Goal: Information Seeking & Learning: Learn about a topic

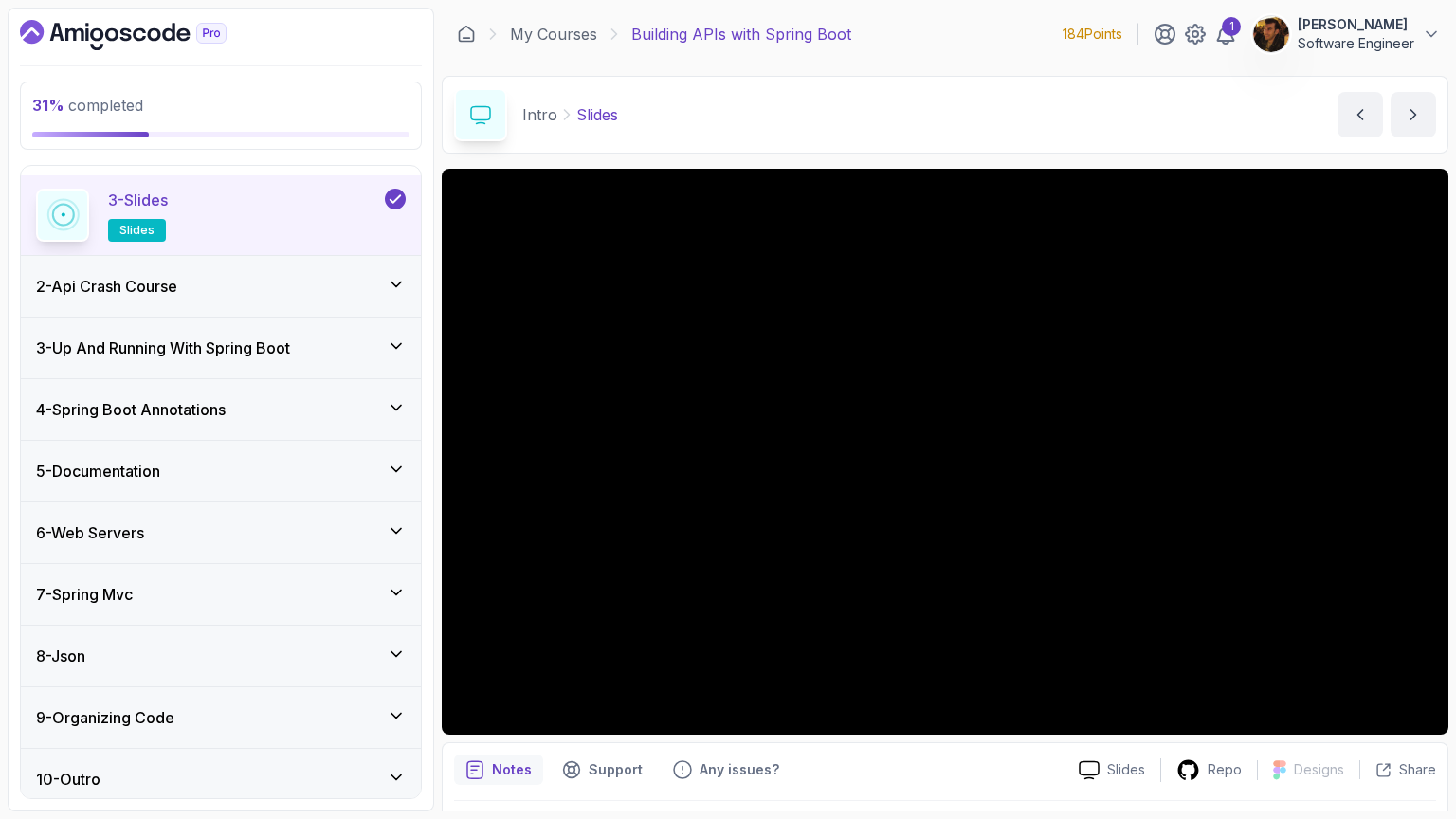
scroll to position [217, 0]
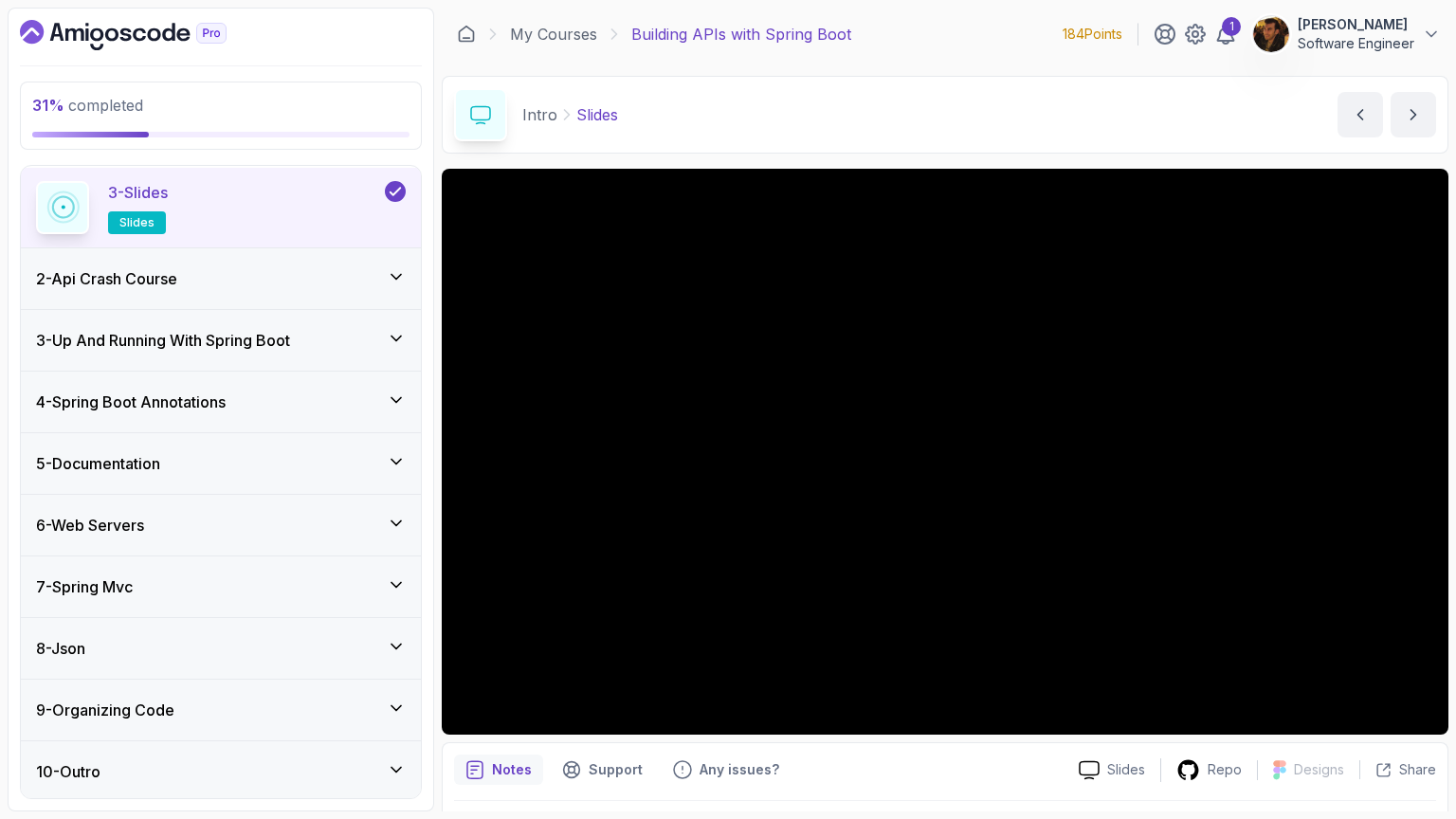
click at [300, 562] on div "7 - Spring Mvc" at bounding box center [220, 587] width 400 height 61
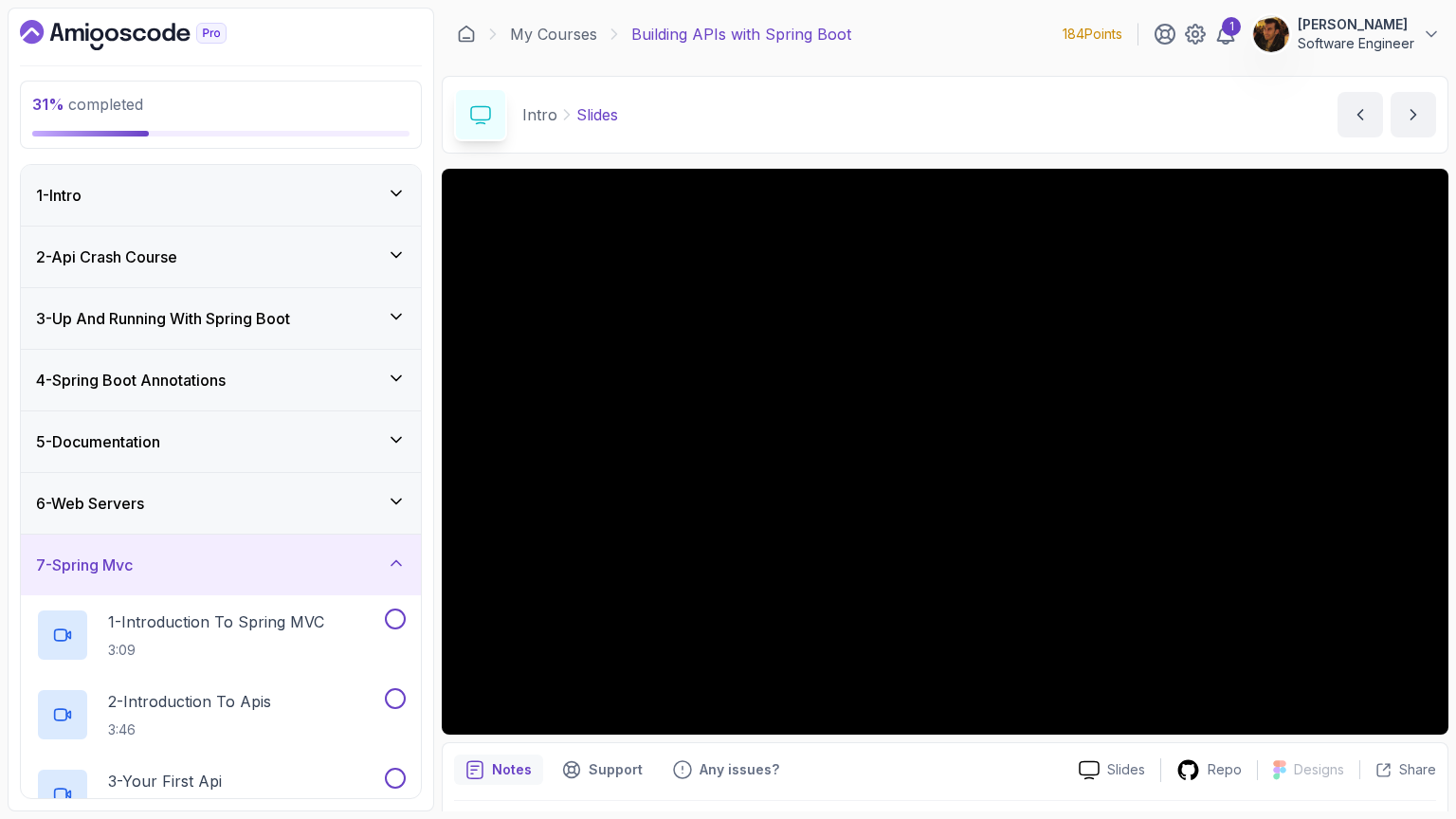
scroll to position [16, 0]
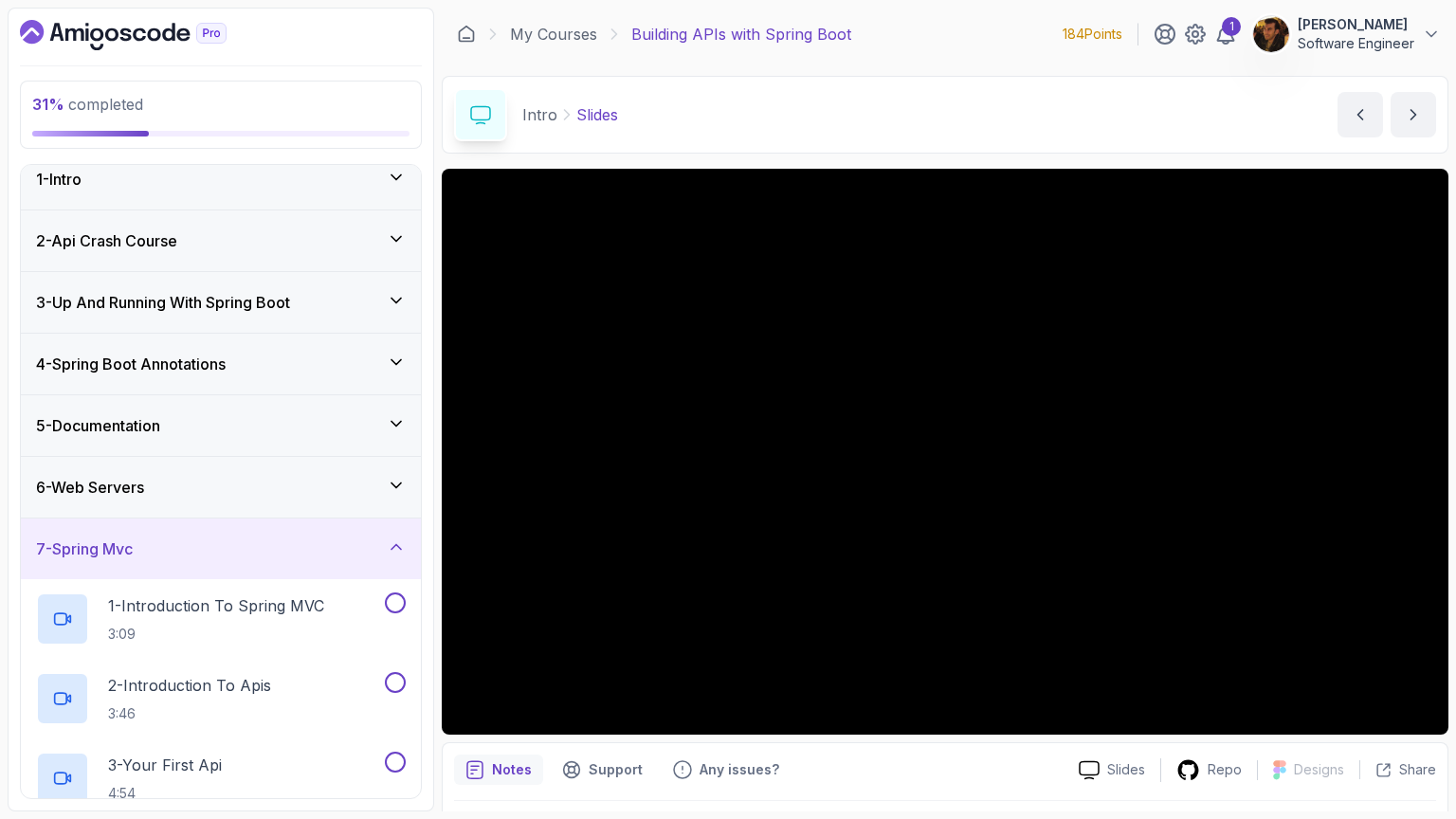
click at [294, 476] on div "6 - Web Servers" at bounding box center [220, 487] width 369 height 23
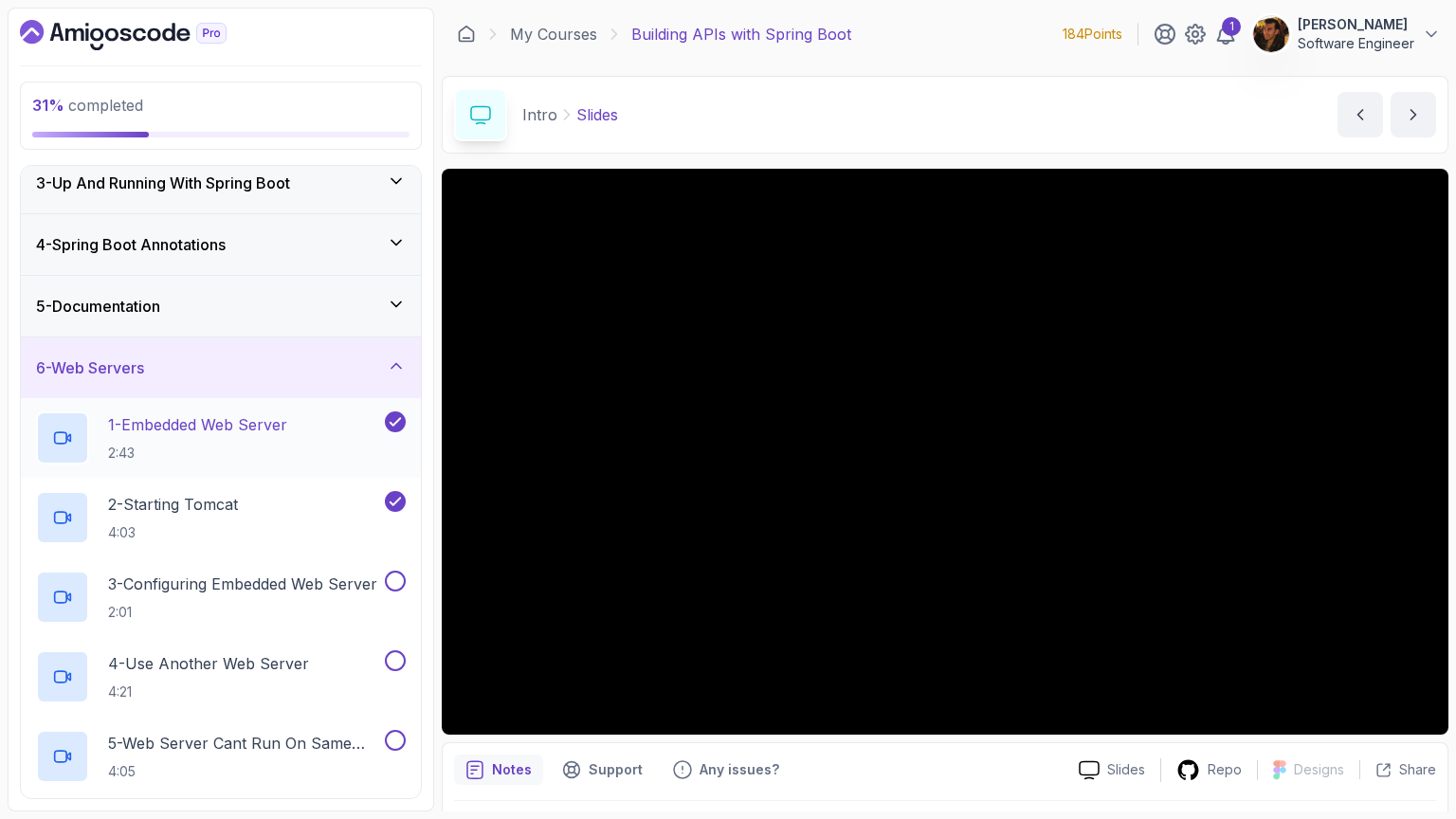
scroll to position [152, 0]
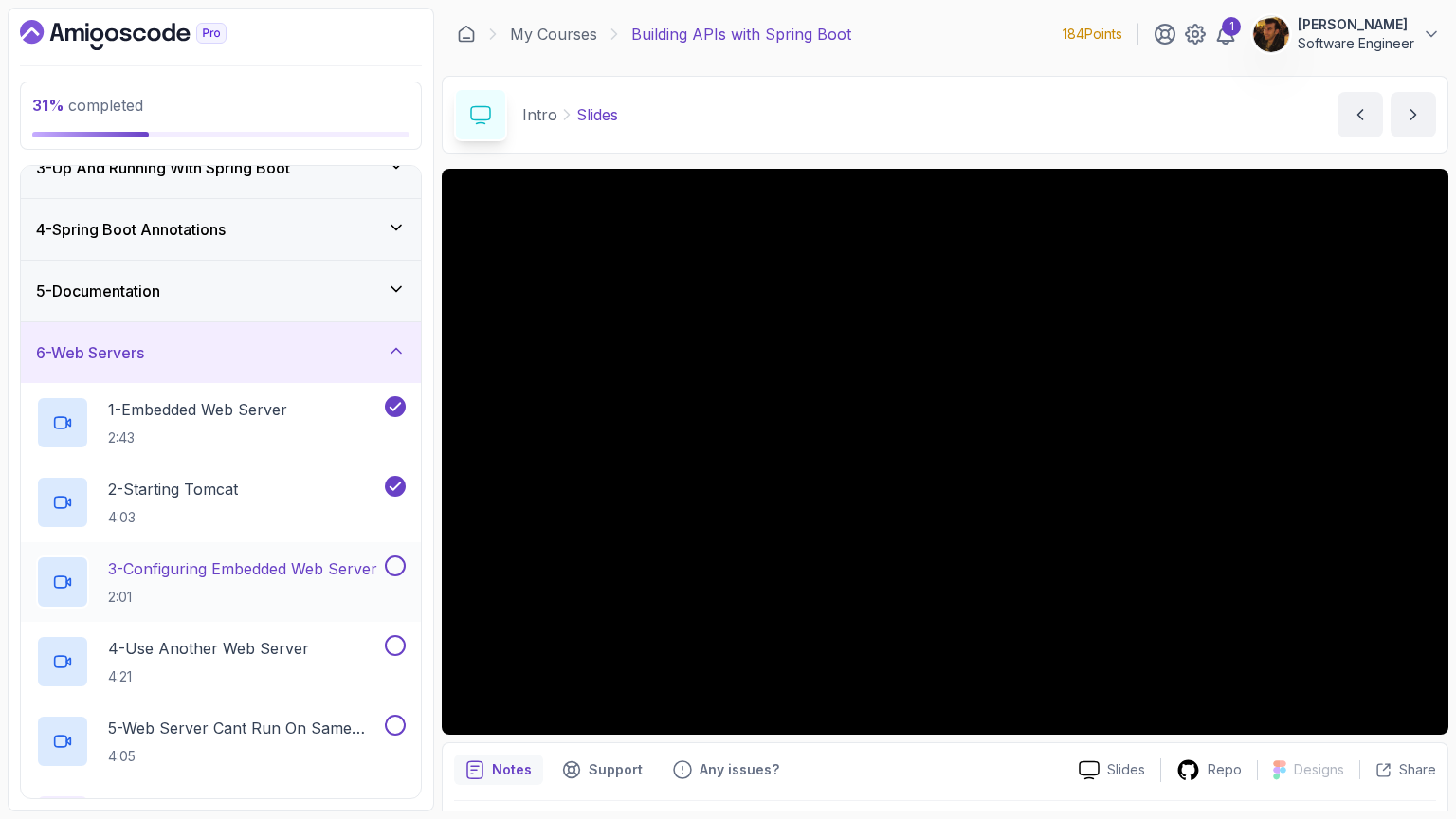
click at [273, 570] on p "3 - Configuring Embedded Web Server" at bounding box center [242, 568] width 269 height 23
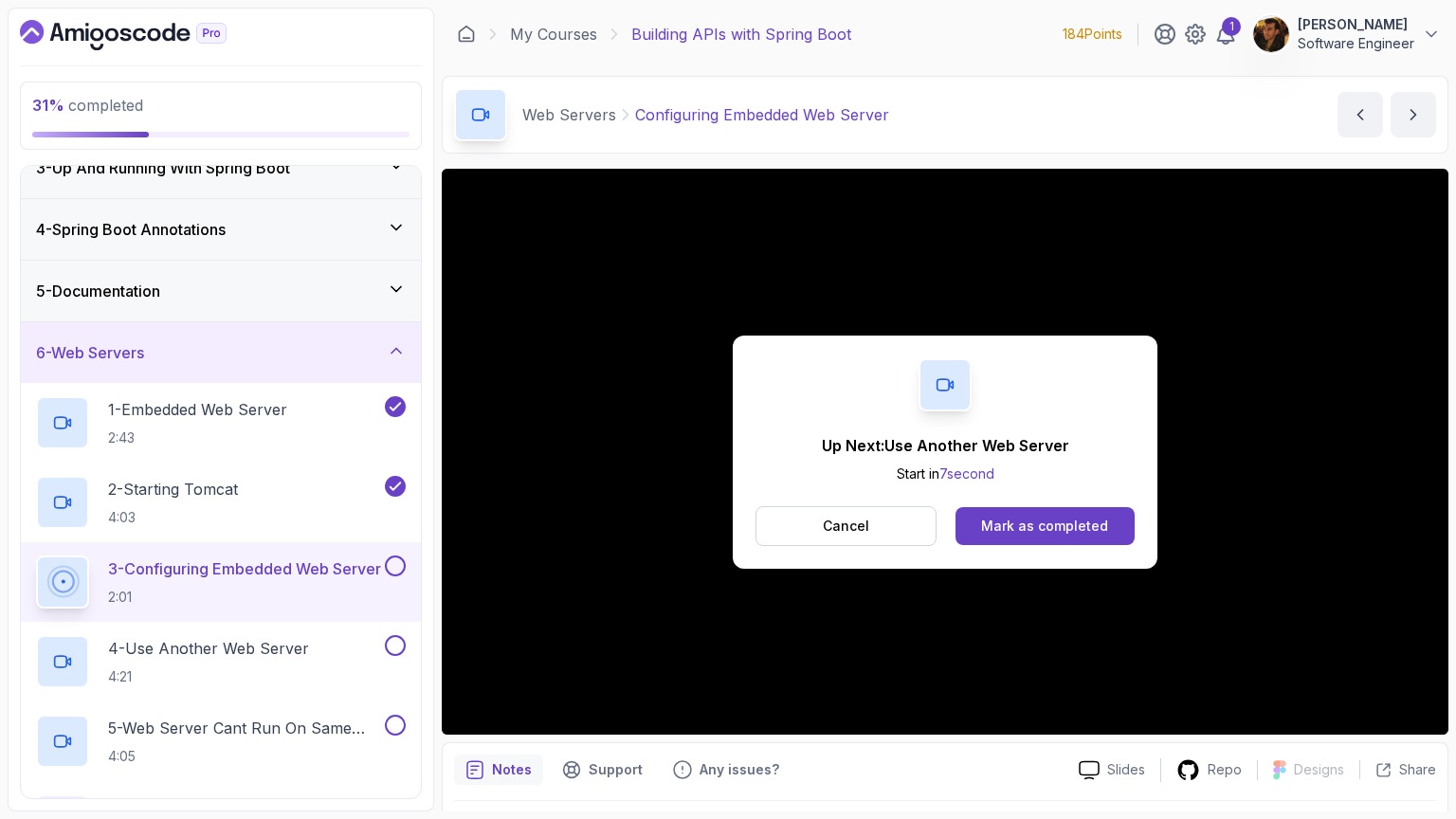
click at [390, 565] on button at bounding box center [395, 565] width 21 height 21
click at [351, 635] on div "4 - Use Another Web Server 4:21" at bounding box center [209, 661] width 345 height 53
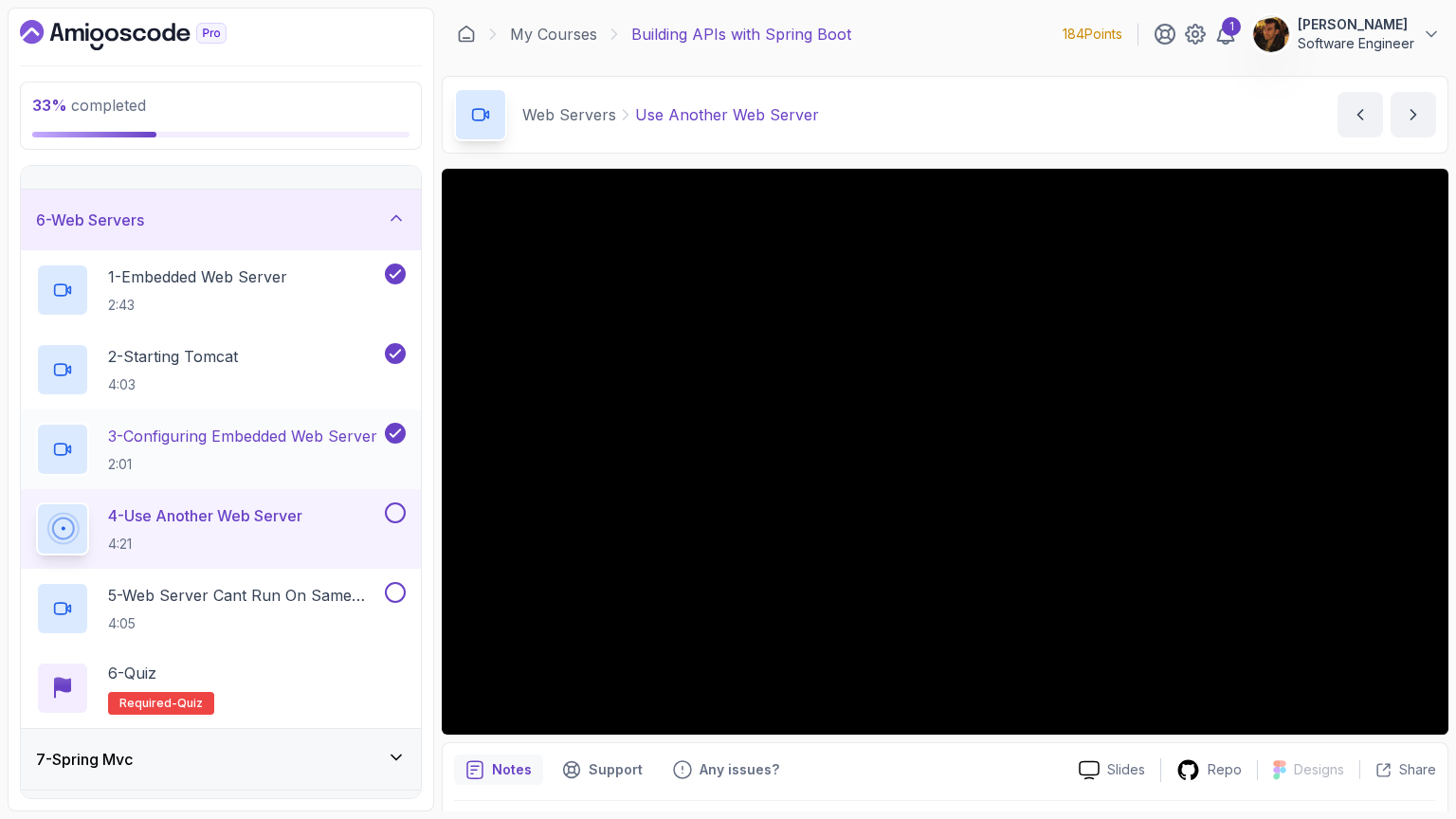
scroll to position [288, 0]
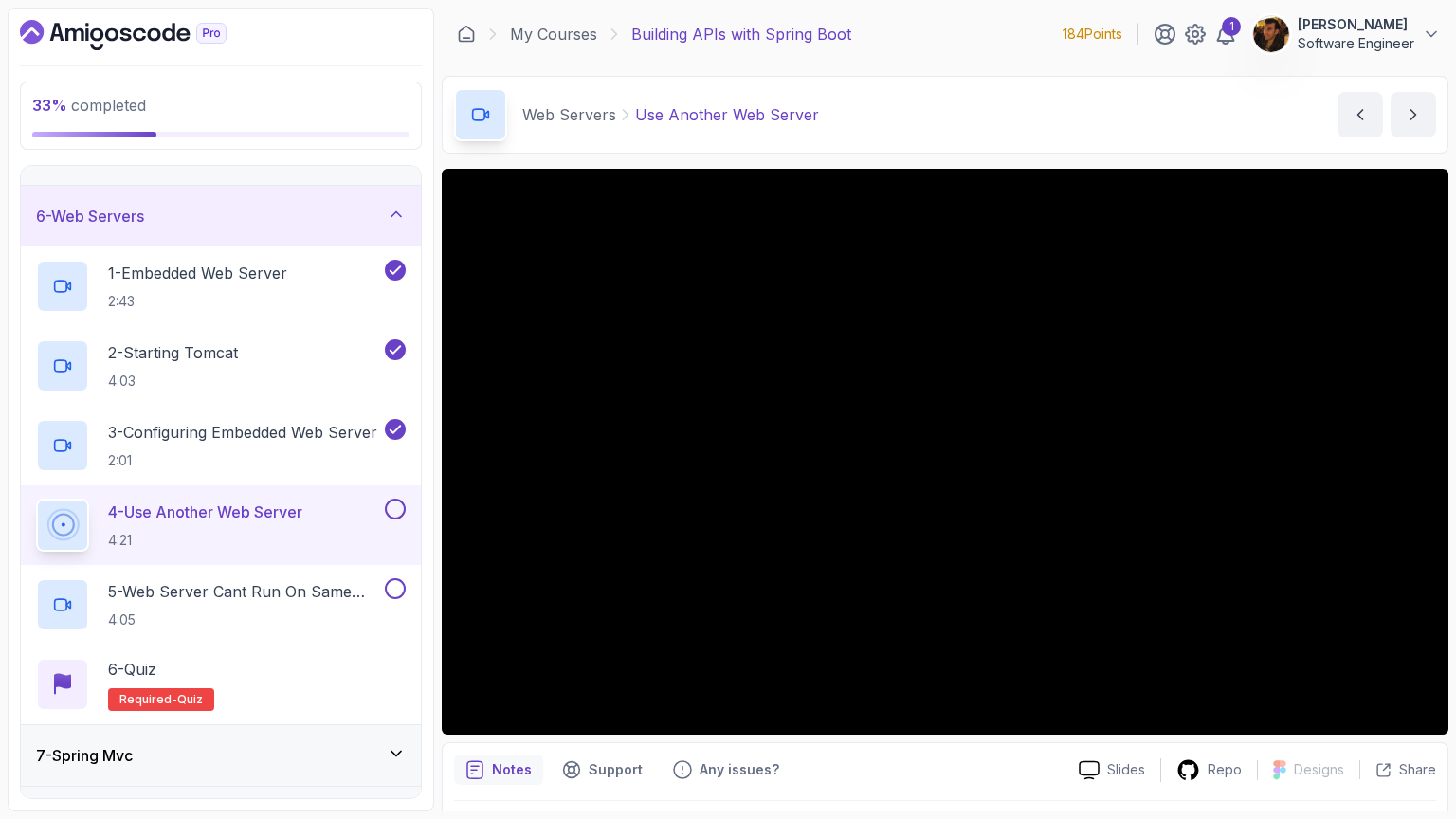
click at [387, 516] on button "4 - Use Another Web Server 4:21" at bounding box center [220, 525] width 369 height 53
click at [389, 510] on button at bounding box center [395, 508] width 21 height 21
click at [816, 750] on div "Notes Support Any issues? Slides Repo Designs Design not available Share" at bounding box center [945, 803] width 1006 height 124
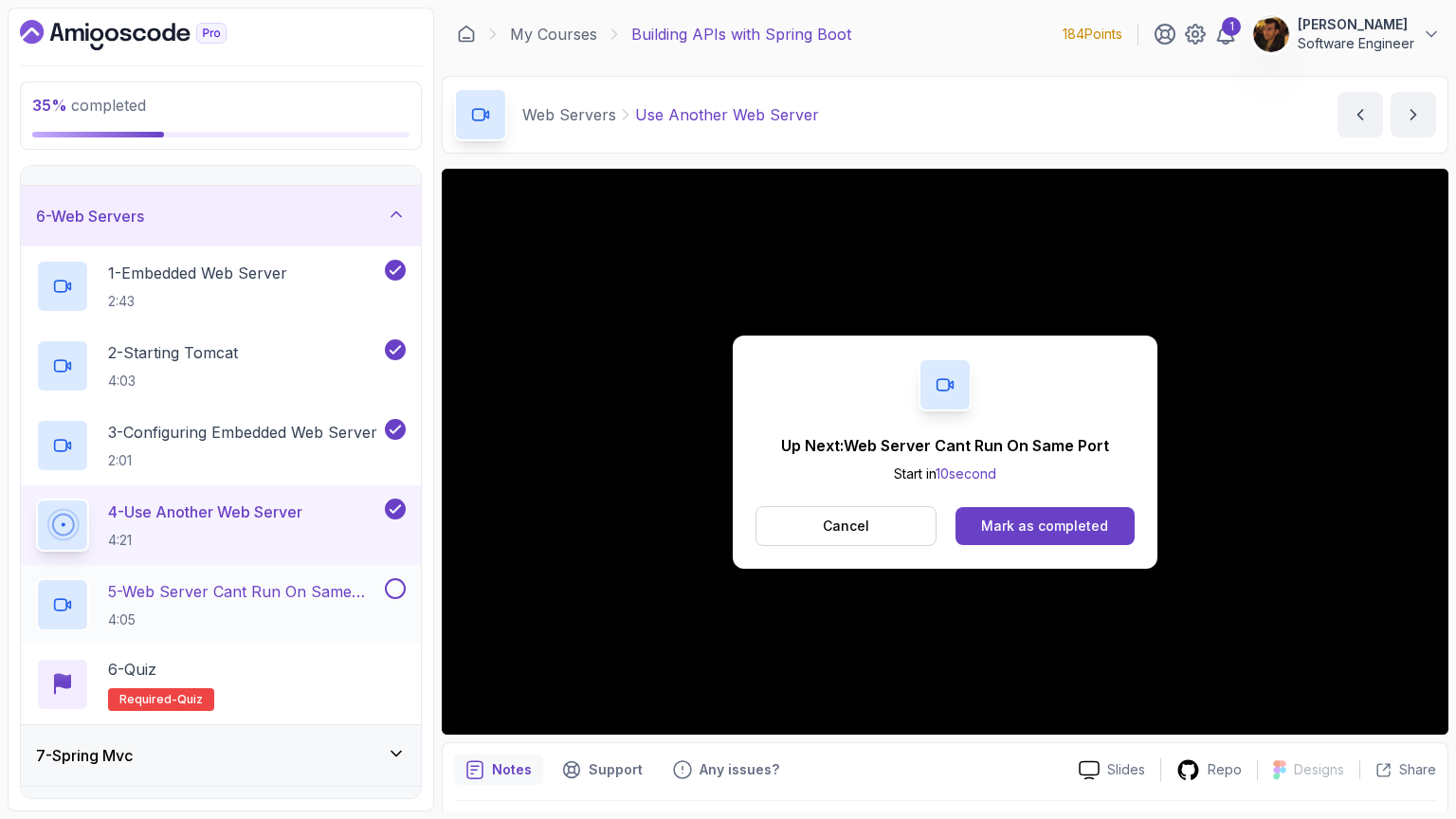
click at [263, 594] on p "5 - Web Server Cant Run On Same Port" at bounding box center [244, 591] width 273 height 23
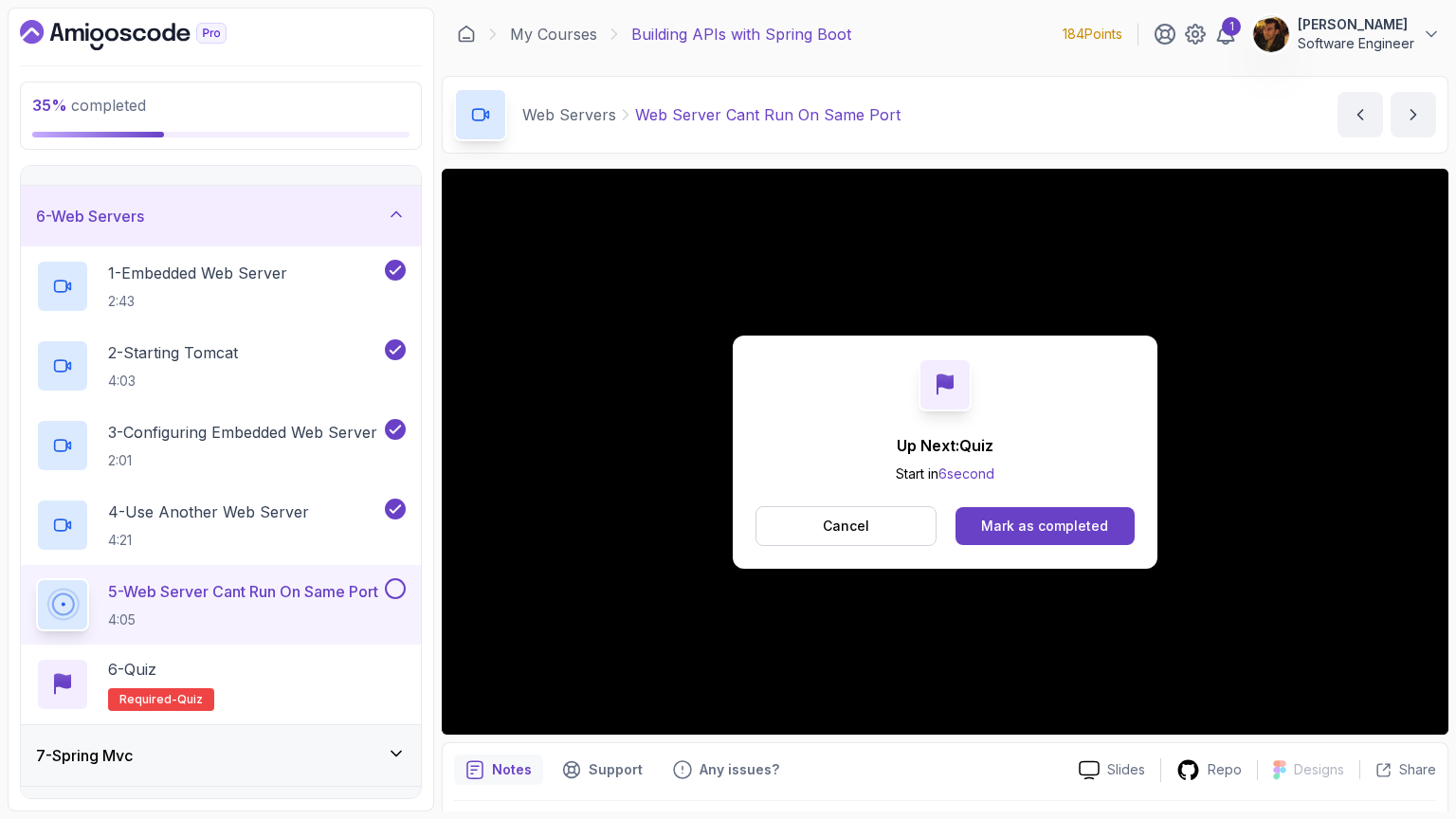
click at [408, 583] on div "5 - Web Server Cant Run On Same Port 4:05" at bounding box center [220, 603] width 400 height 79
click at [394, 589] on button at bounding box center [395, 588] width 21 height 21
click at [252, 664] on div "6 - Quiz Required- quiz" at bounding box center [220, 684] width 369 height 53
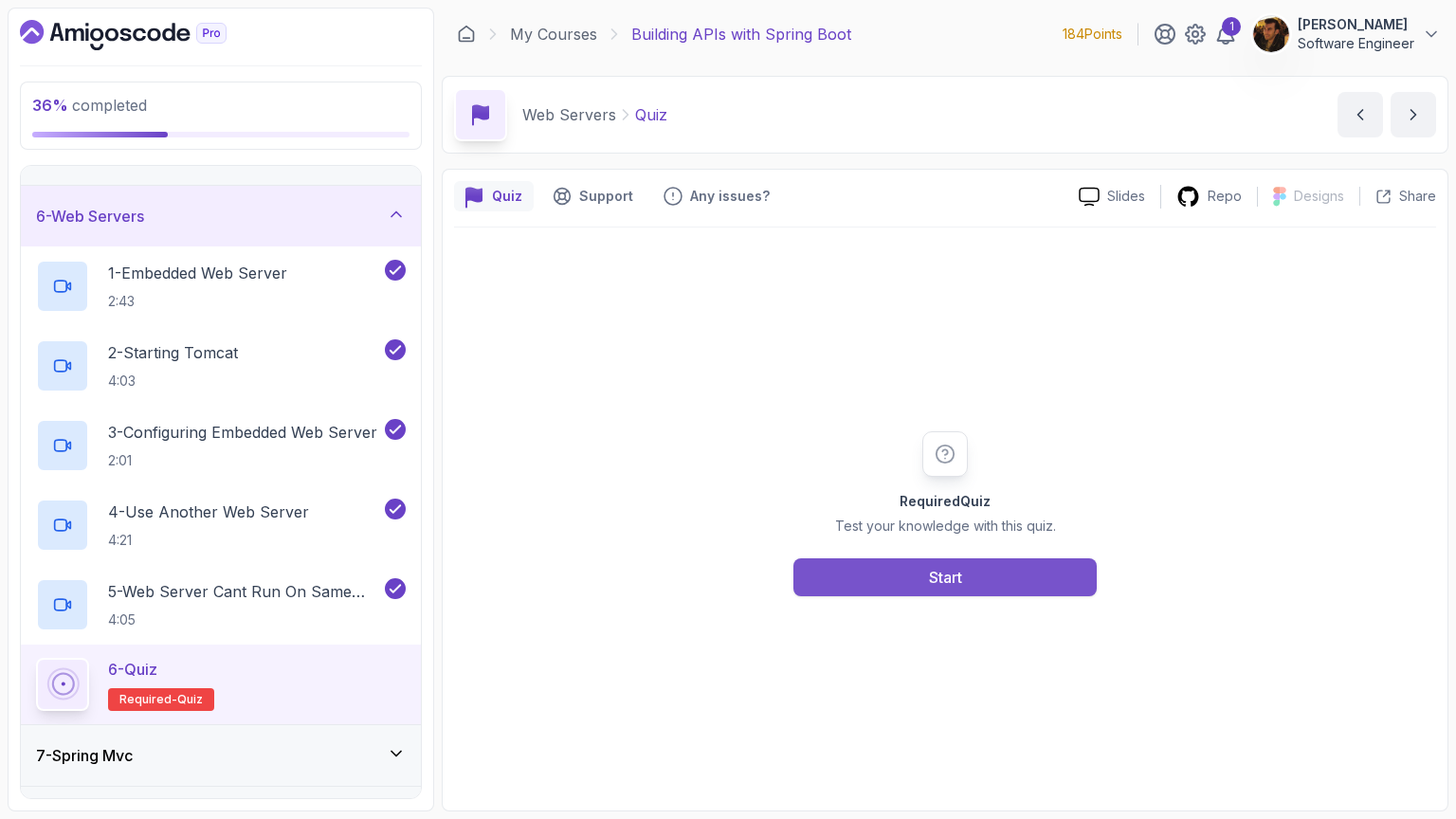
click at [904, 566] on button "Start" at bounding box center [945, 577] width 303 height 38
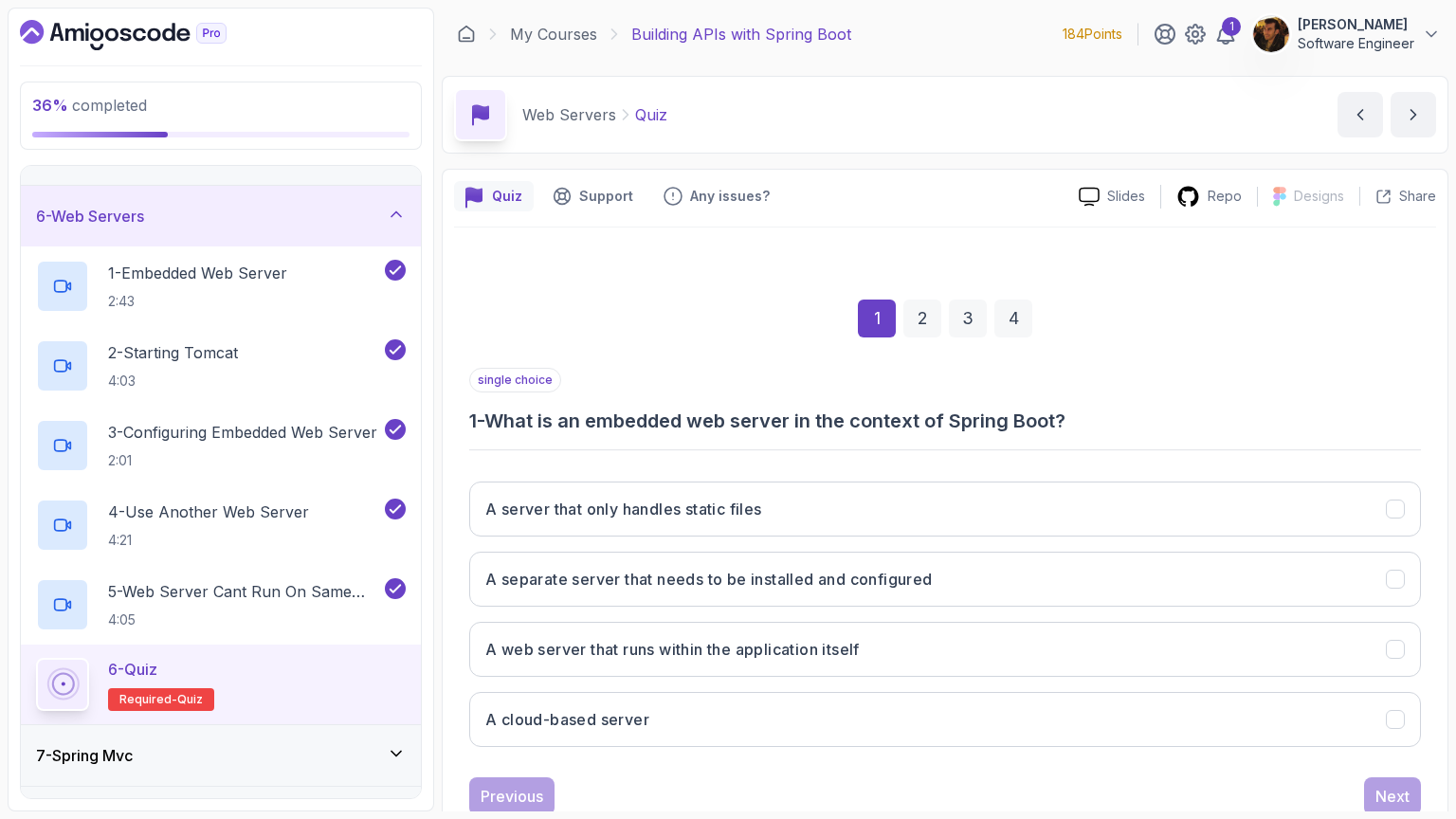
scroll to position [55, 0]
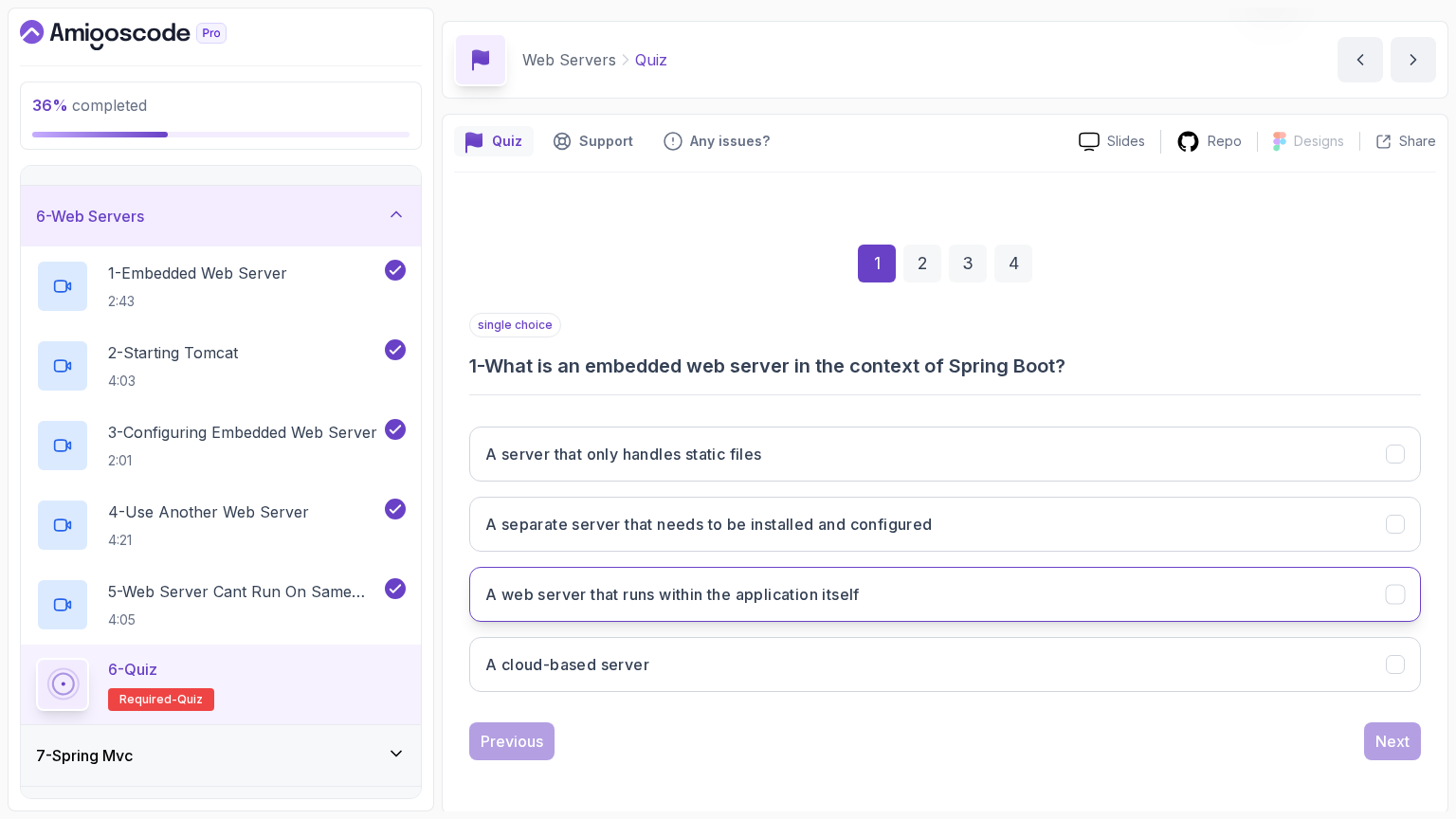
click at [723, 602] on h3 "A web server that runs within the application itself" at bounding box center [672, 594] width 374 height 23
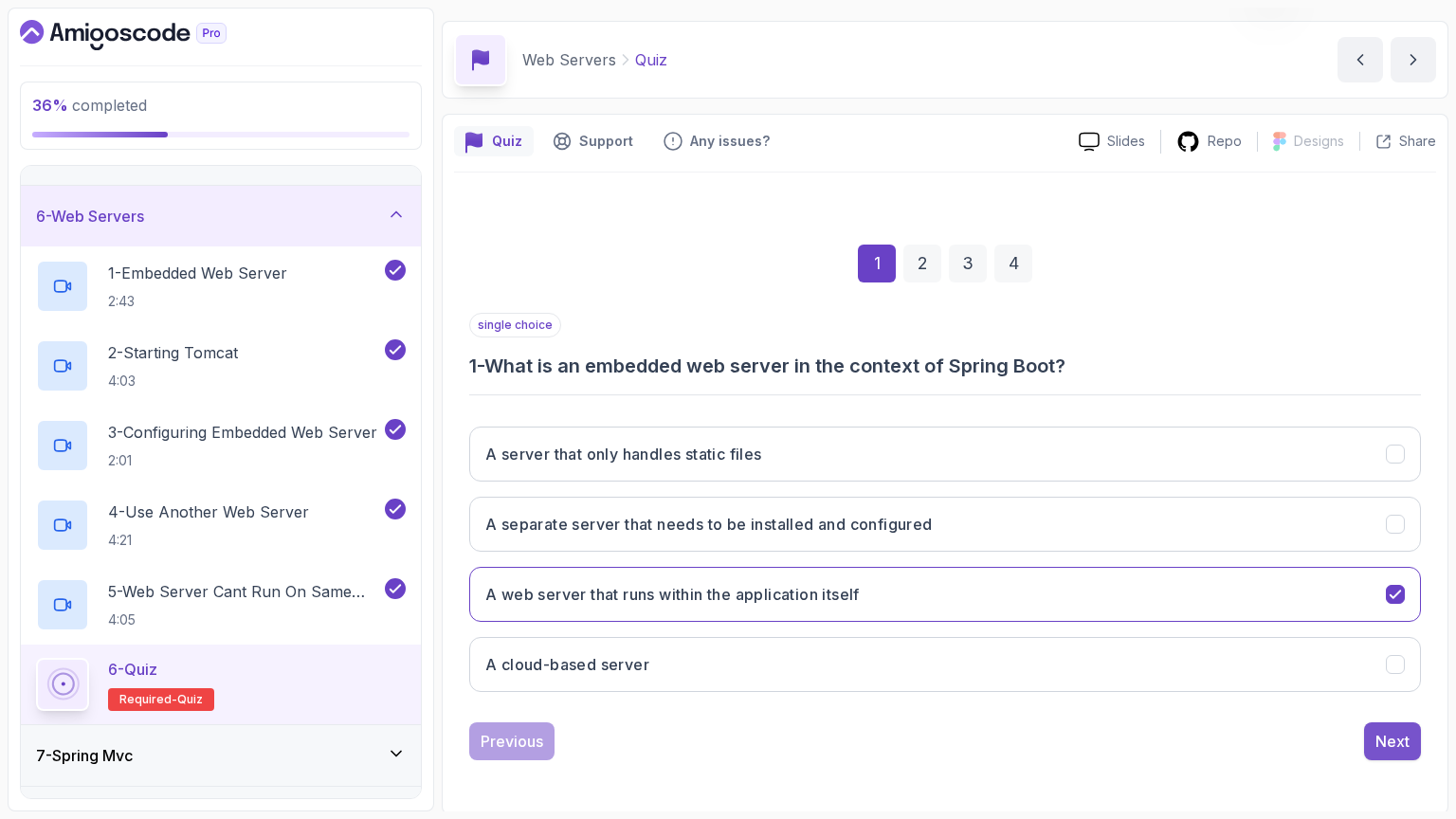
click at [1398, 741] on div "Next" at bounding box center [1391, 741] width 34 height 23
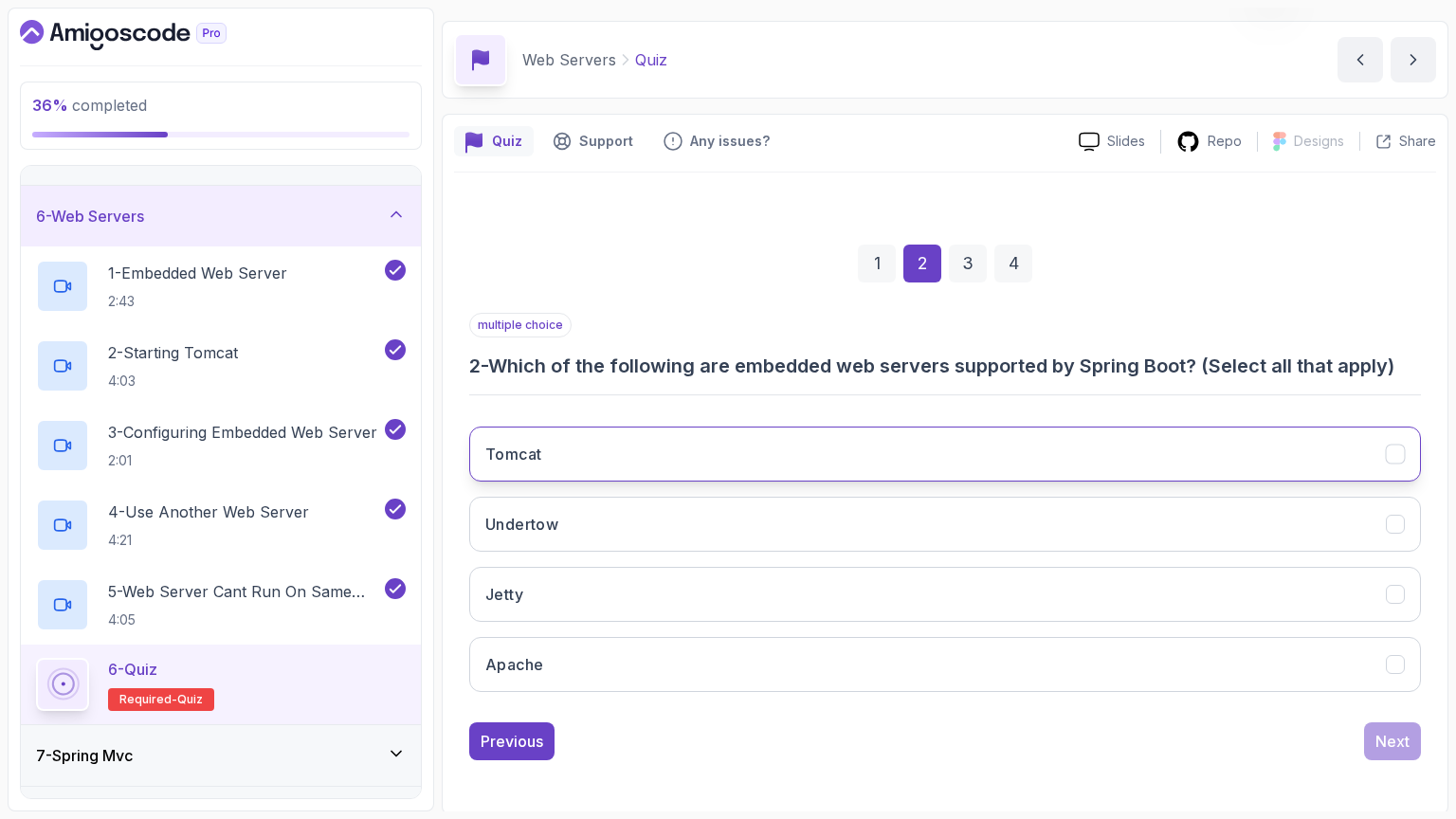
click at [1367, 450] on button "Tomcat" at bounding box center [945, 454] width 951 height 55
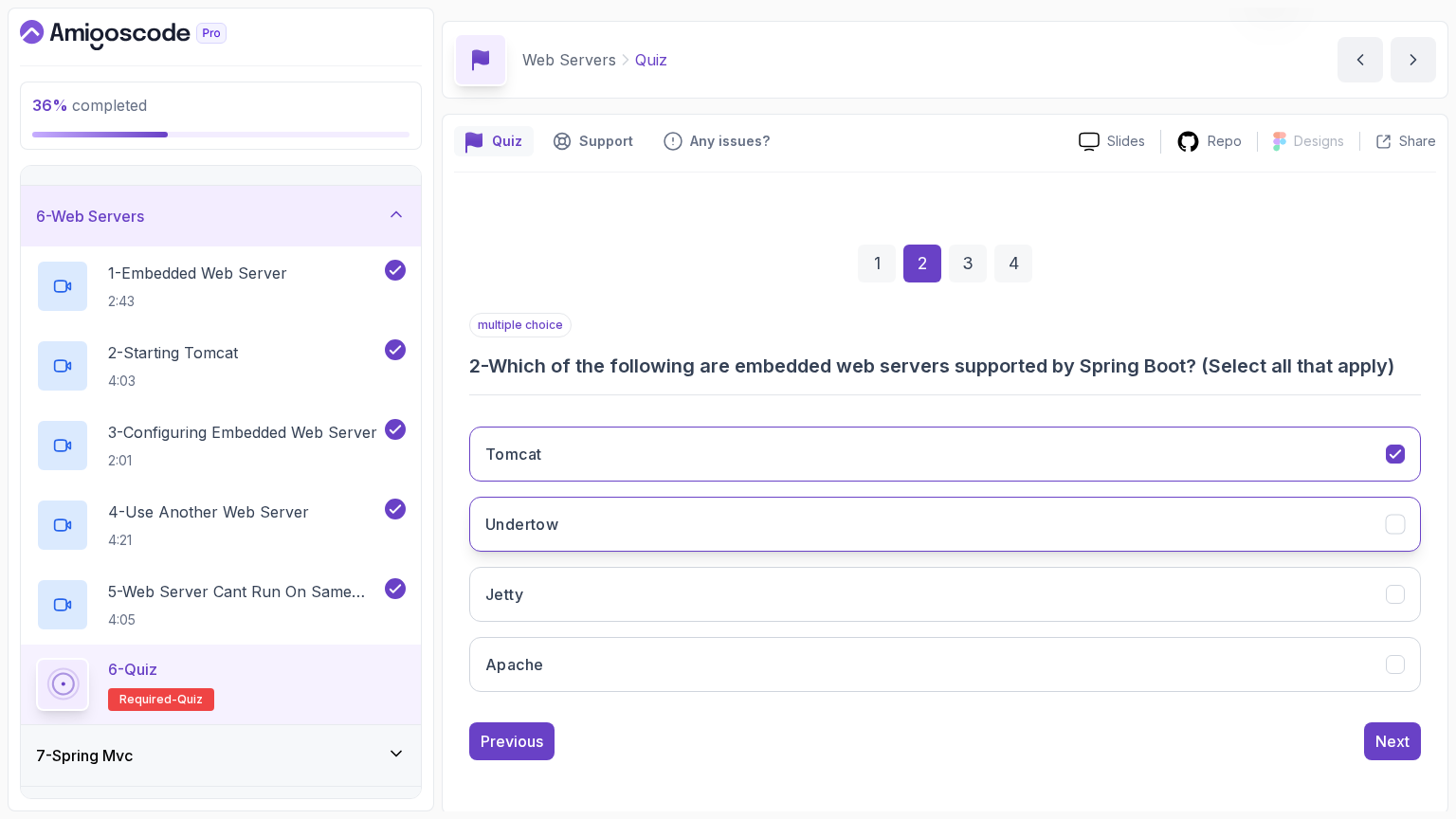
click at [1321, 508] on button "Undertow" at bounding box center [945, 524] width 951 height 55
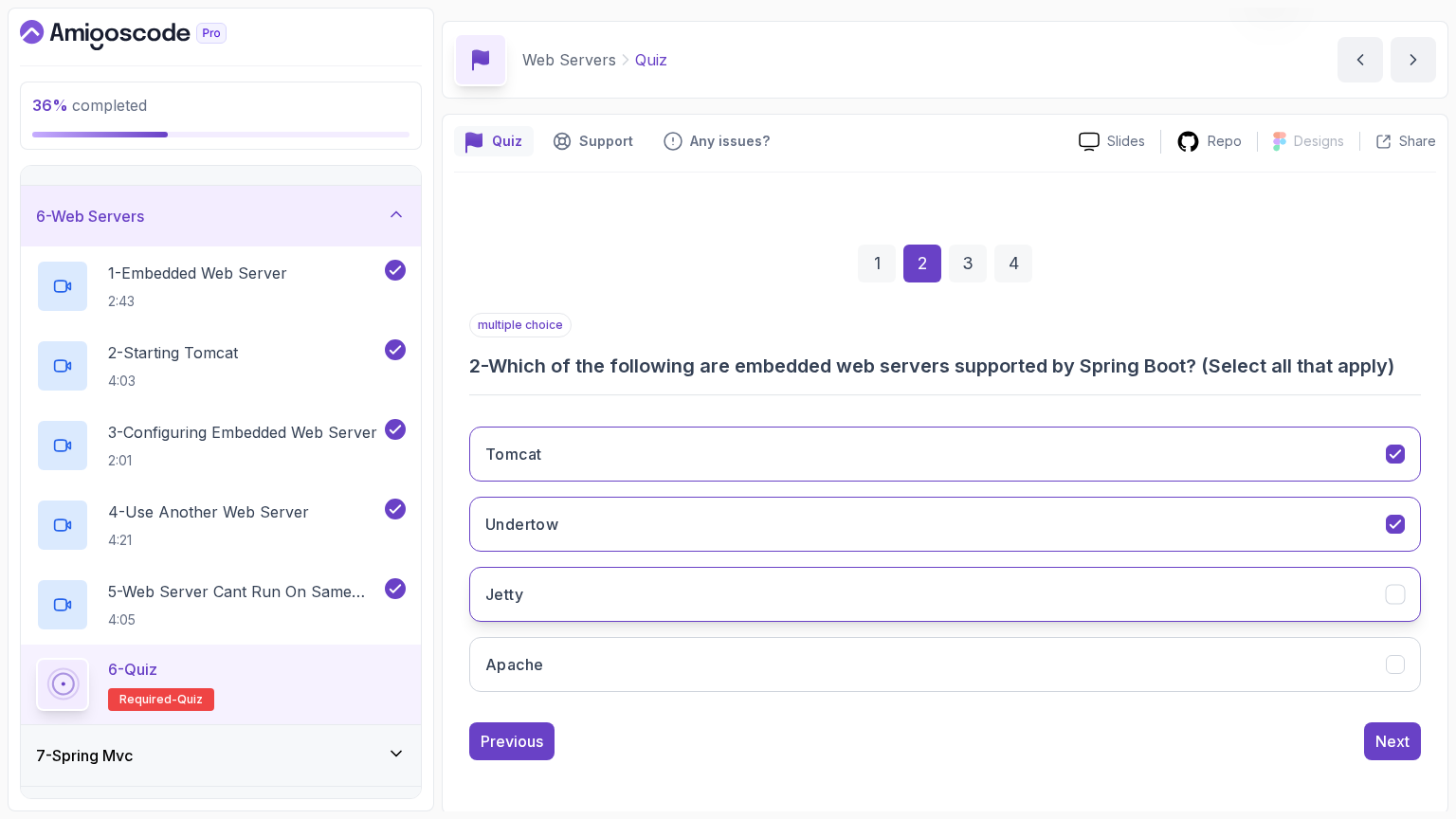
click at [1250, 592] on button "Jetty" at bounding box center [945, 594] width 951 height 55
click at [1401, 736] on div "Next" at bounding box center [1391, 741] width 34 height 23
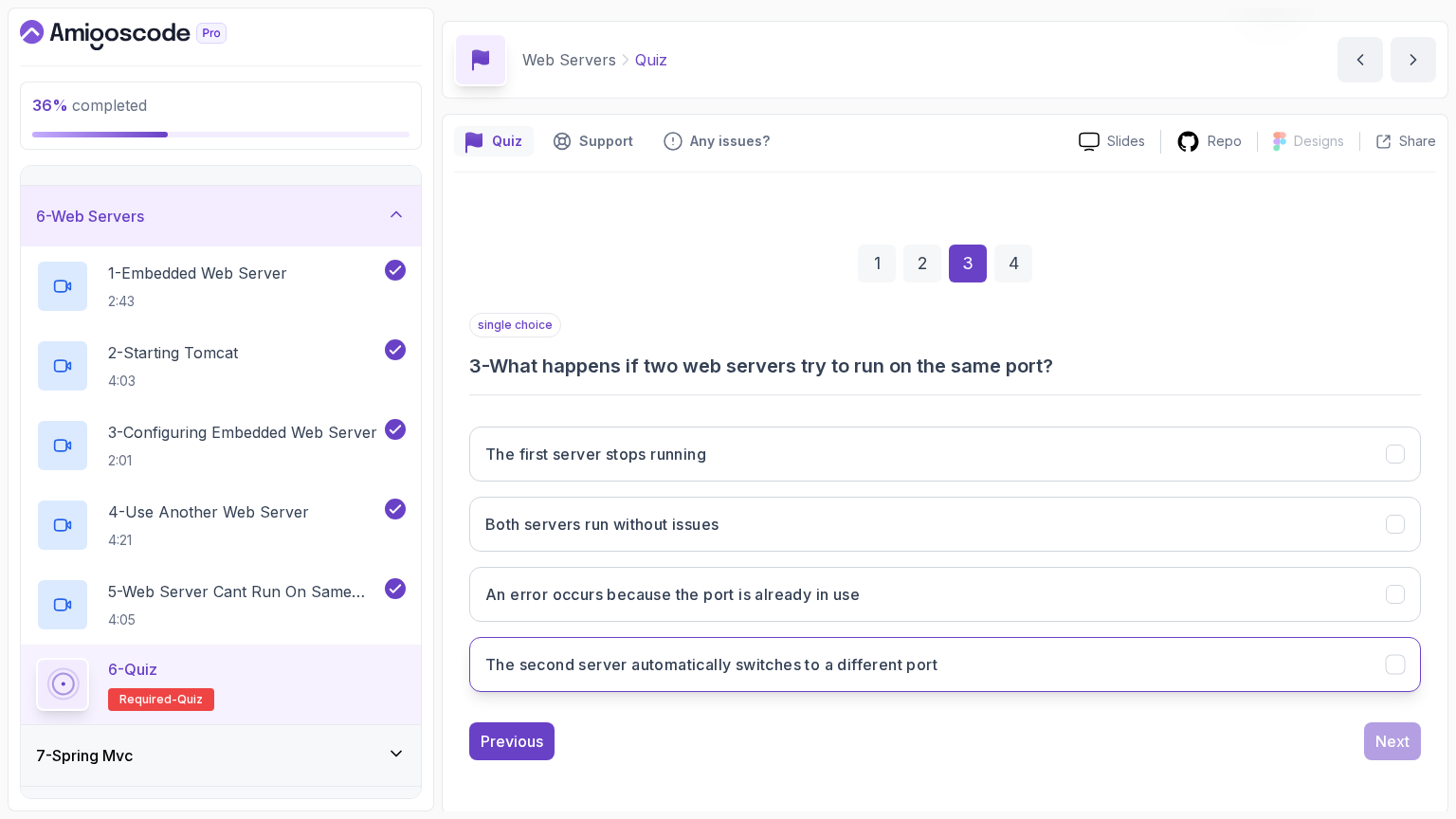
click at [867, 674] on button "The second server automatically switches to a different port" at bounding box center [945, 664] width 951 height 55
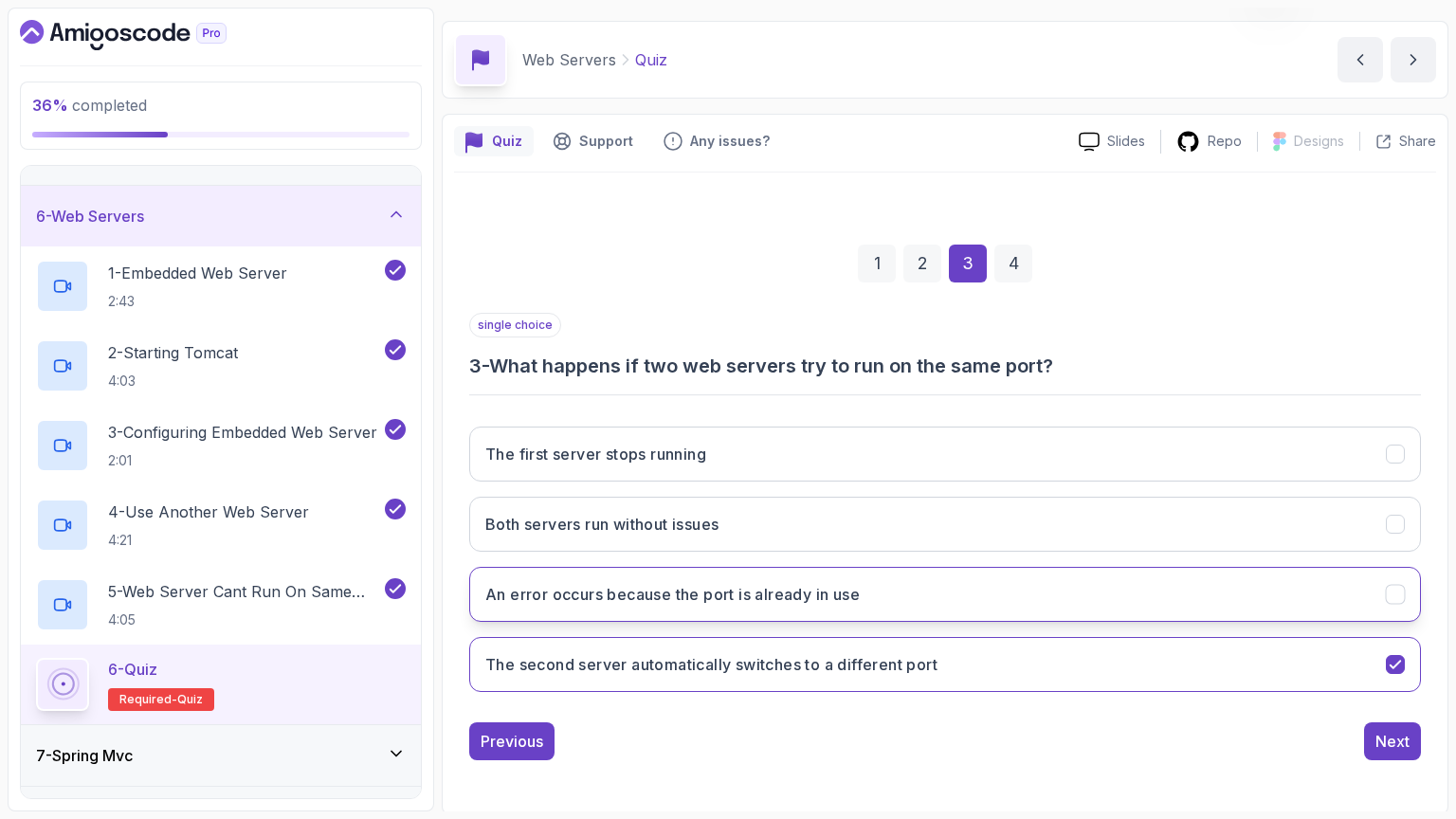
click at [849, 585] on h3 "An error occurs because the port is already in use" at bounding box center [672, 594] width 374 height 23
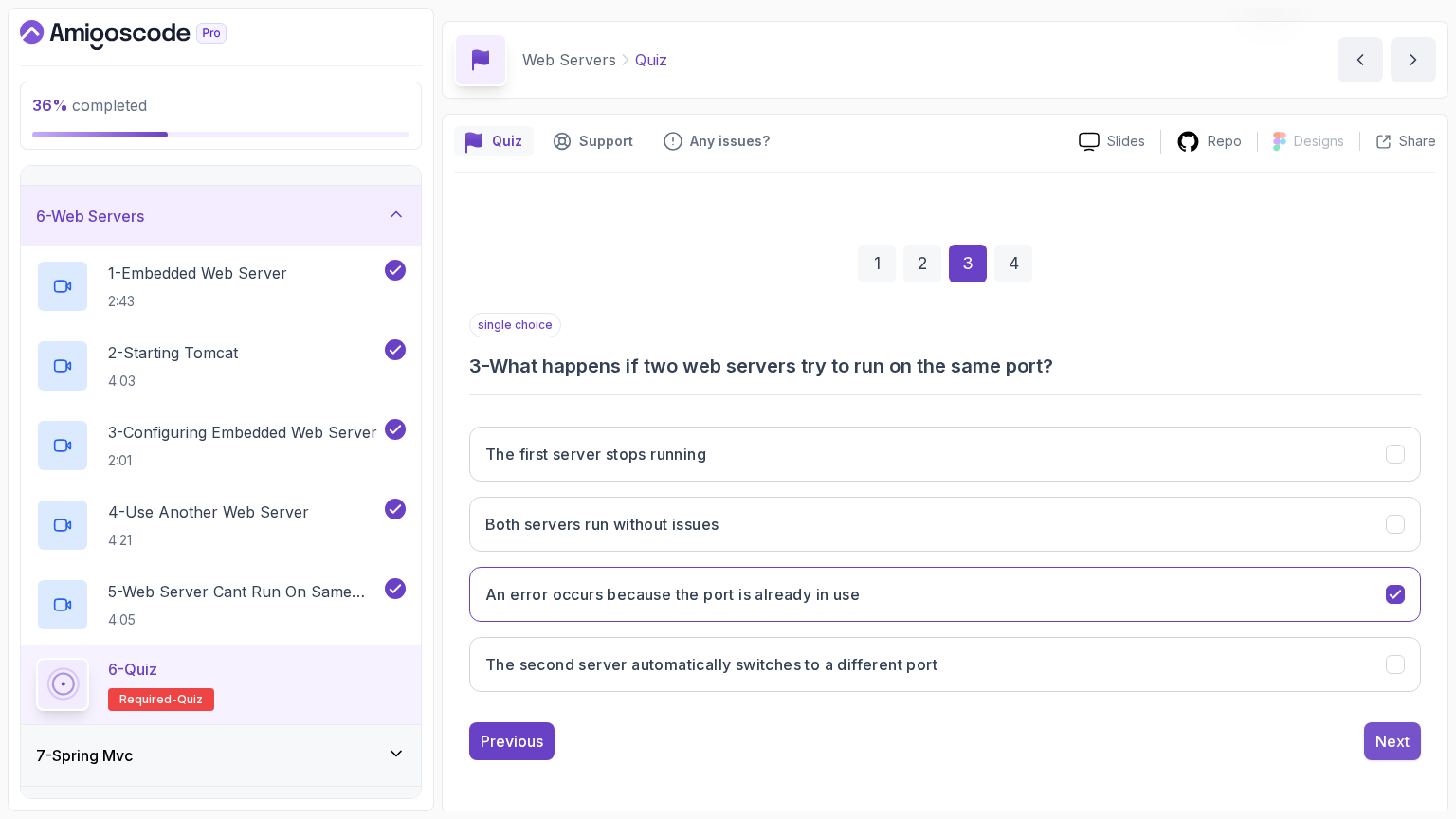
click at [1372, 722] on button "Next" at bounding box center [1392, 741] width 57 height 38
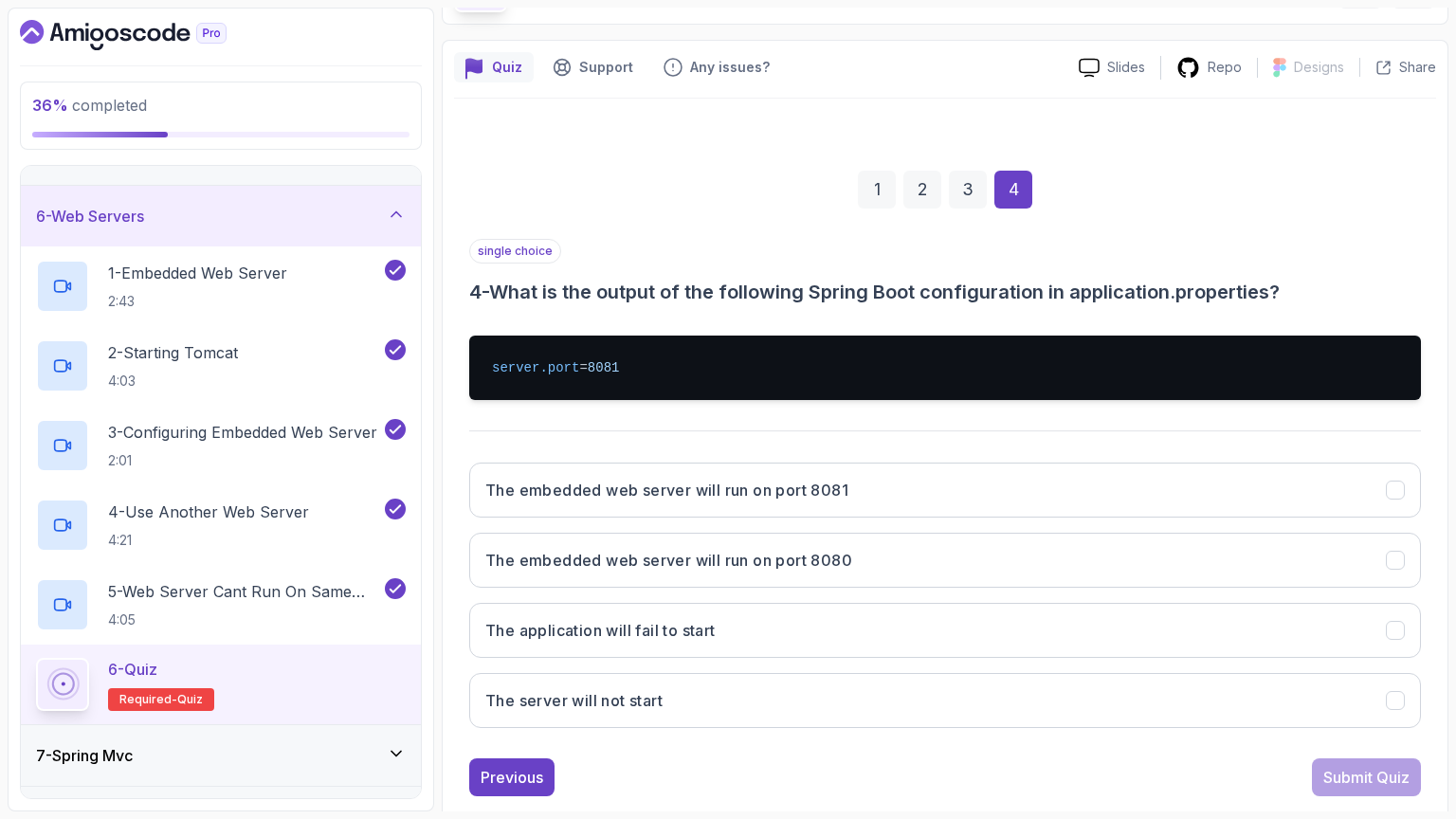
scroll to position [144, 0]
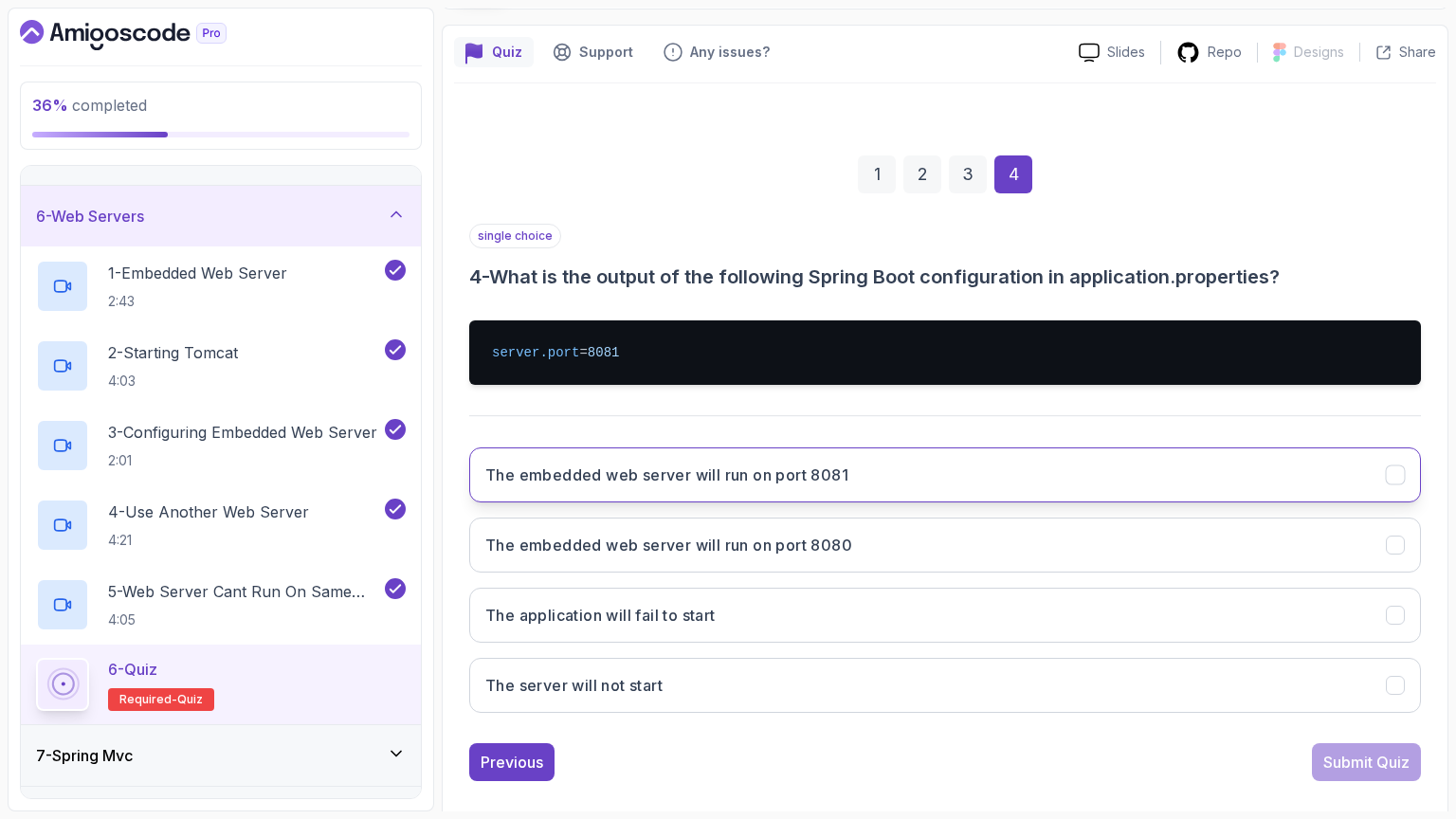
click at [903, 480] on button "The embedded web server will run on port 8081" at bounding box center [945, 474] width 951 height 55
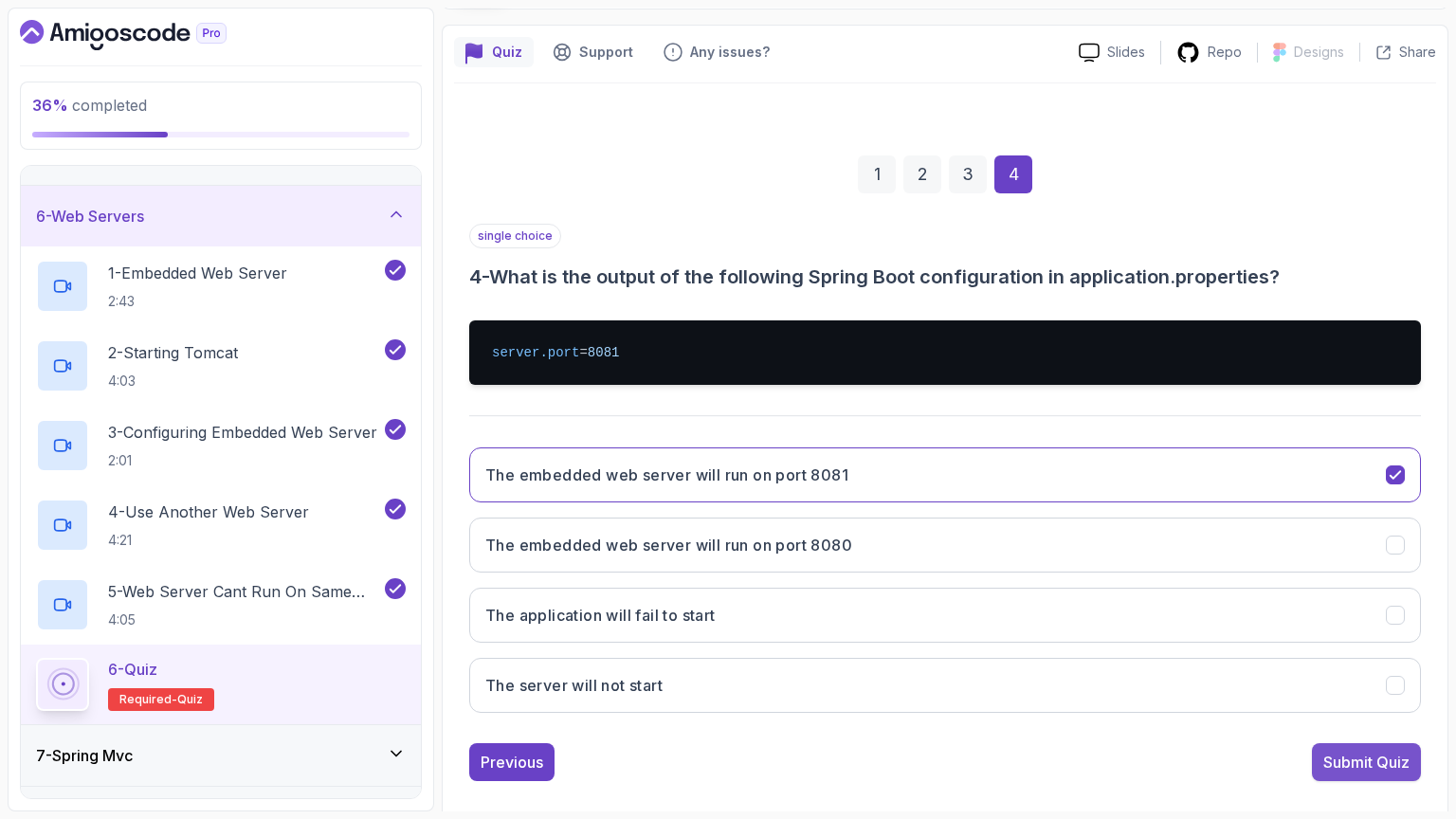
click at [1363, 746] on button "Submit Quiz" at bounding box center [1366, 761] width 109 height 38
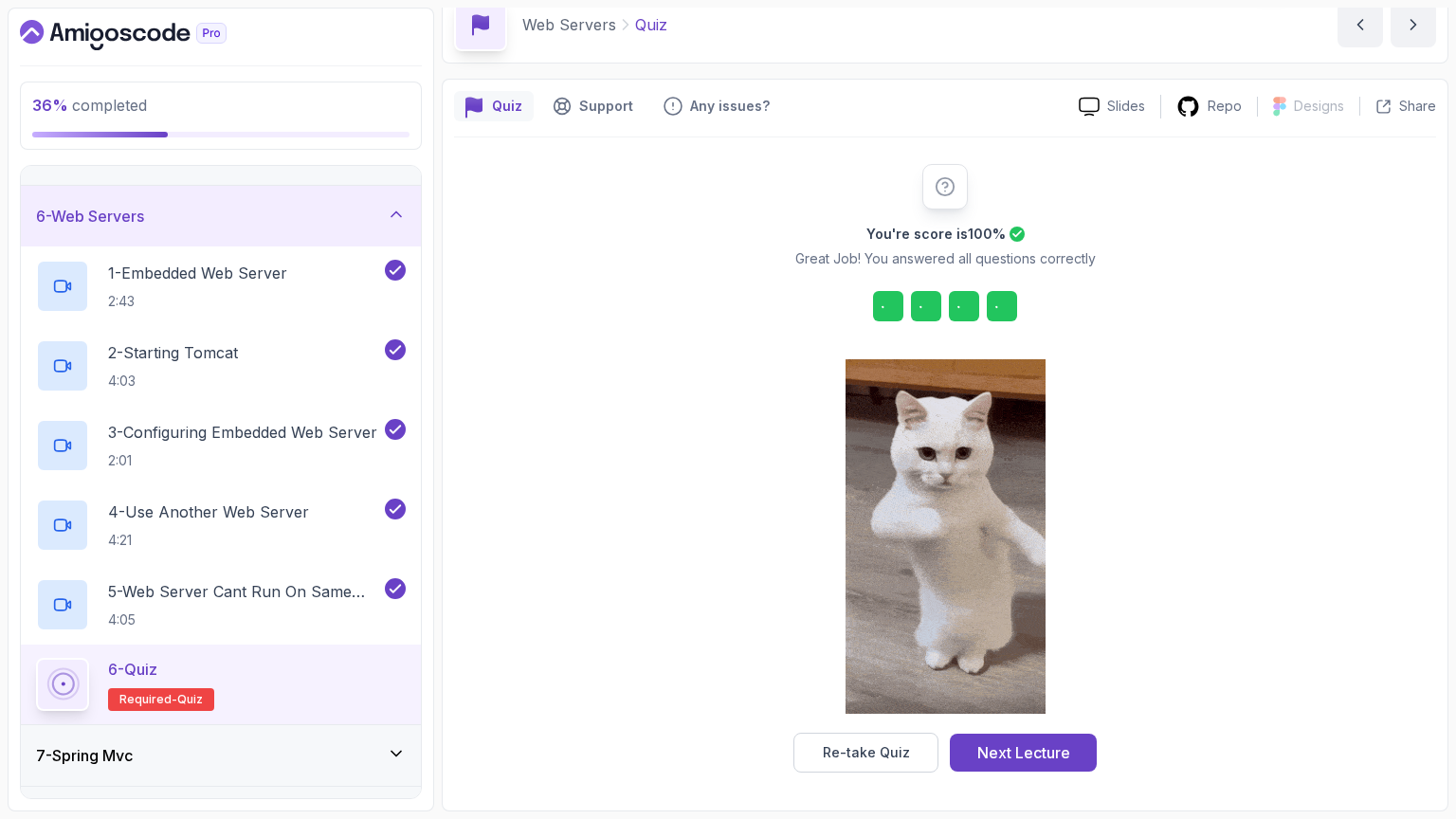
scroll to position [88, 0]
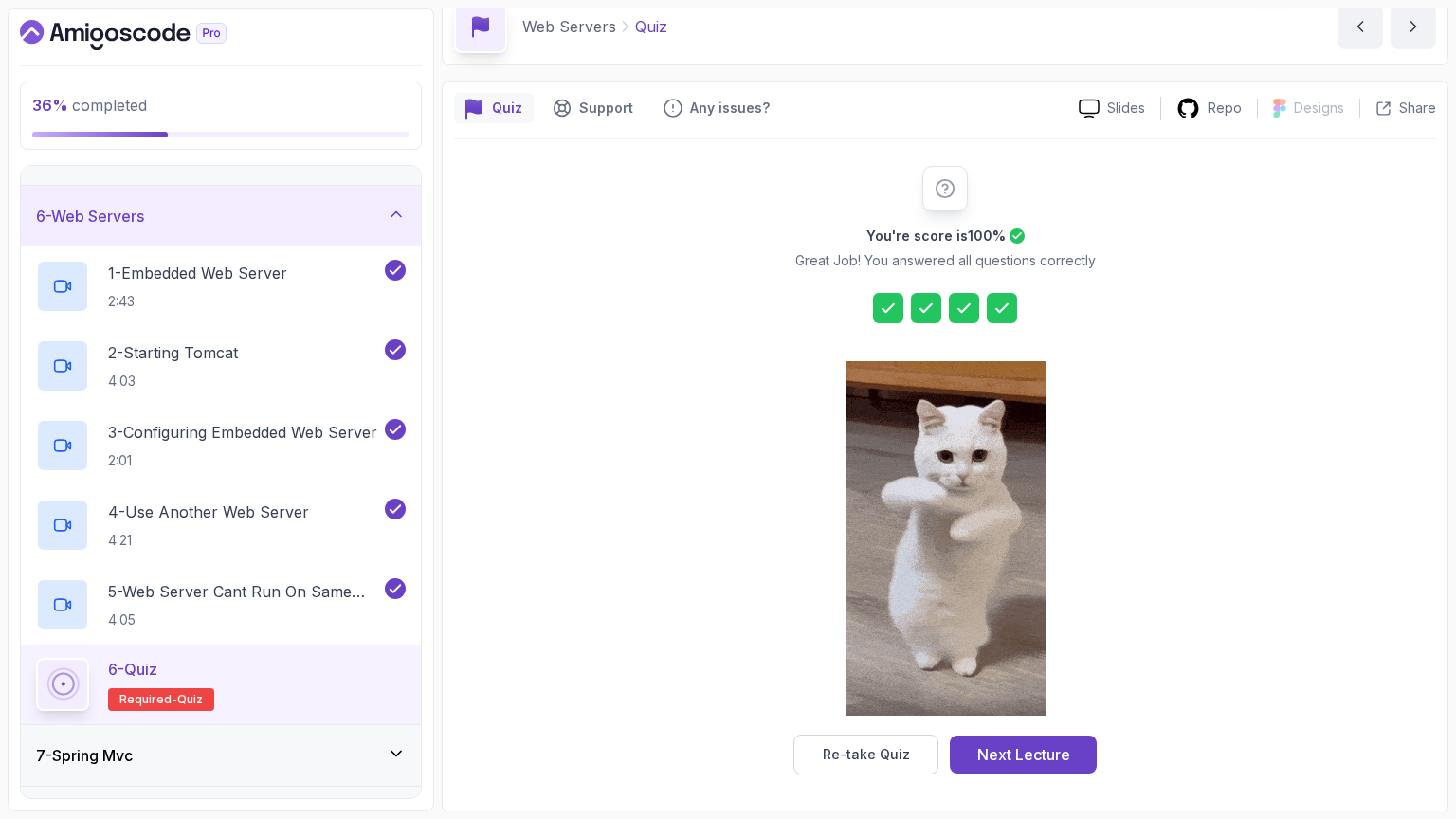
click at [1021, 716] on div at bounding box center [946, 540] width 200 height 389
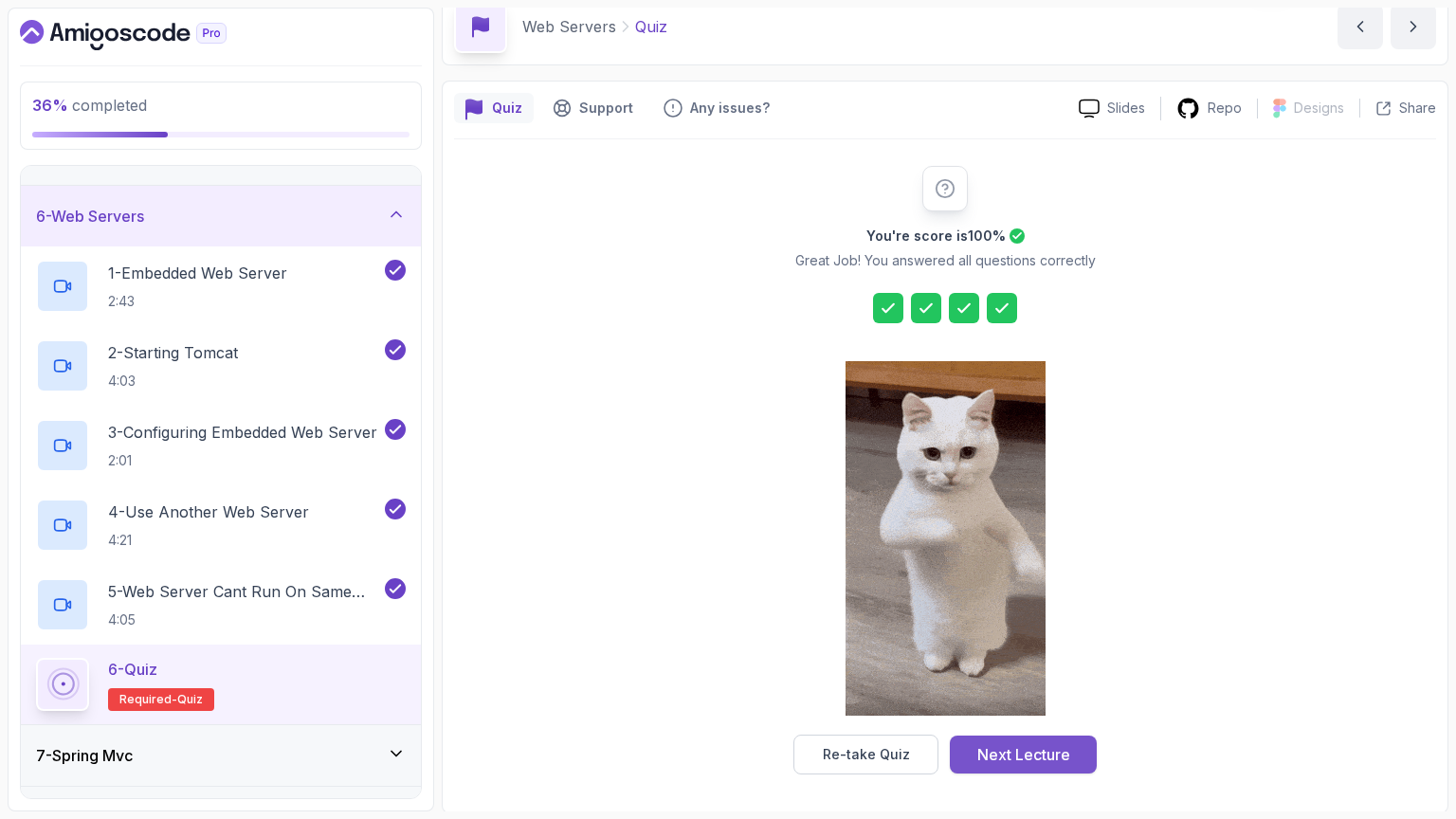
click at [1018, 740] on button "Next Lecture" at bounding box center [1023, 754] width 147 height 38
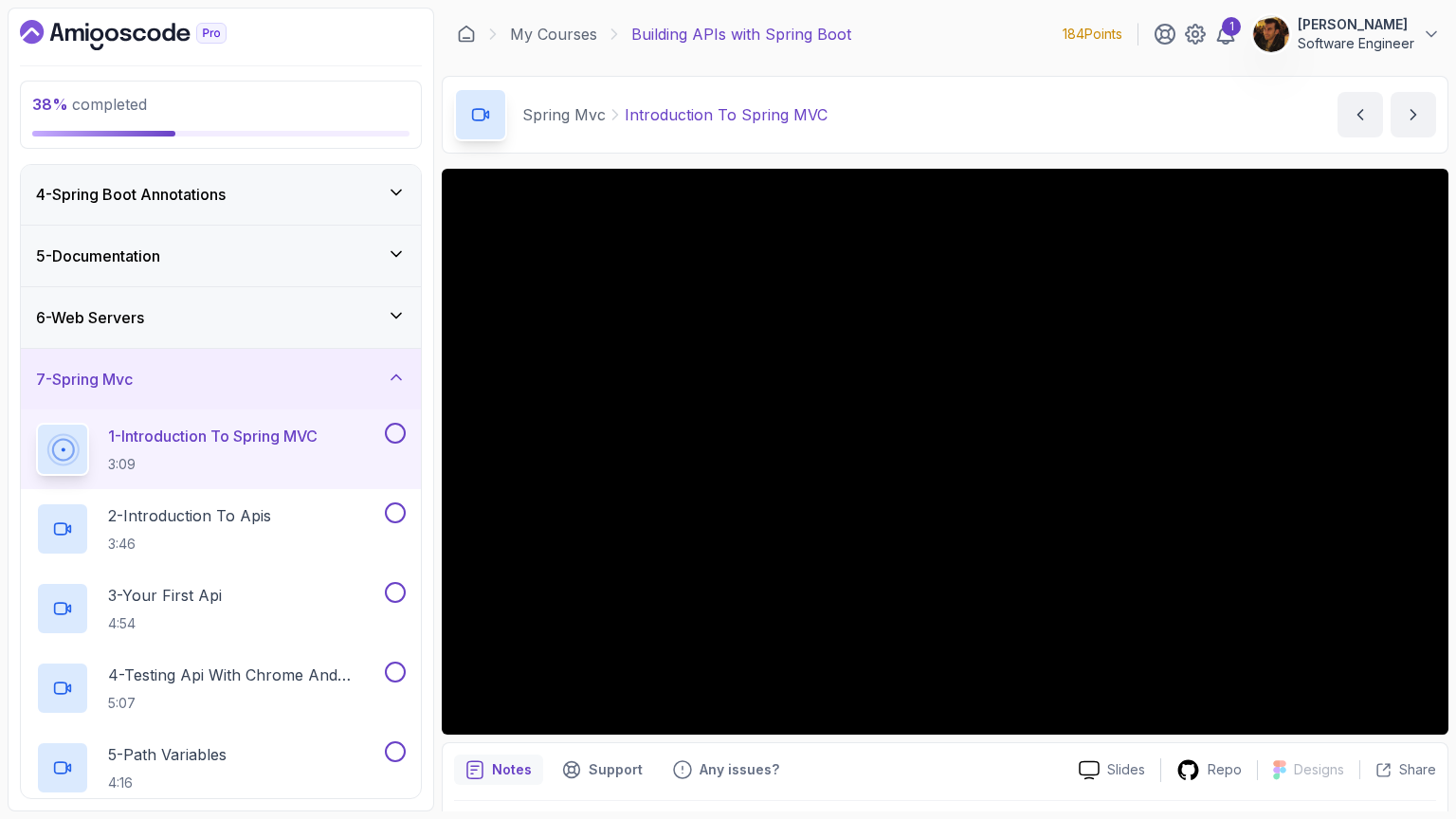
scroll to position [189, 0]
click at [396, 428] on button at bounding box center [395, 428] width 21 height 21
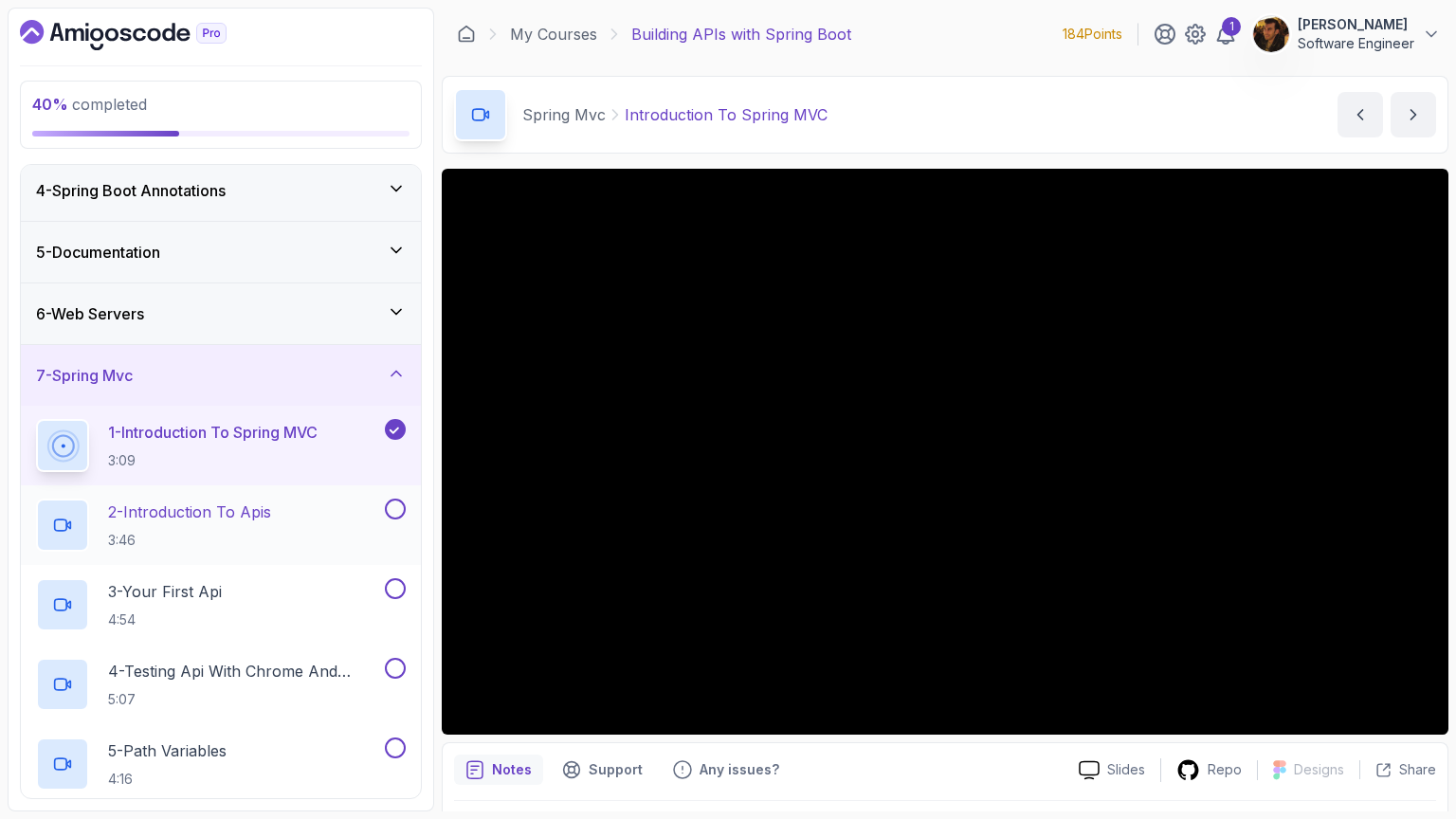
click at [285, 509] on div "2 - Introduction To Apis 3:46" at bounding box center [209, 525] width 345 height 53
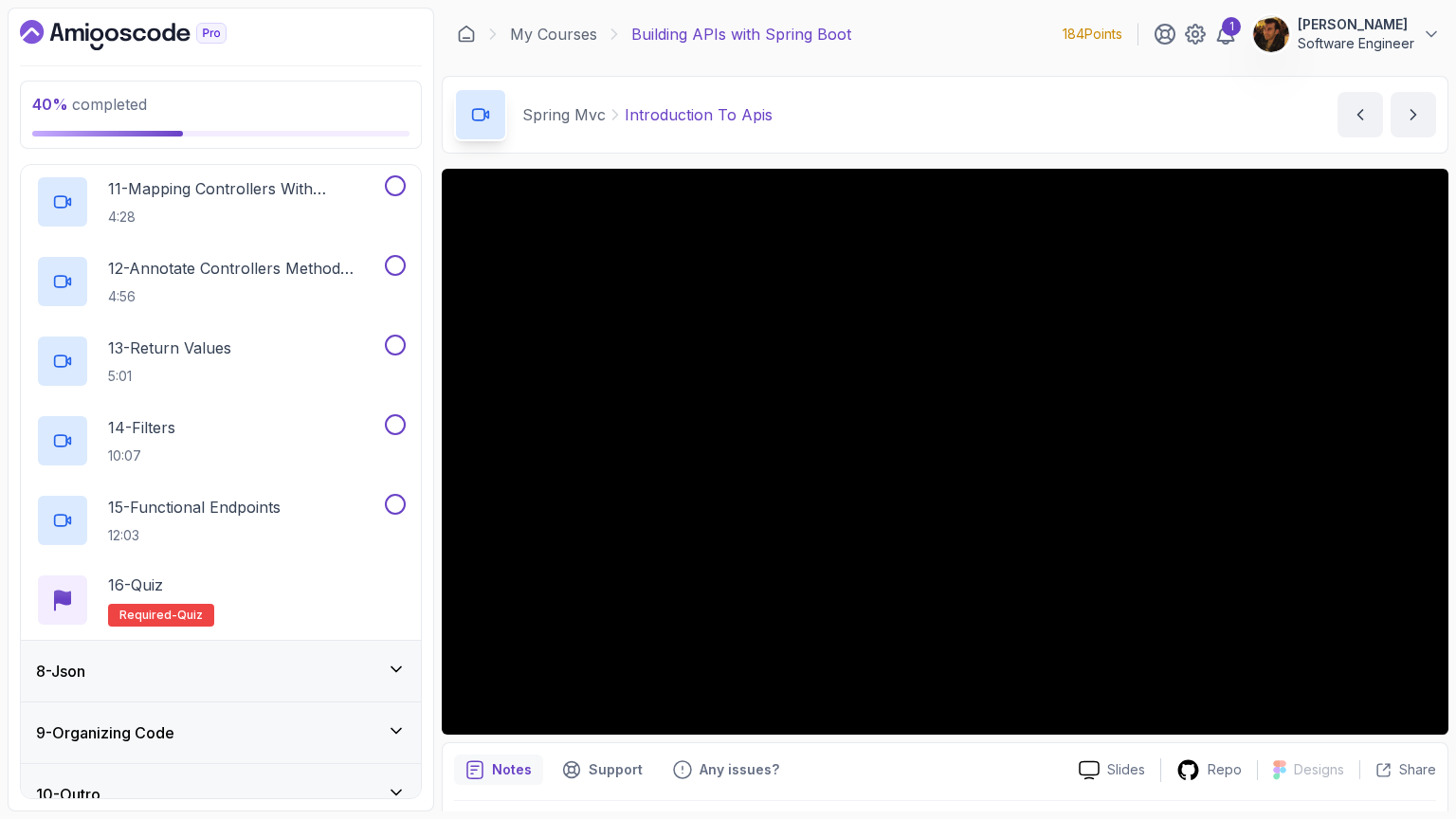
scroll to position [1253, 0]
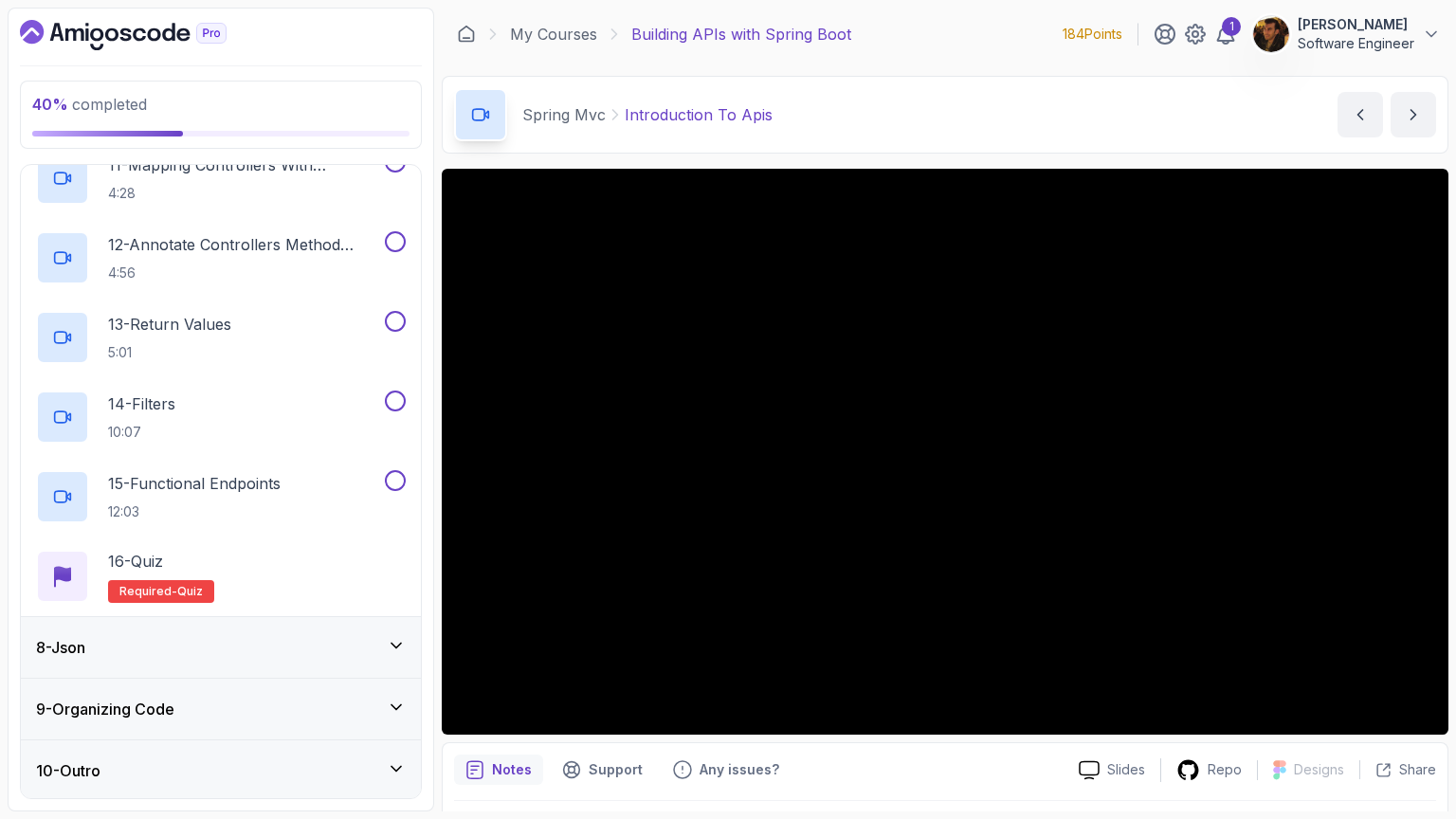
click at [261, 650] on div "8 - Json" at bounding box center [220, 647] width 369 height 23
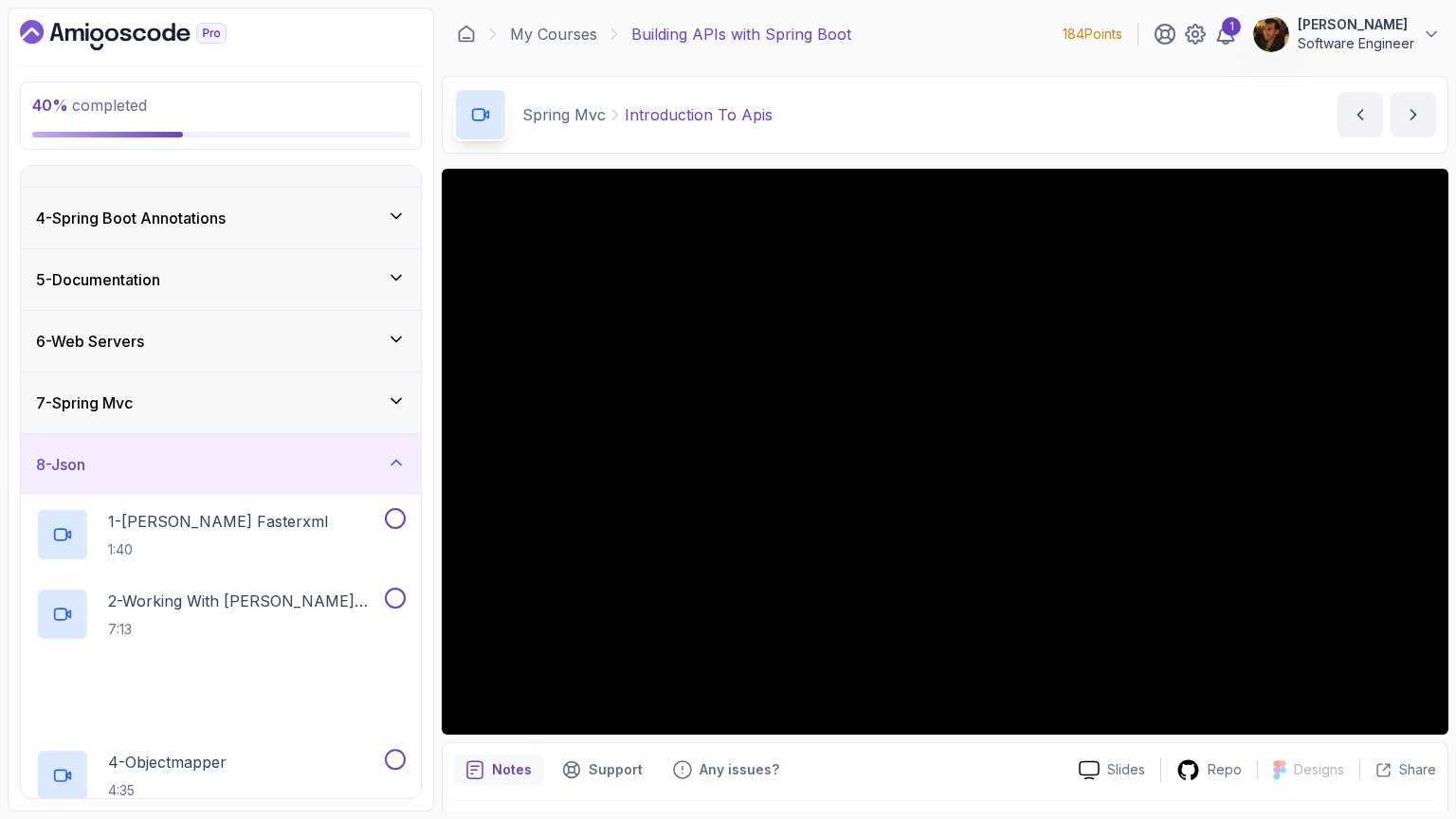
scroll to position [377, 0]
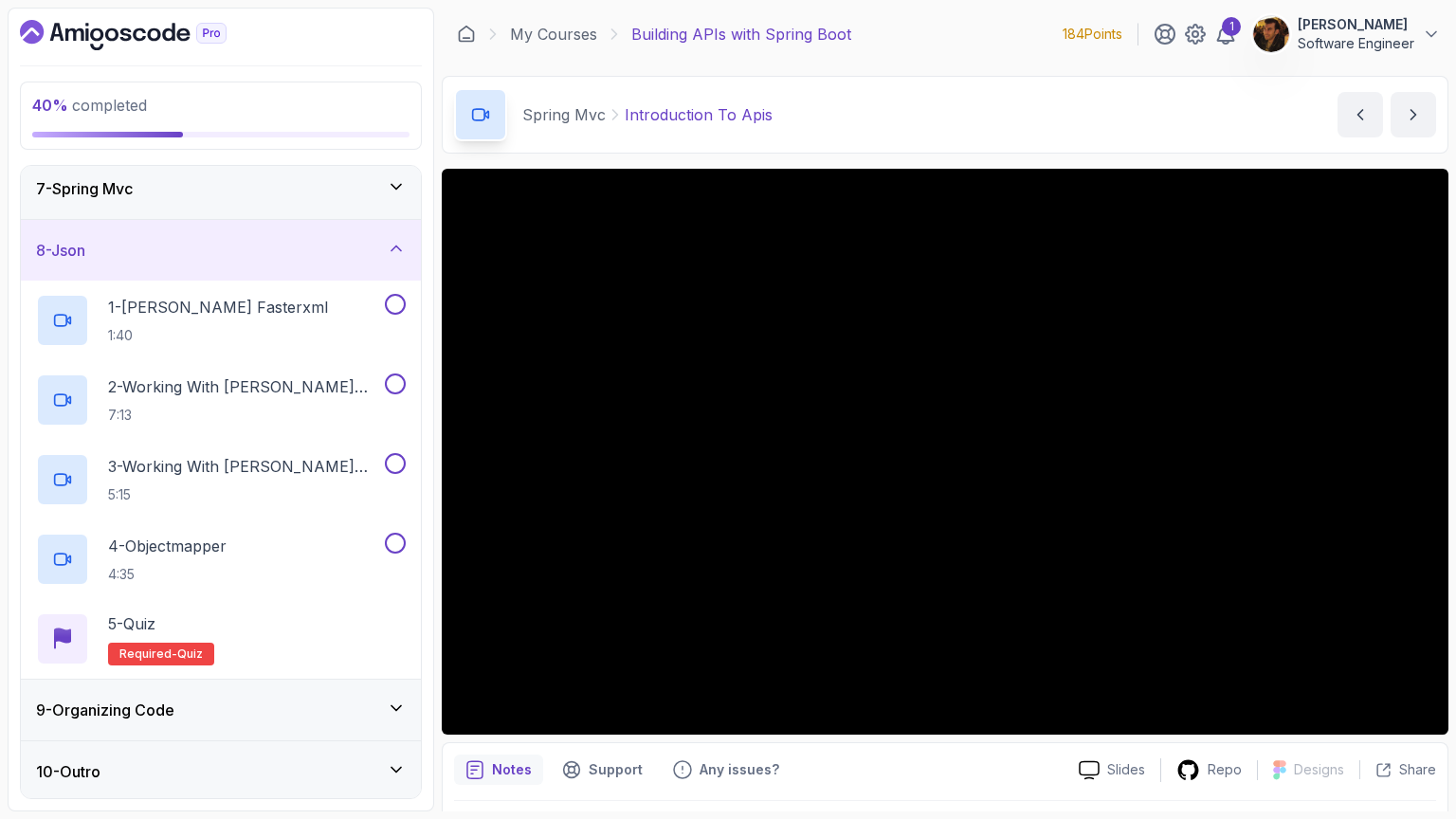
click at [257, 732] on div "9 - Organizing Code" at bounding box center [220, 709] width 400 height 61
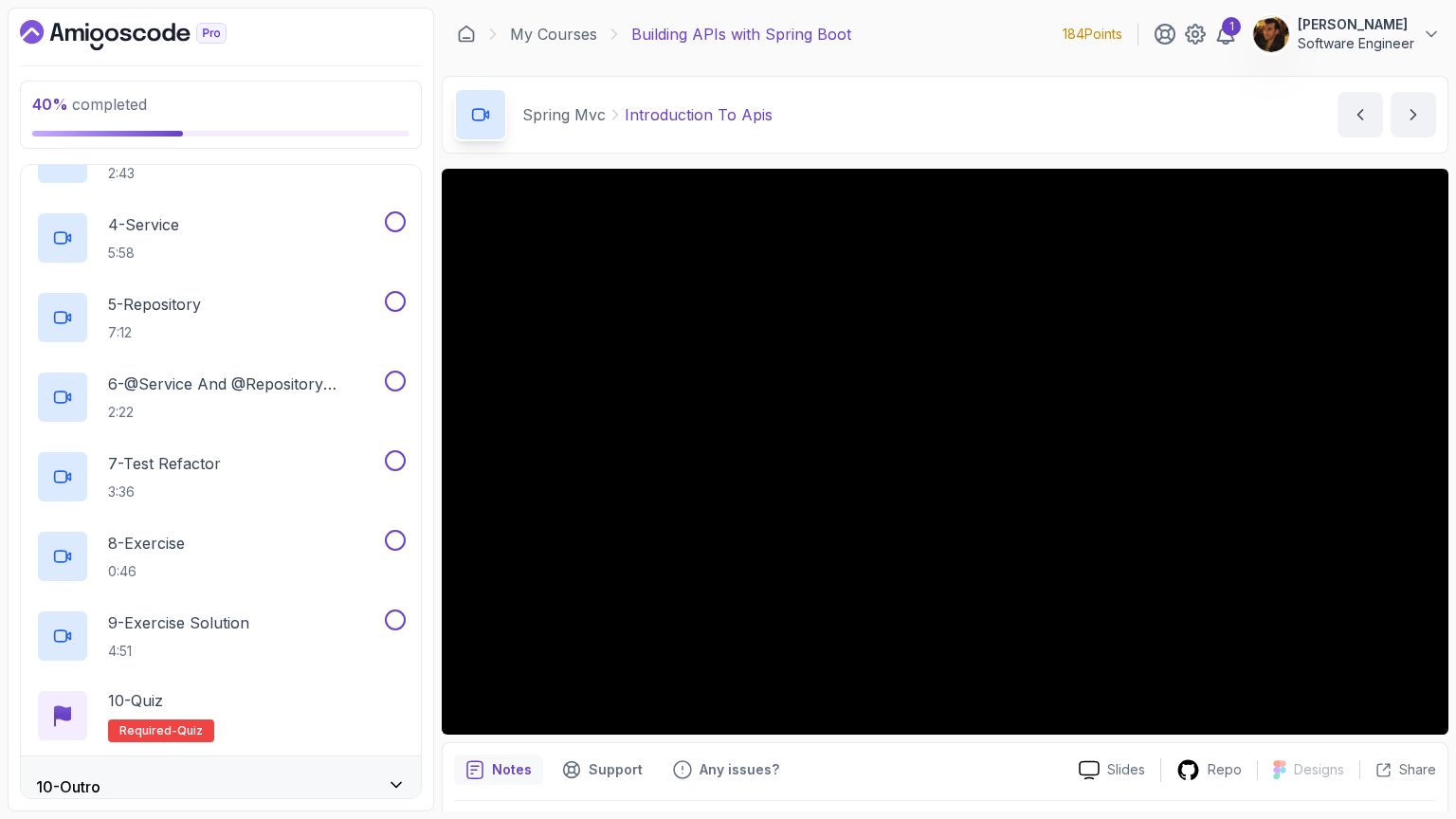
scroll to position [775, 0]
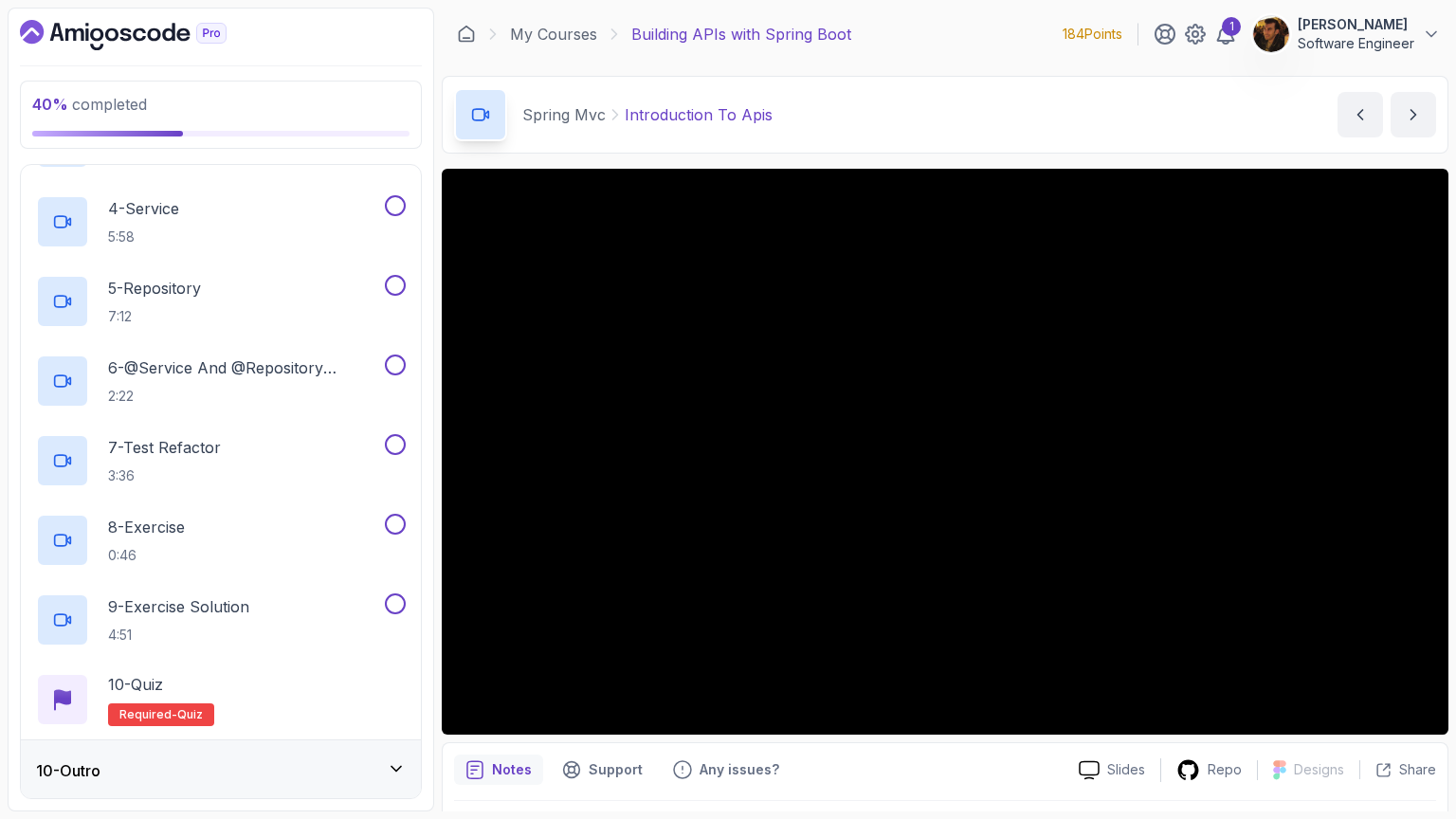
click at [311, 746] on div "10 - Outro" at bounding box center [220, 770] width 400 height 61
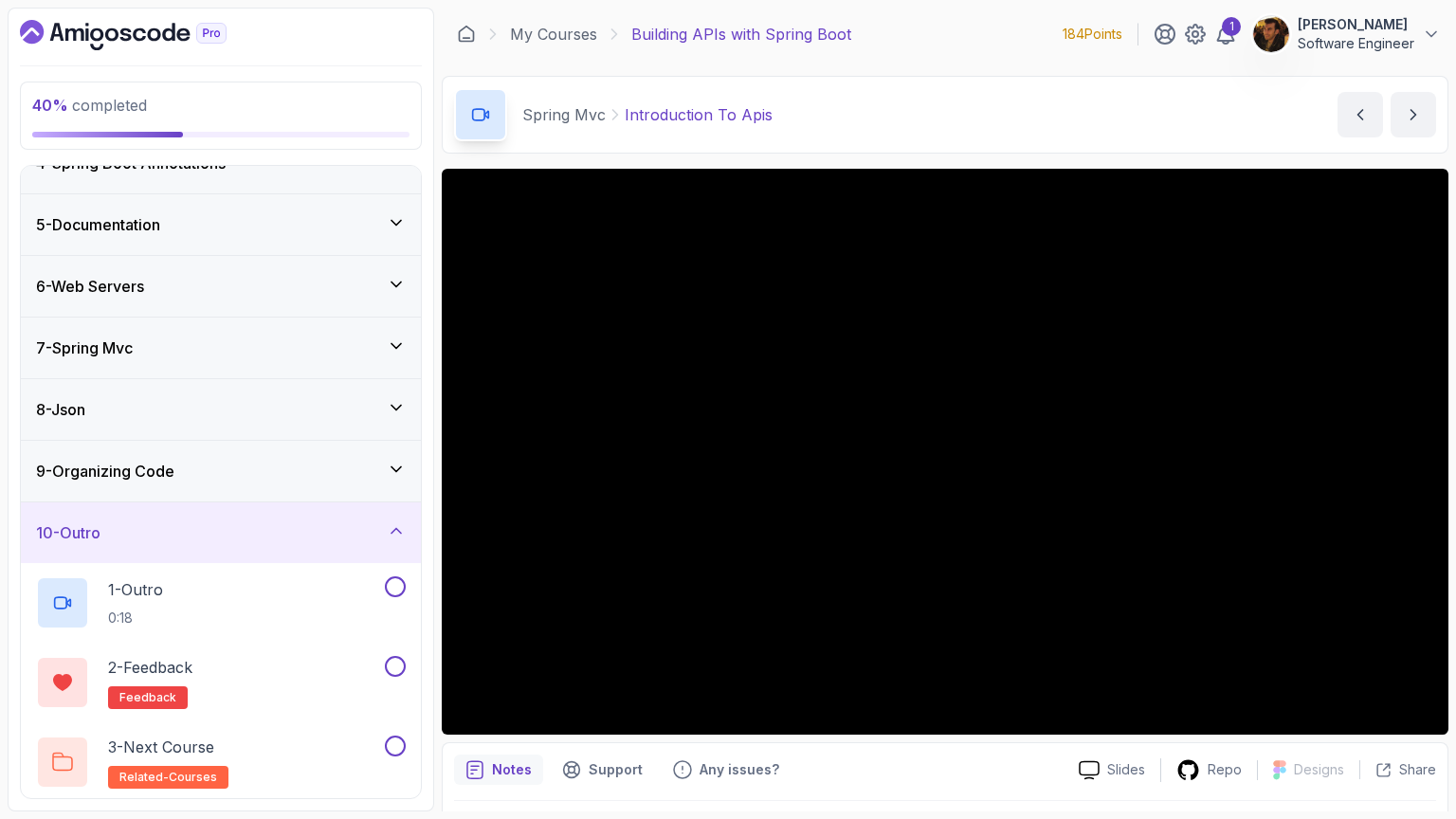
scroll to position [0, 0]
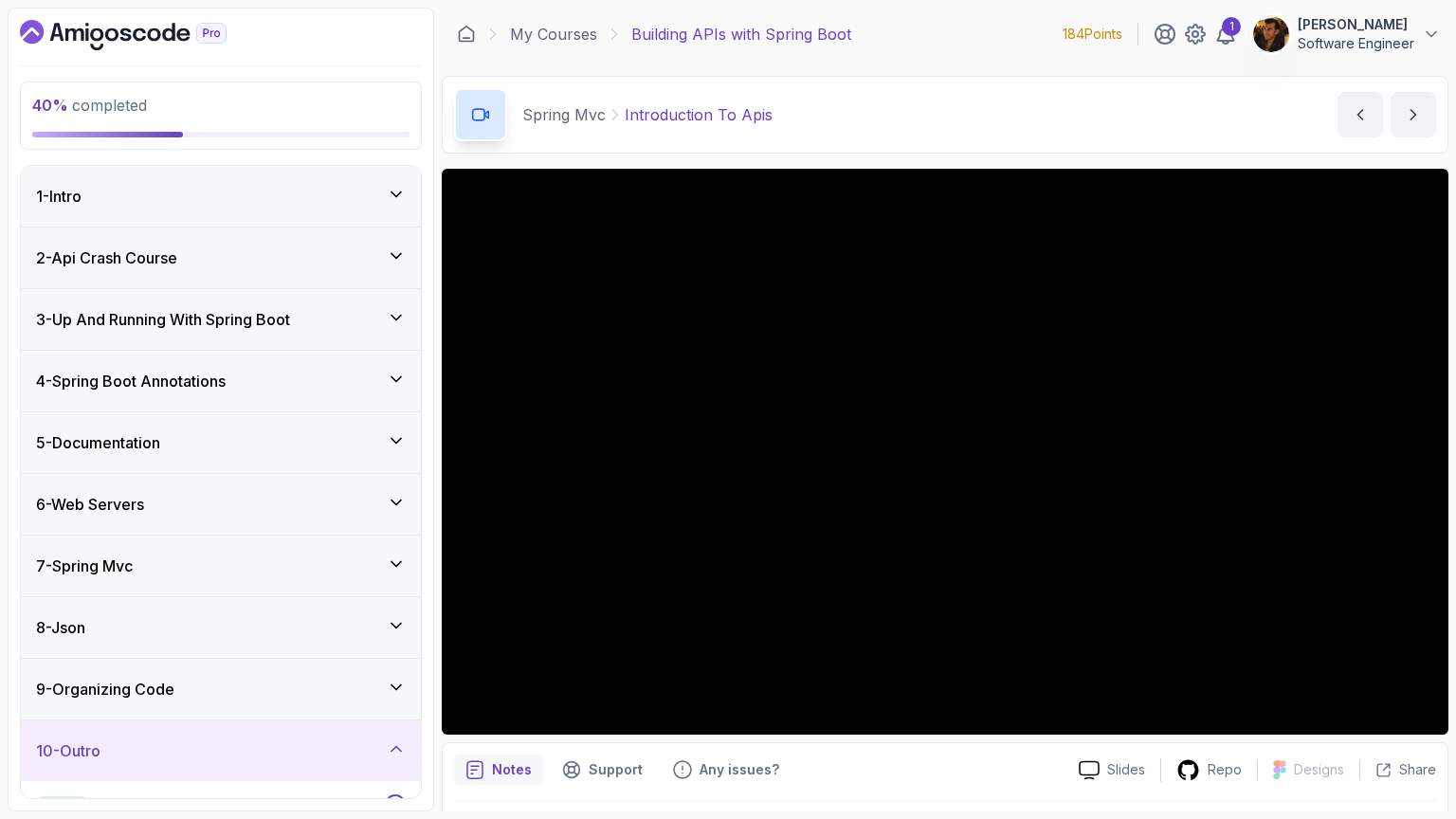
click at [274, 554] on div "7 - Spring Mvc" at bounding box center [220, 565] width 369 height 23
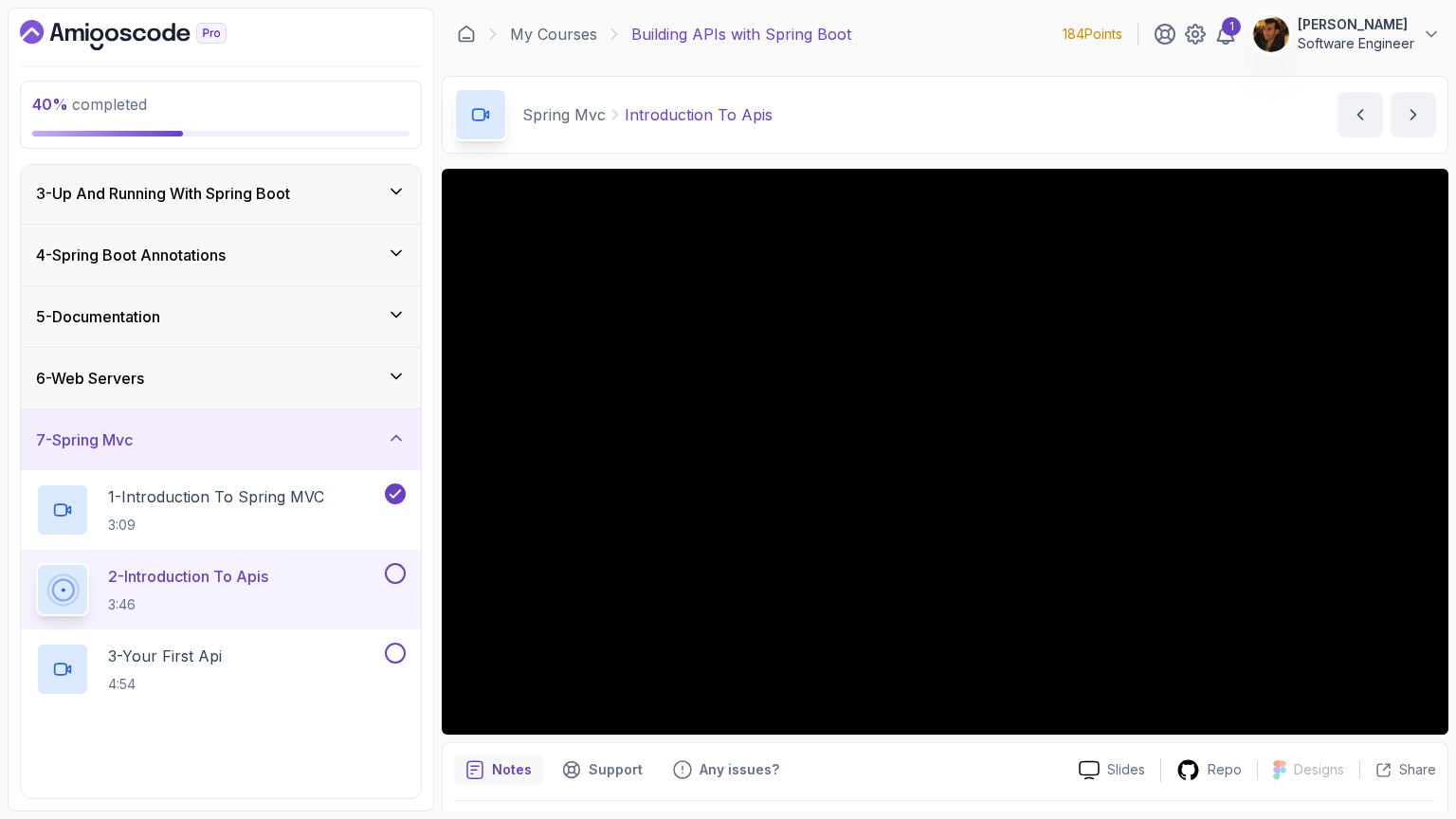
scroll to position [129, 0]
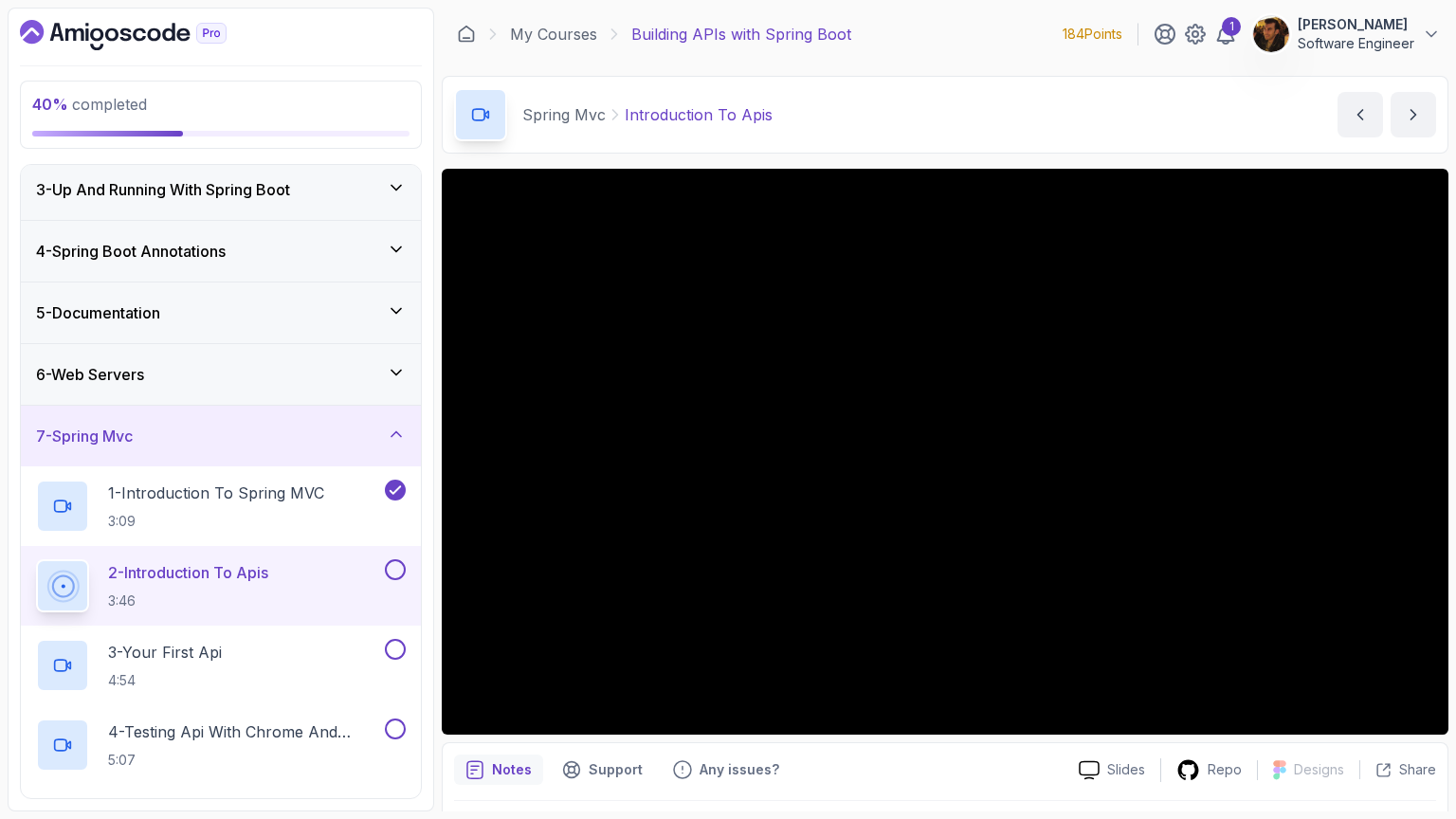
click at [404, 566] on button at bounding box center [395, 569] width 21 height 21
click at [324, 626] on div "3 - Your First Api 4:54" at bounding box center [220, 664] width 400 height 79
click at [320, 632] on div "3 - Your First Api 4:54" at bounding box center [220, 664] width 400 height 79
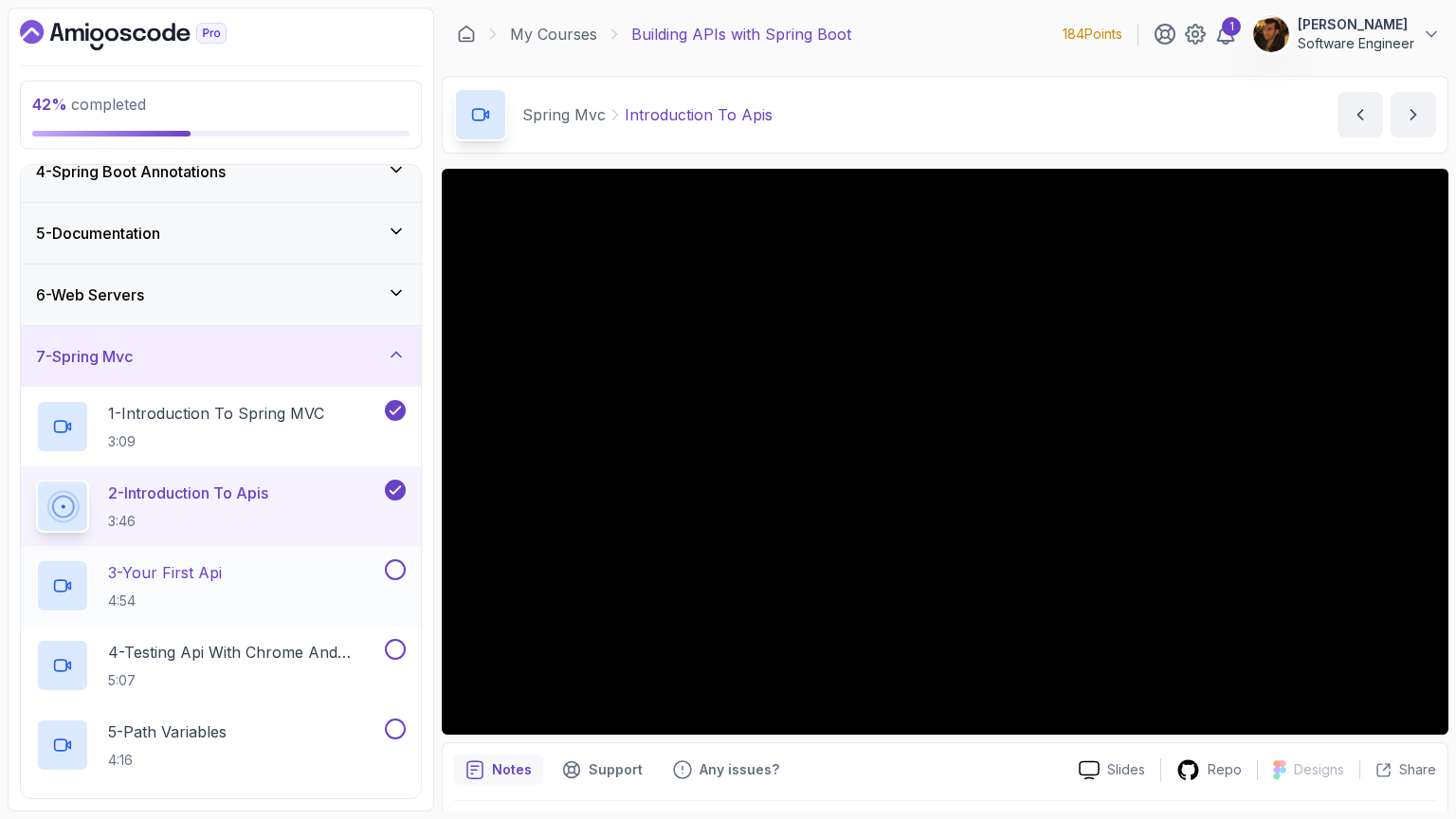
scroll to position [223, 0]
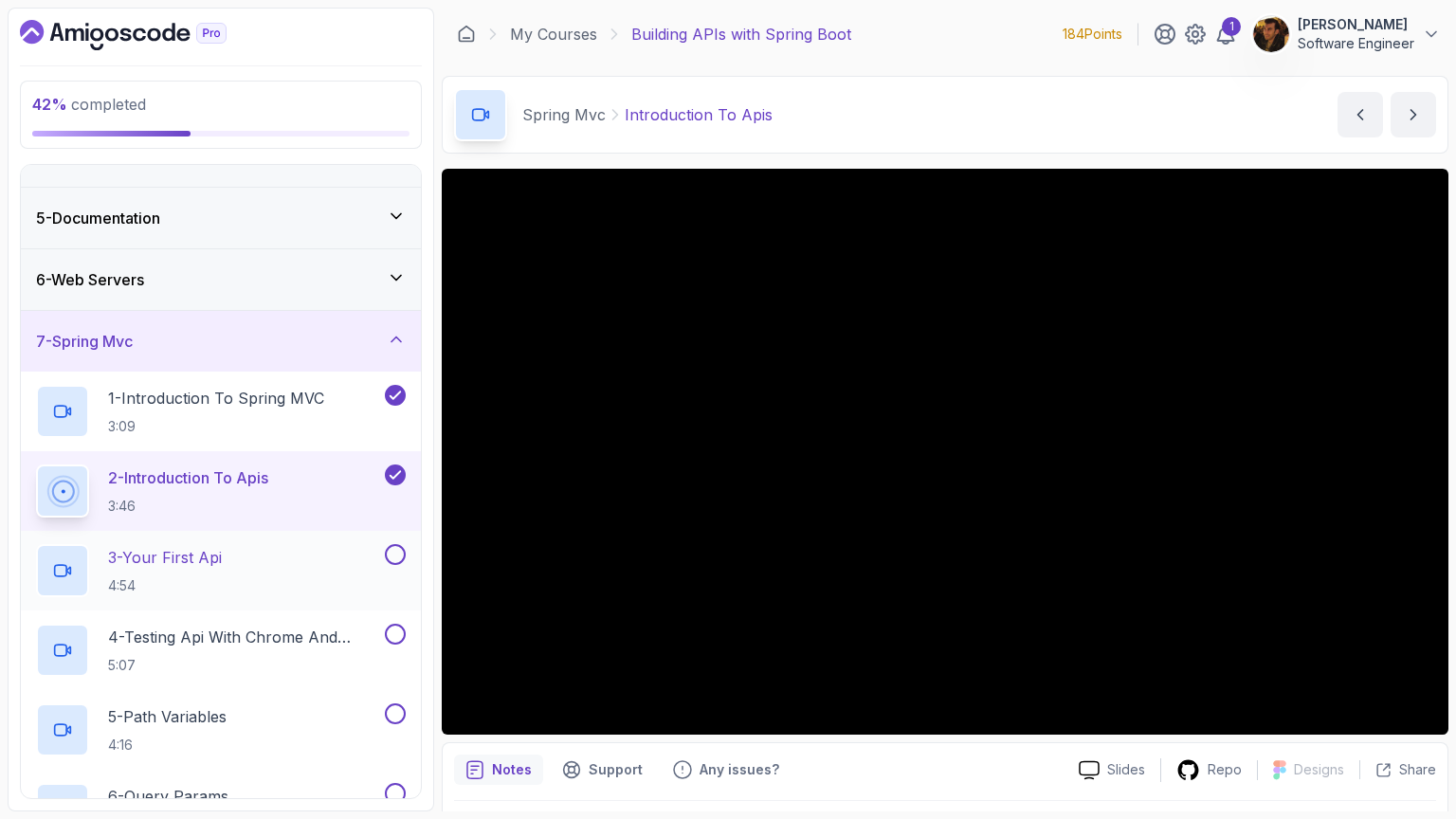
click at [270, 571] on div "3 - Your First Api 4:54" at bounding box center [209, 570] width 345 height 53
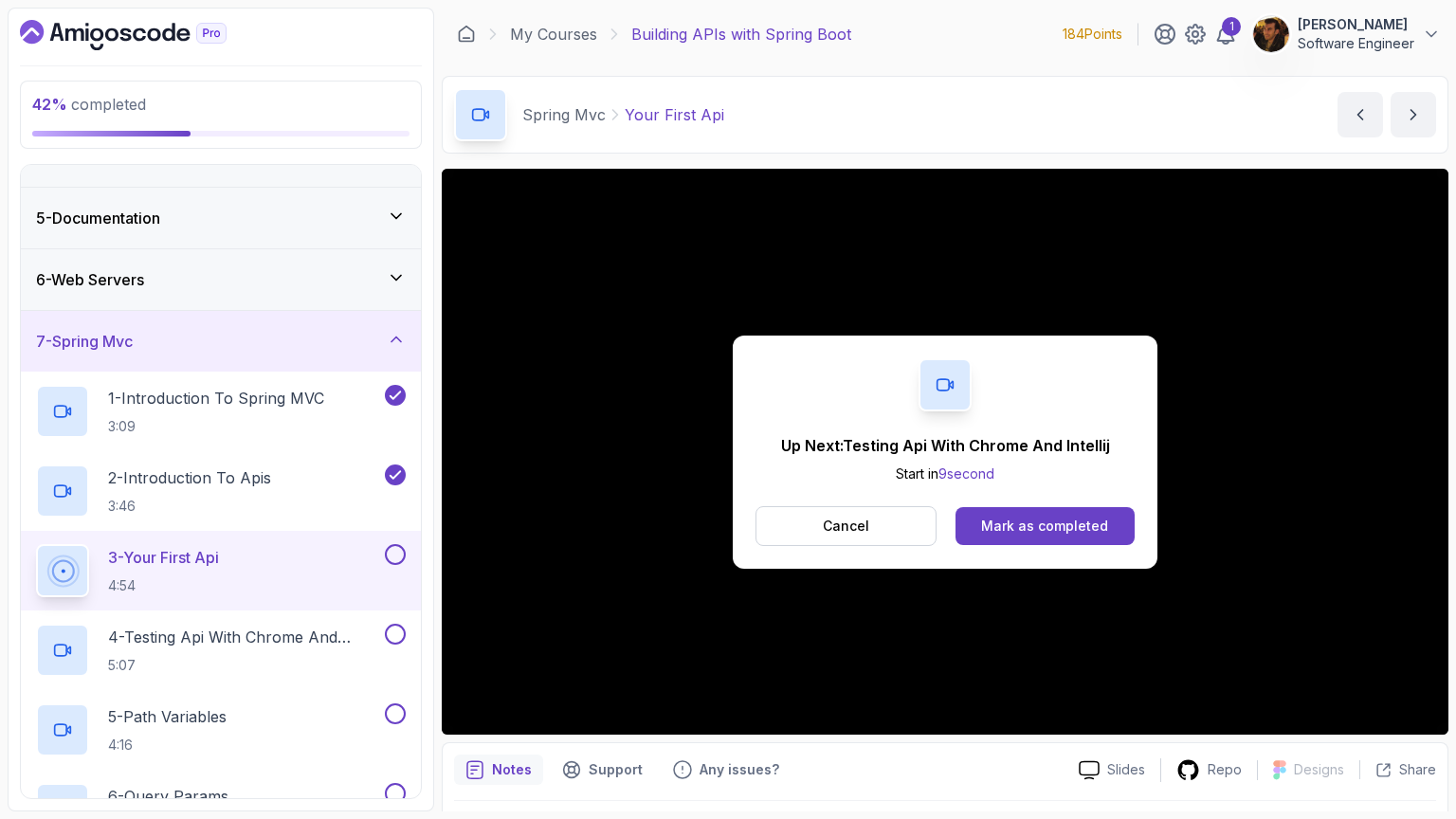
click at [390, 561] on button at bounding box center [395, 554] width 21 height 21
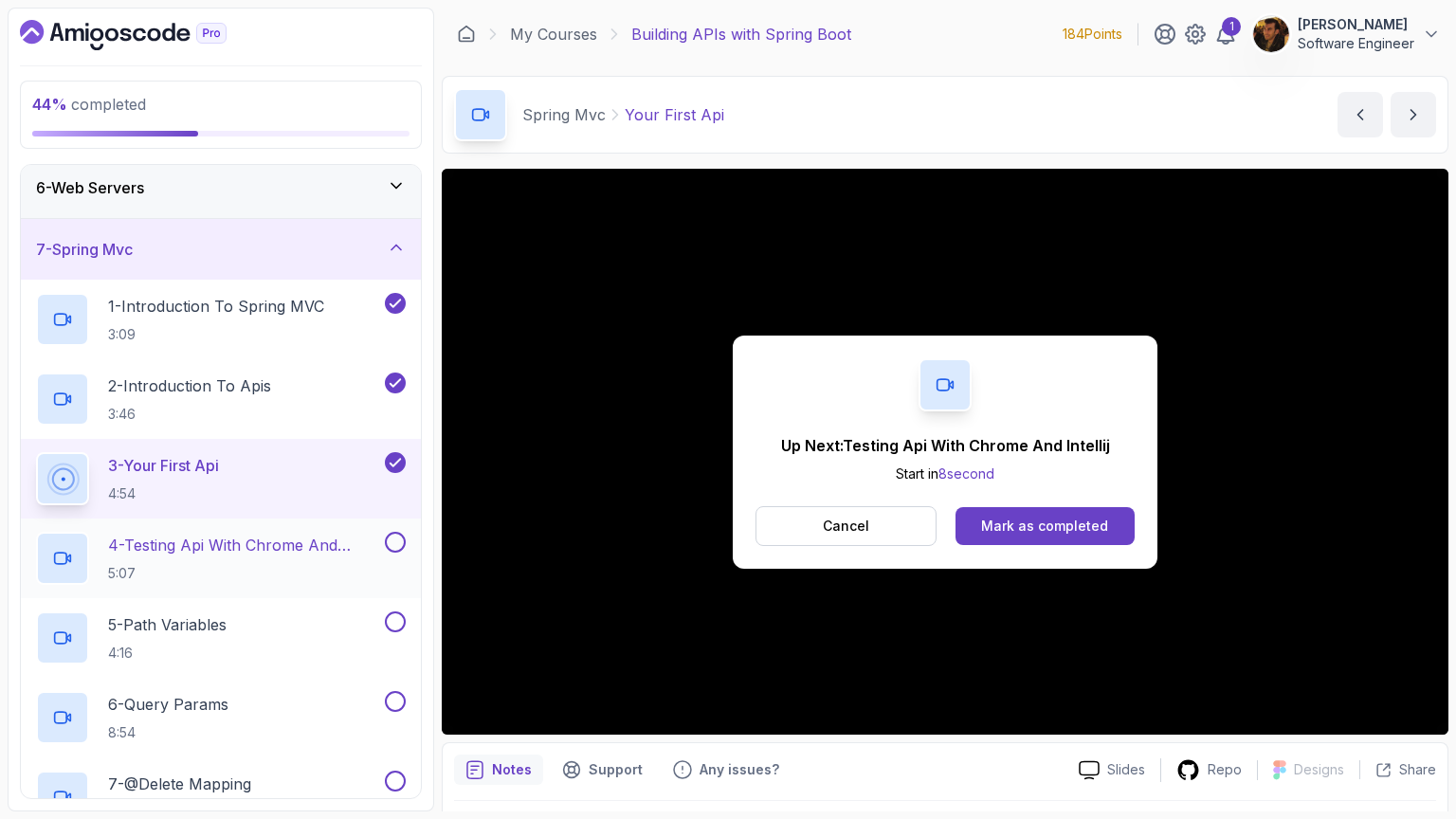
scroll to position [332, 0]
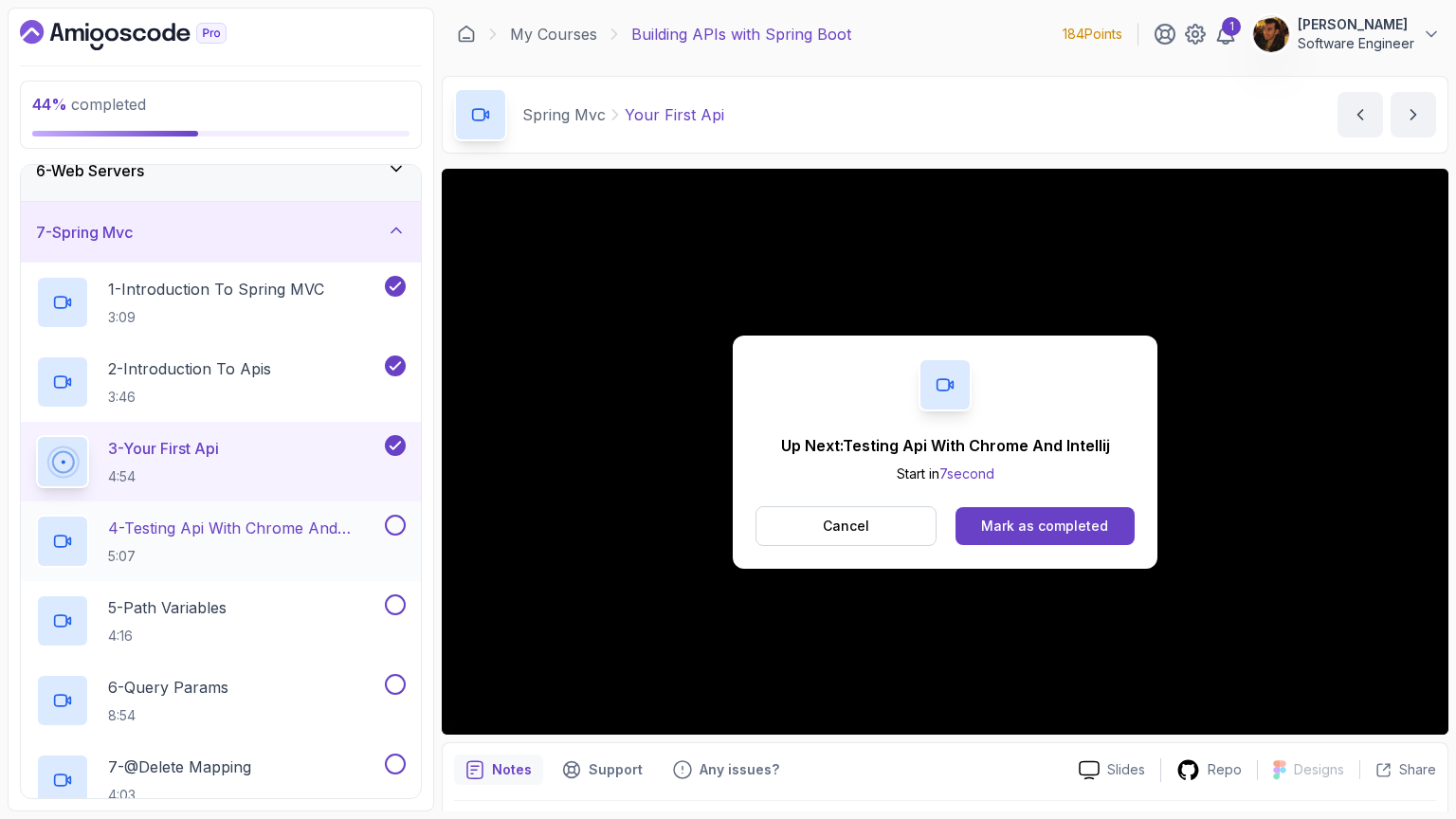
click at [286, 537] on h2 "4 - Testing Api With Chrome And Intellij 5:07" at bounding box center [244, 541] width 273 height 49
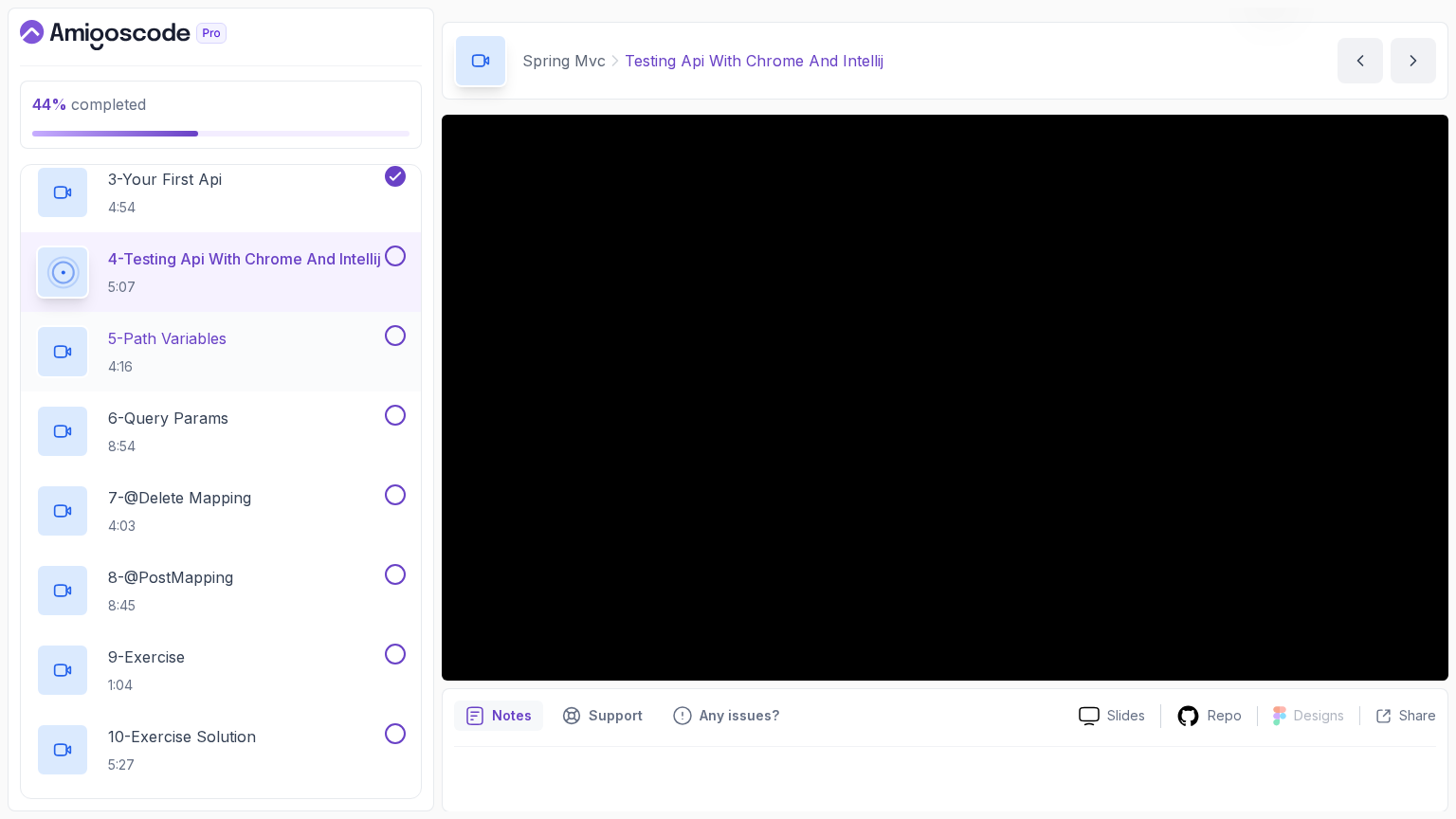
scroll to position [605, 0]
click at [390, 253] on button at bounding box center [395, 252] width 21 height 21
click at [309, 327] on div "5 - Path Variables 4:16" at bounding box center [209, 348] width 345 height 53
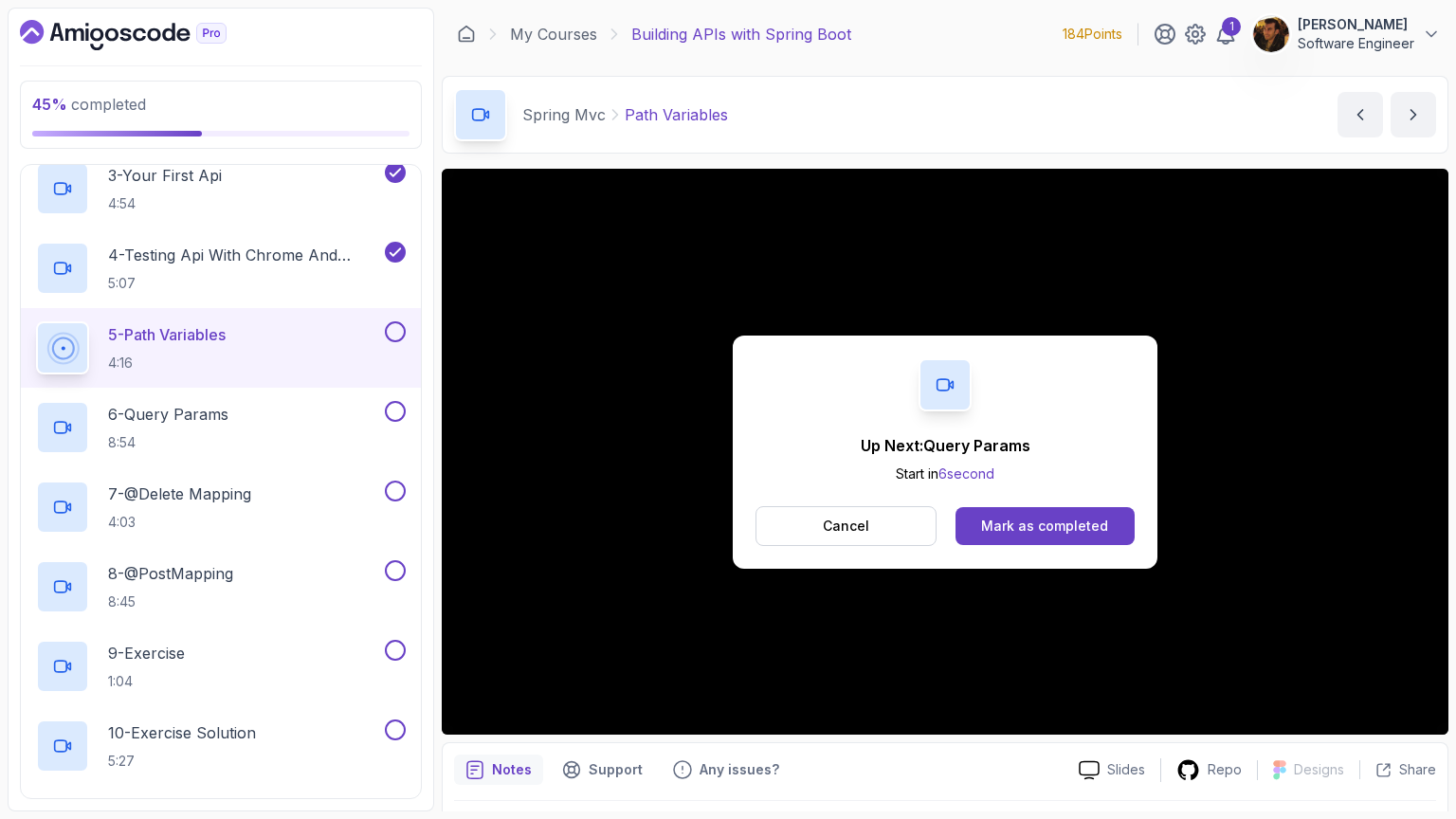
scroll to position [600, 0]
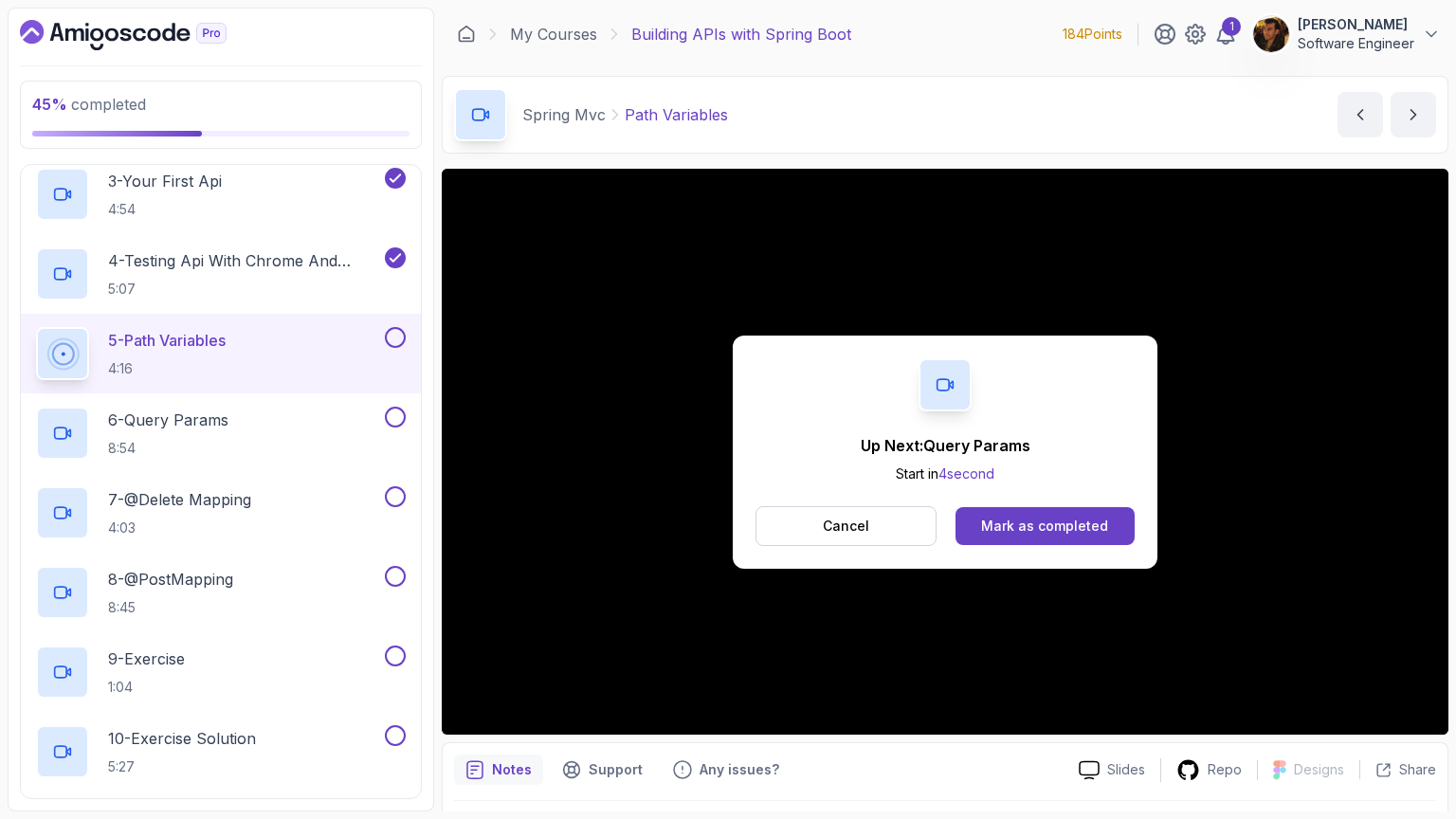
click at [401, 346] on button "5 - Path Variables 4:16" at bounding box center [220, 354] width 369 height 53
click at [401, 339] on button at bounding box center [395, 337] width 21 height 21
click at [270, 441] on div "6 - Query Params 8:54" at bounding box center [209, 433] width 345 height 53
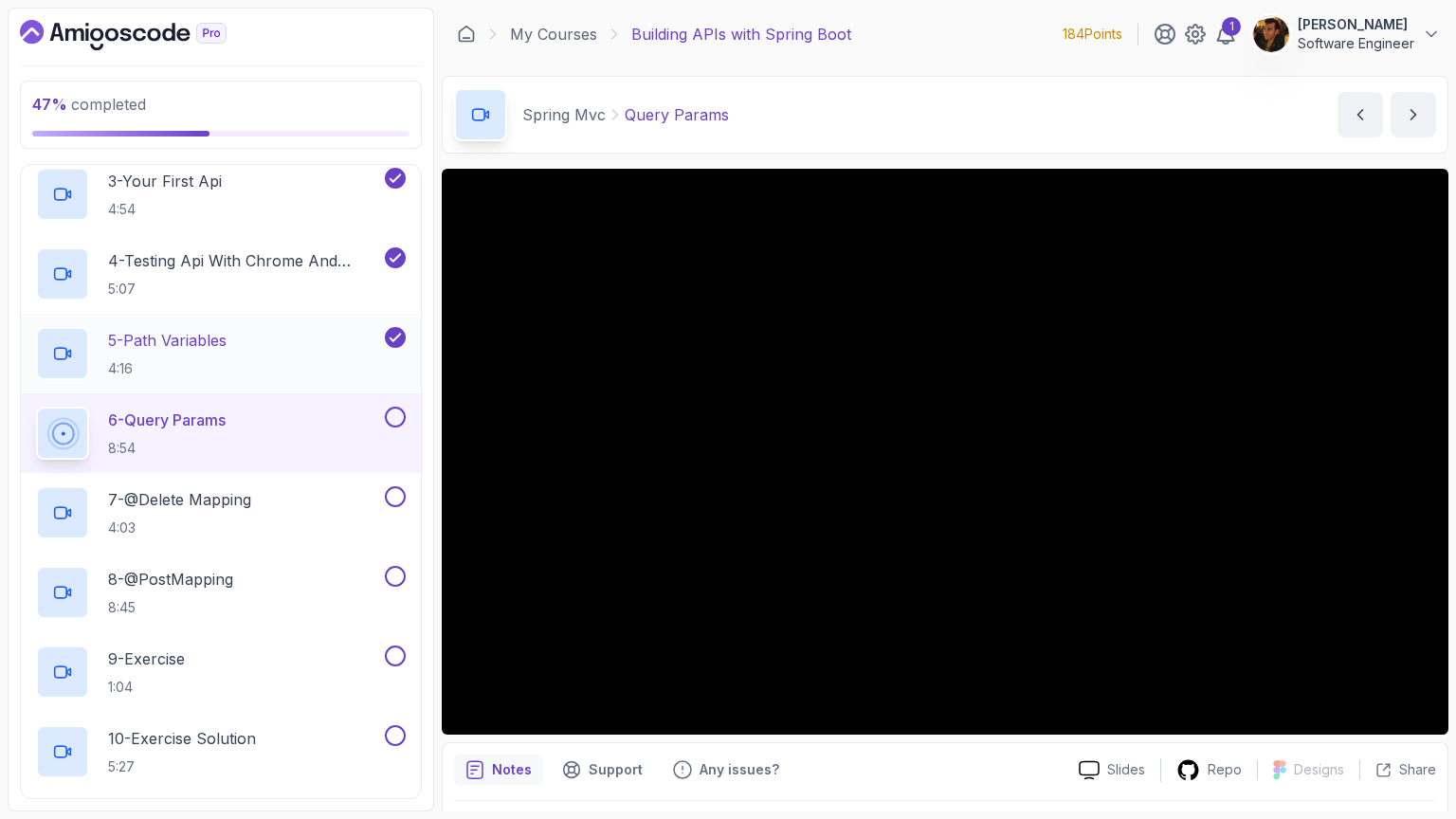
click at [294, 357] on div "5 - Path Variables 4:16" at bounding box center [209, 354] width 345 height 53
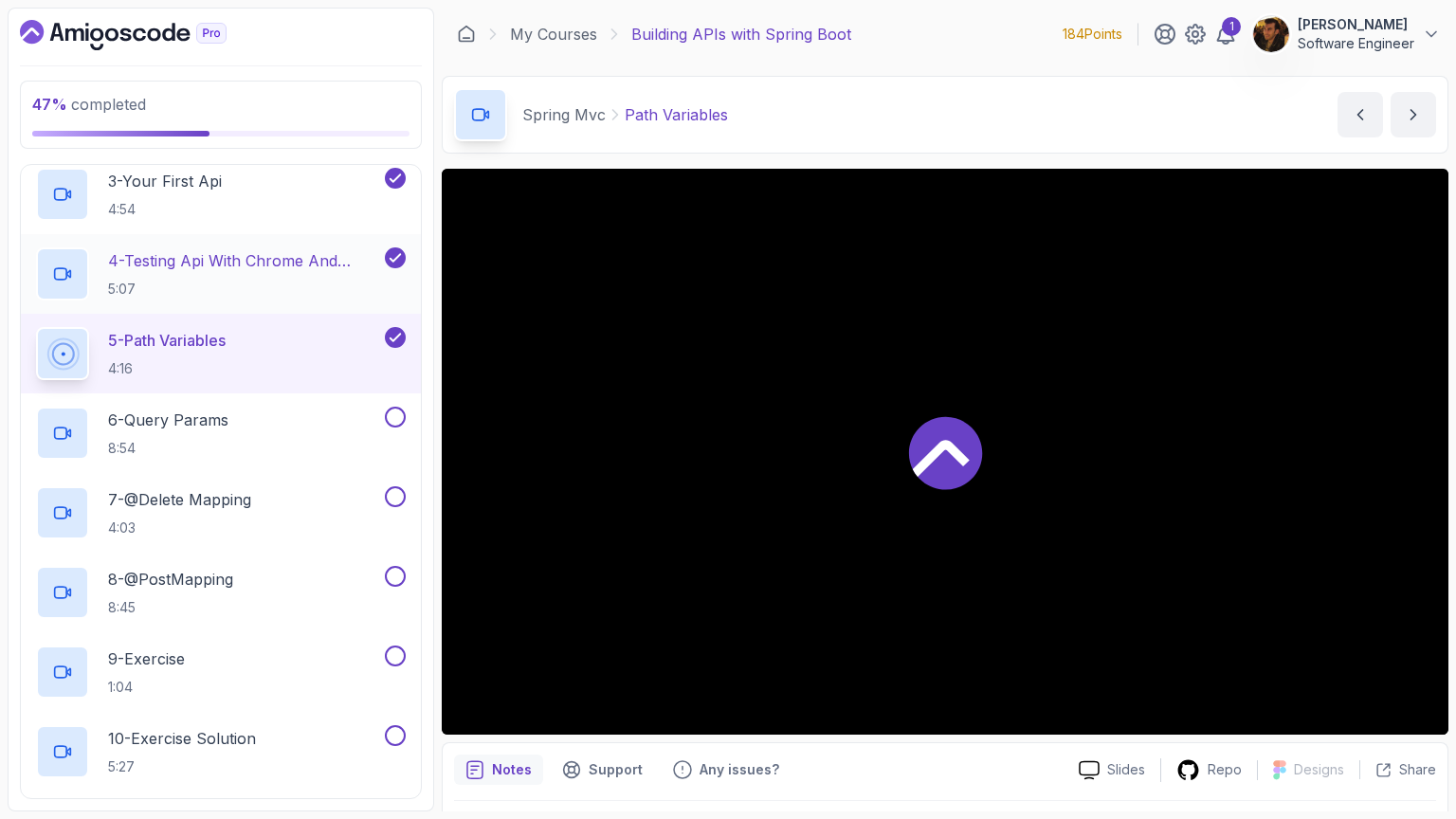
click at [245, 252] on p "4 - Testing Api With Chrome And Intellij" at bounding box center [244, 260] width 273 height 23
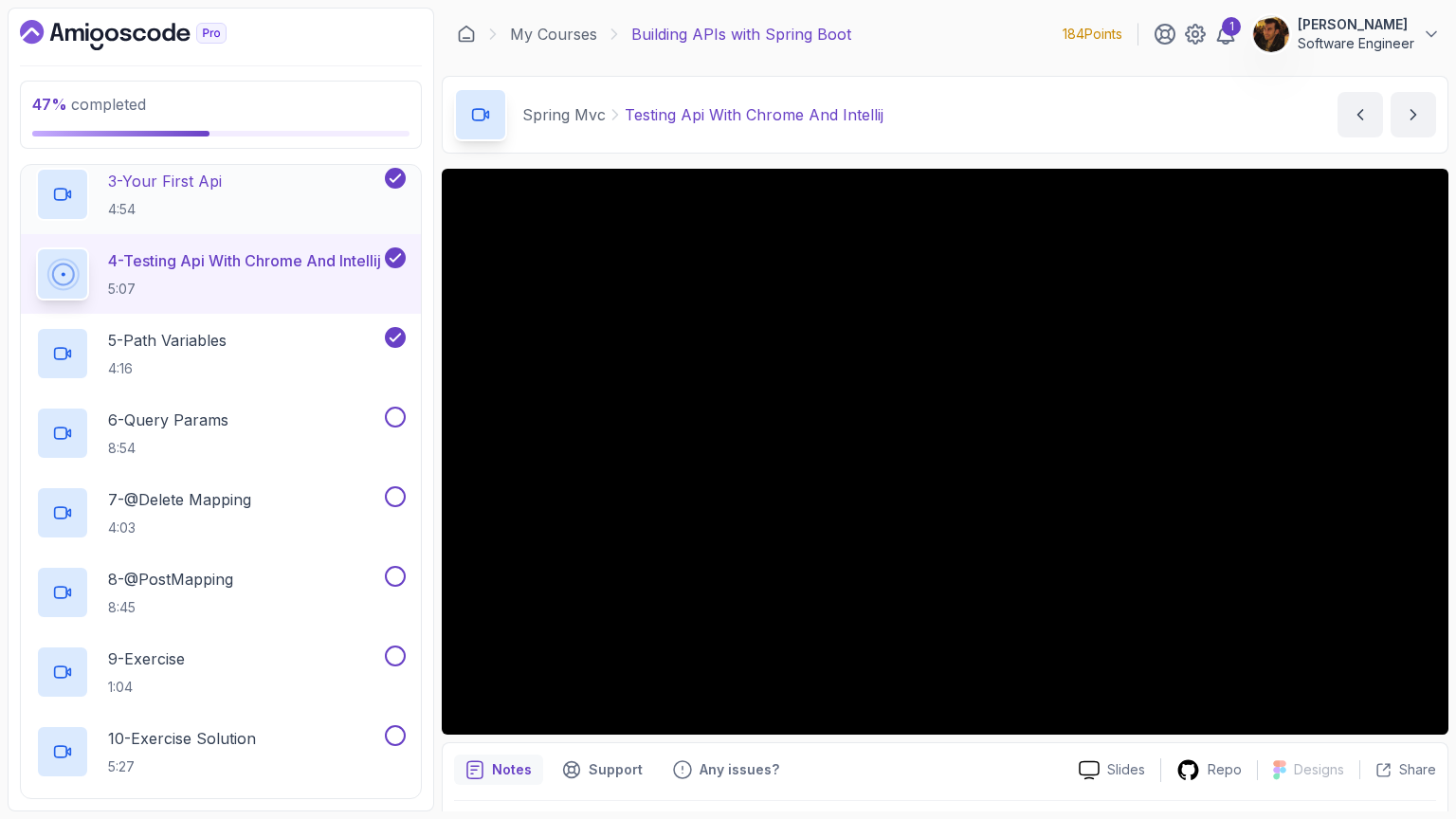
click at [244, 210] on div "3 - Your First Api 4:54" at bounding box center [209, 194] width 345 height 53
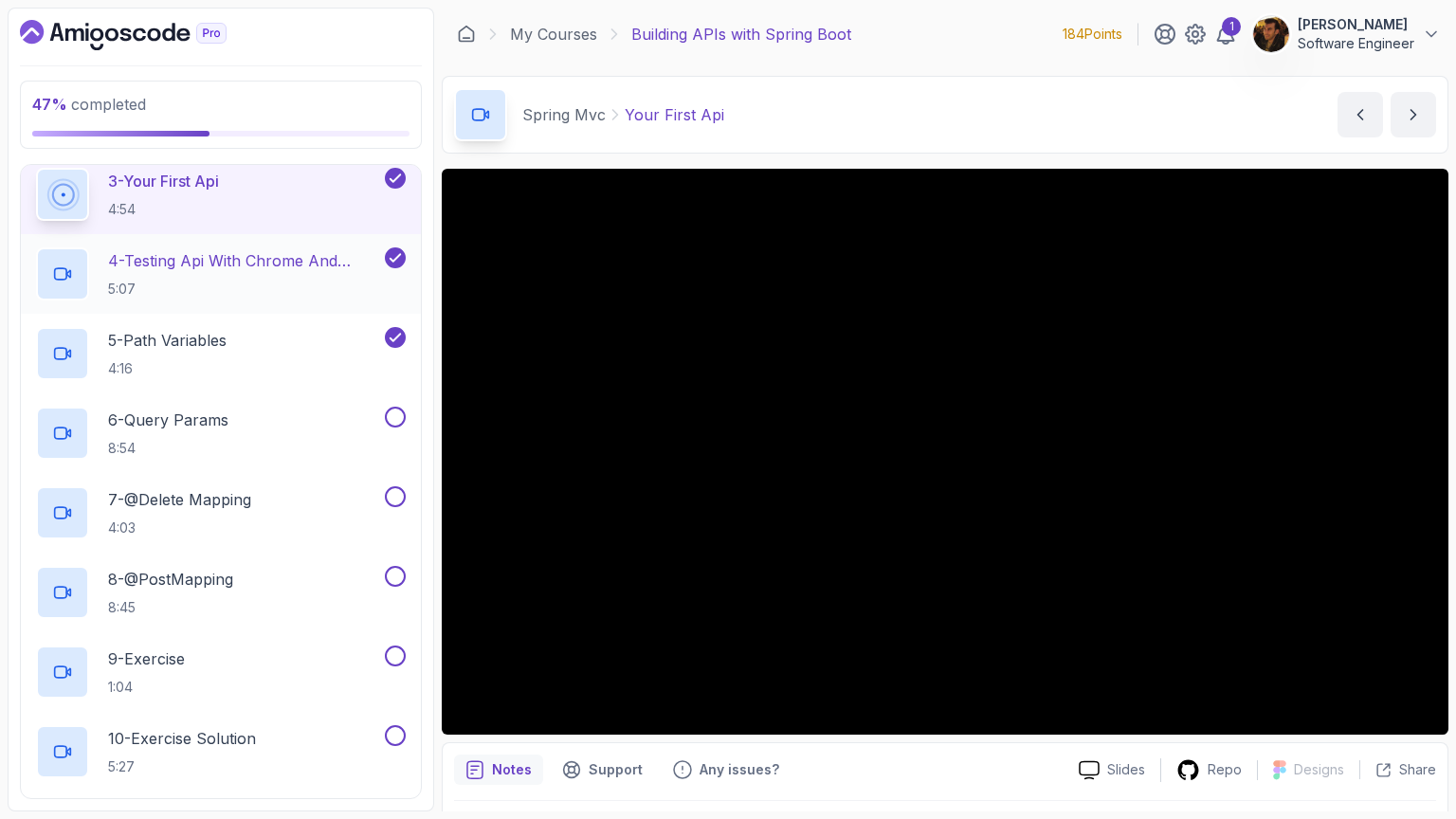
click at [304, 279] on p "5:07" at bounding box center [244, 288] width 273 height 19
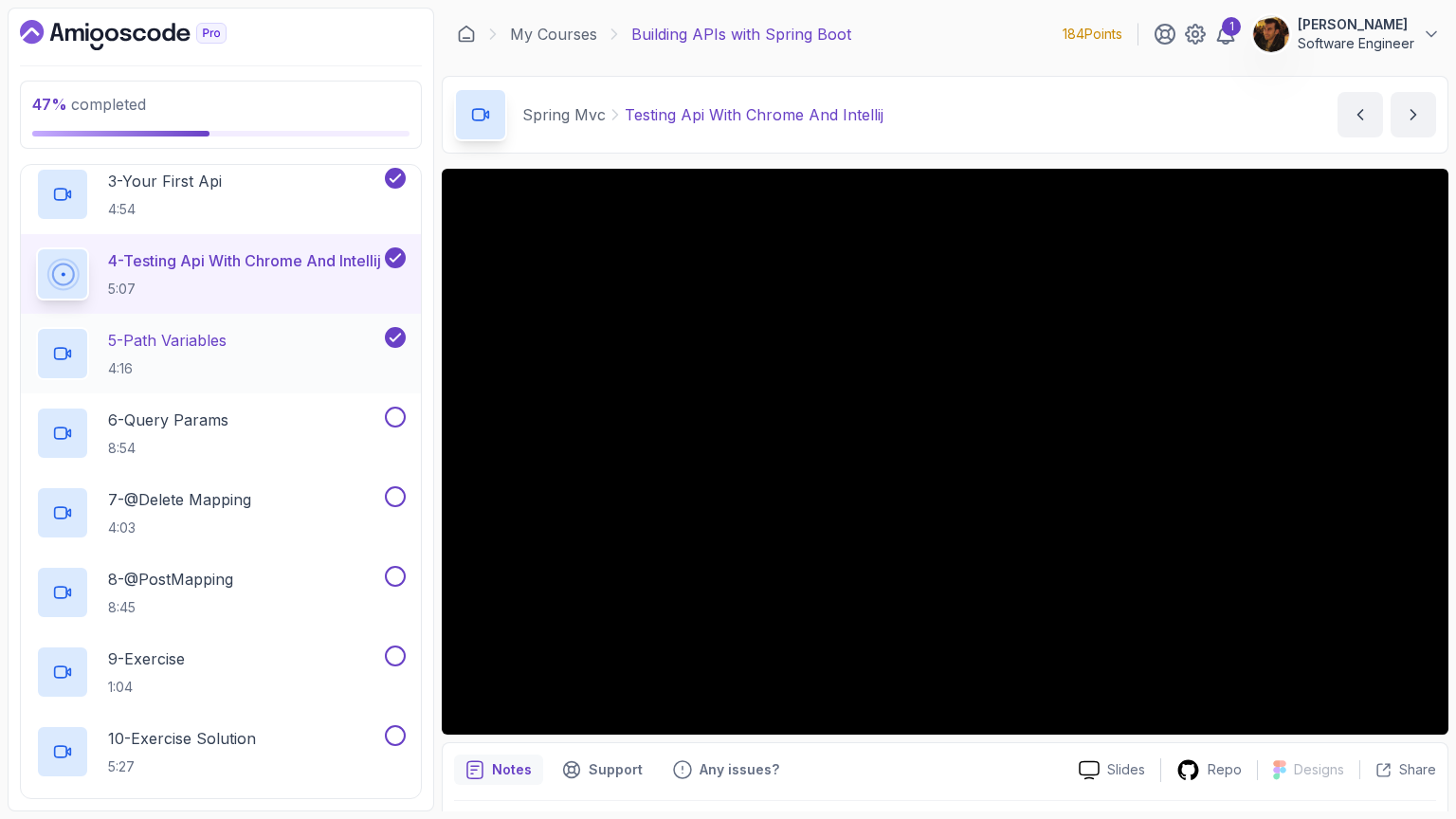
click at [347, 346] on div "5 - Path Variables 4:16" at bounding box center [209, 354] width 345 height 53
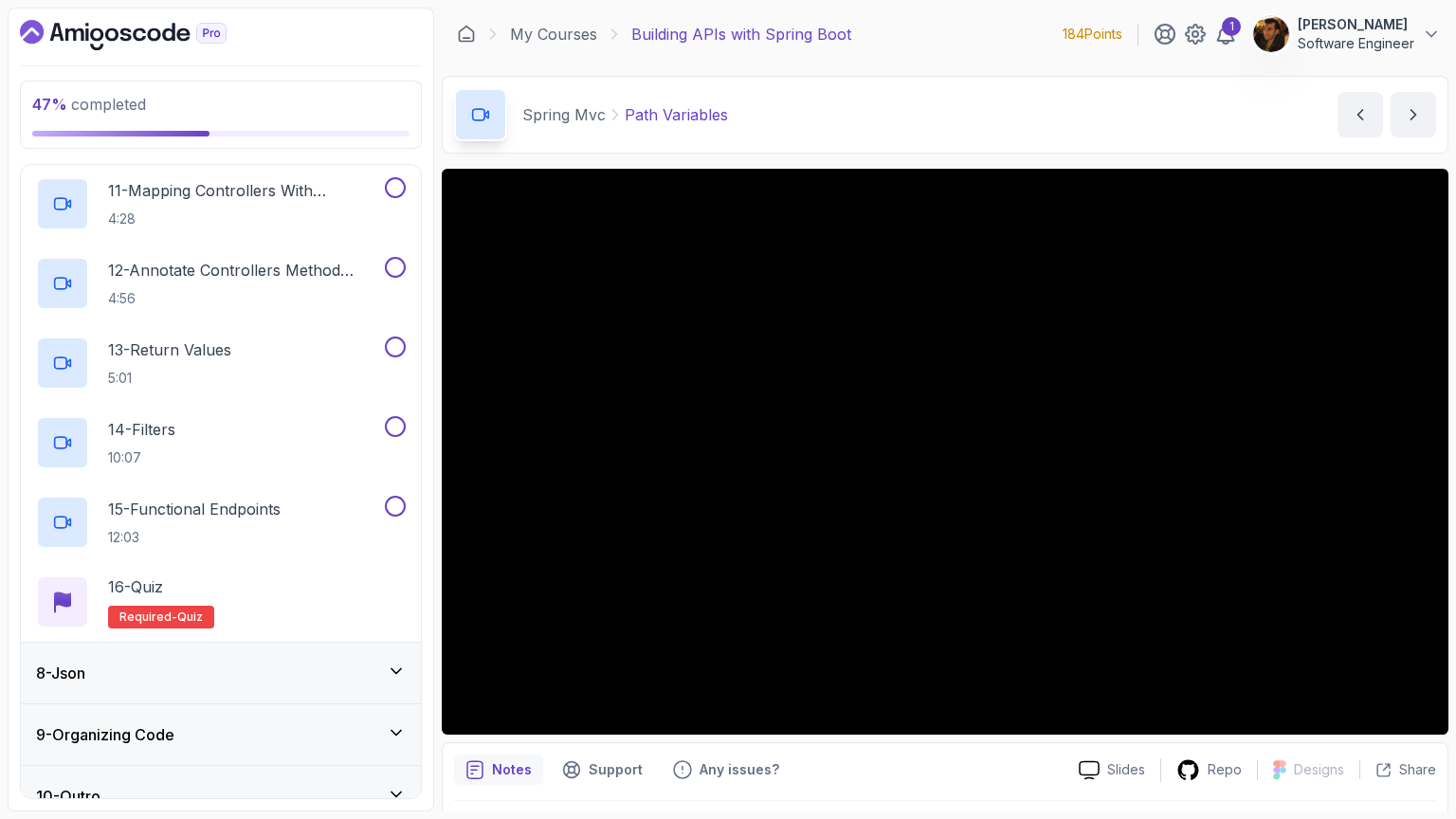
scroll to position [1253, 0]
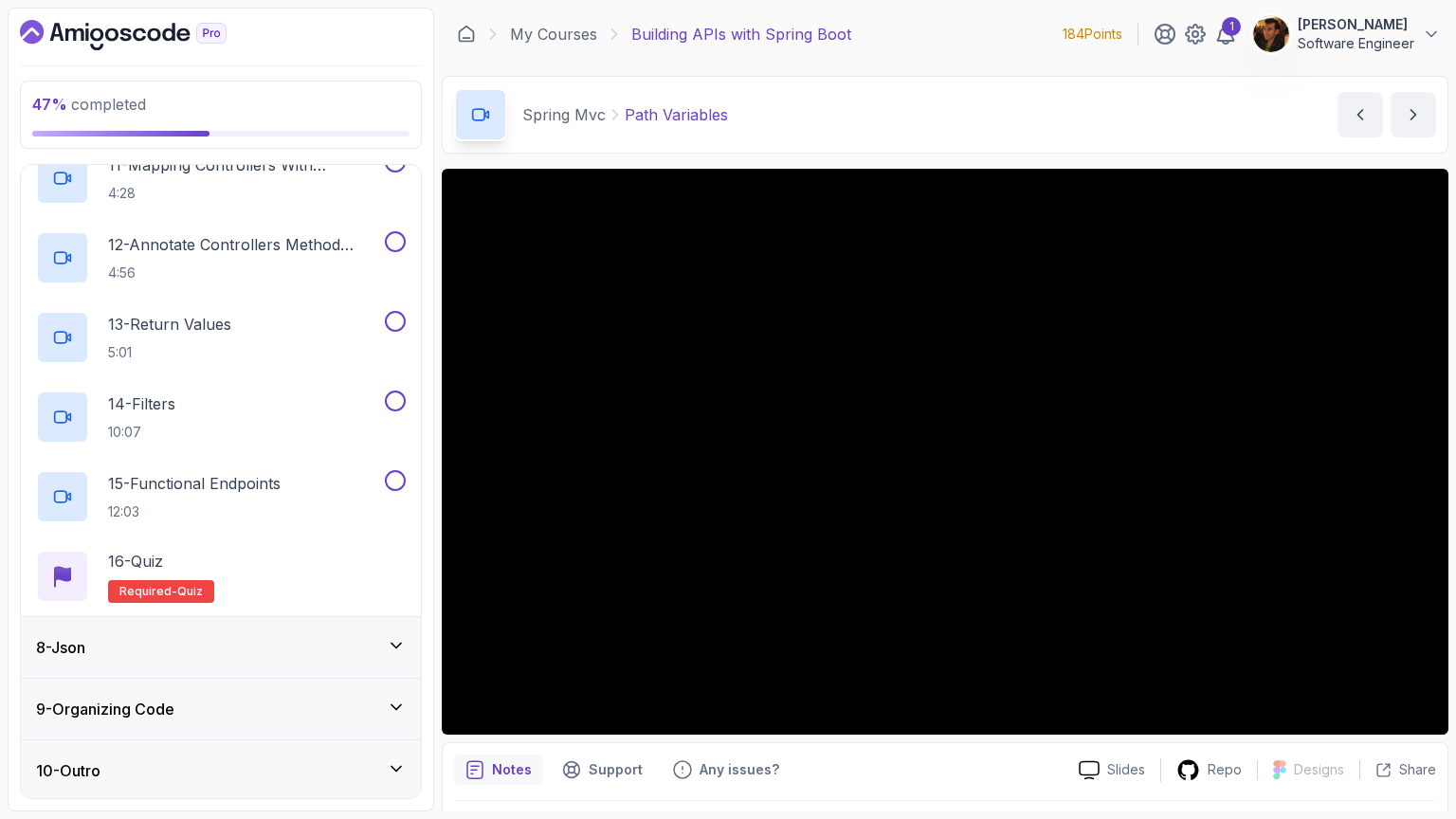
click at [332, 667] on div "8 - Json" at bounding box center [220, 648] width 400 height 61
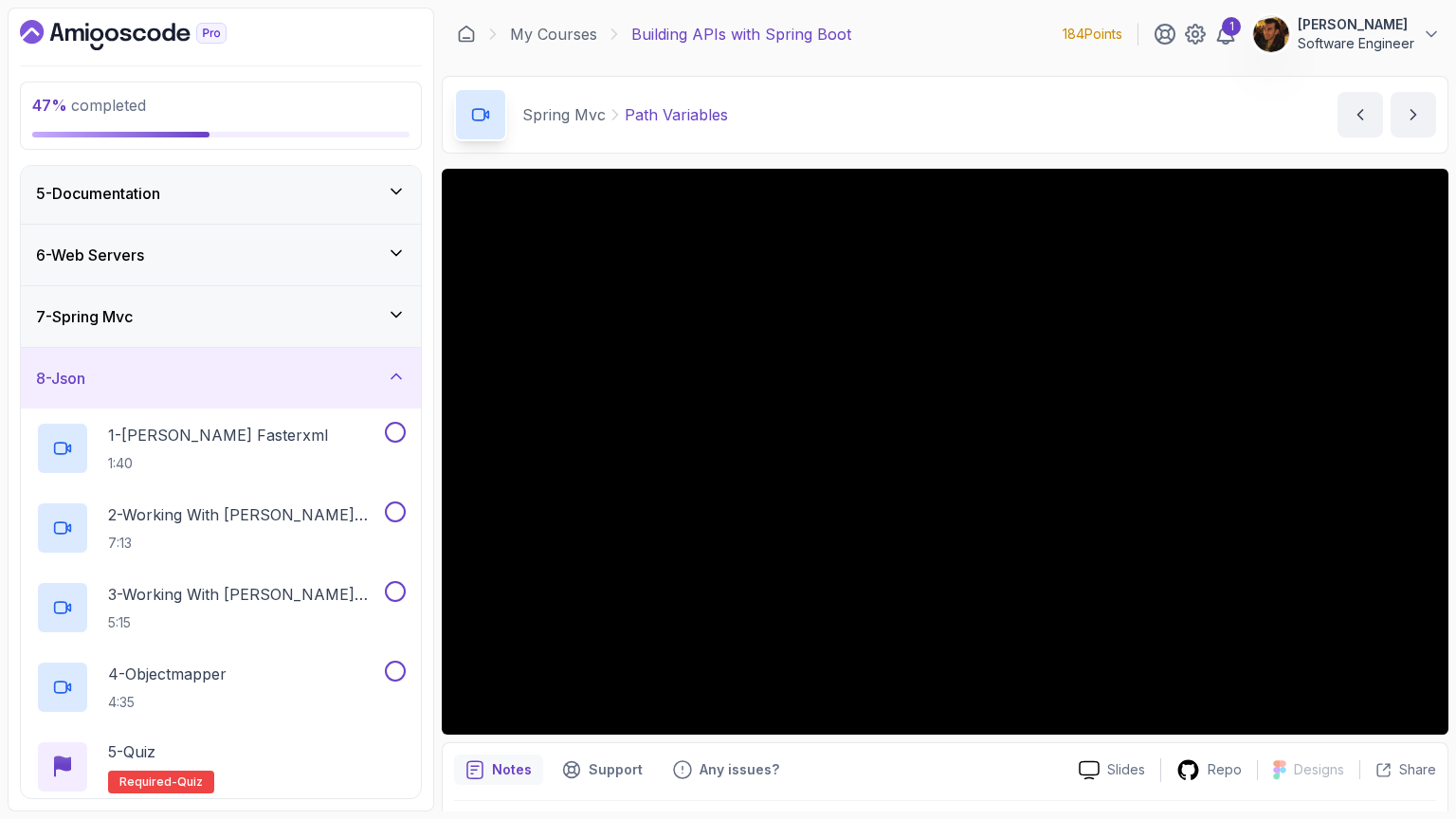
scroll to position [377, 0]
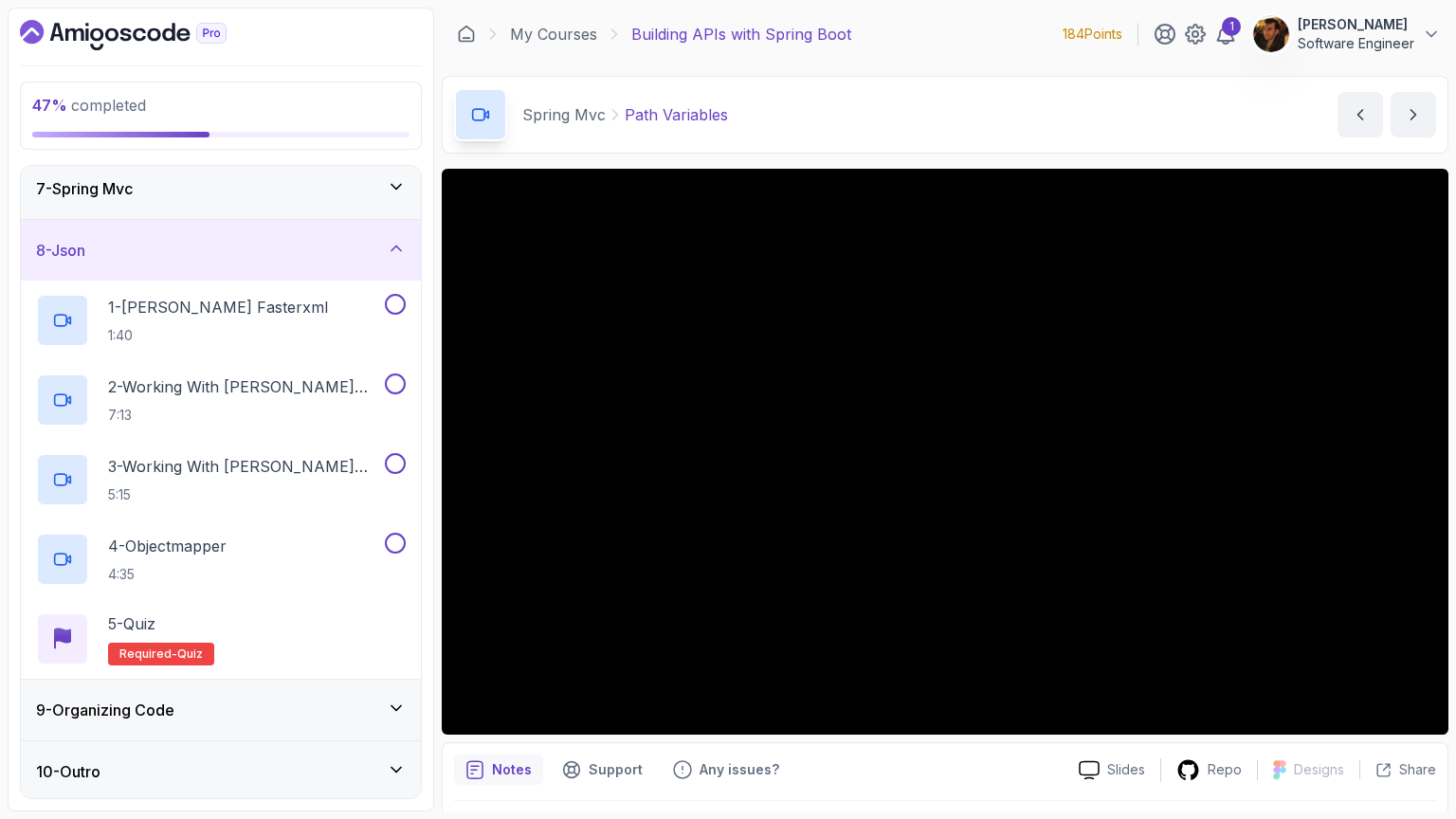
click at [323, 728] on div "9 - Organizing Code" at bounding box center [220, 709] width 400 height 61
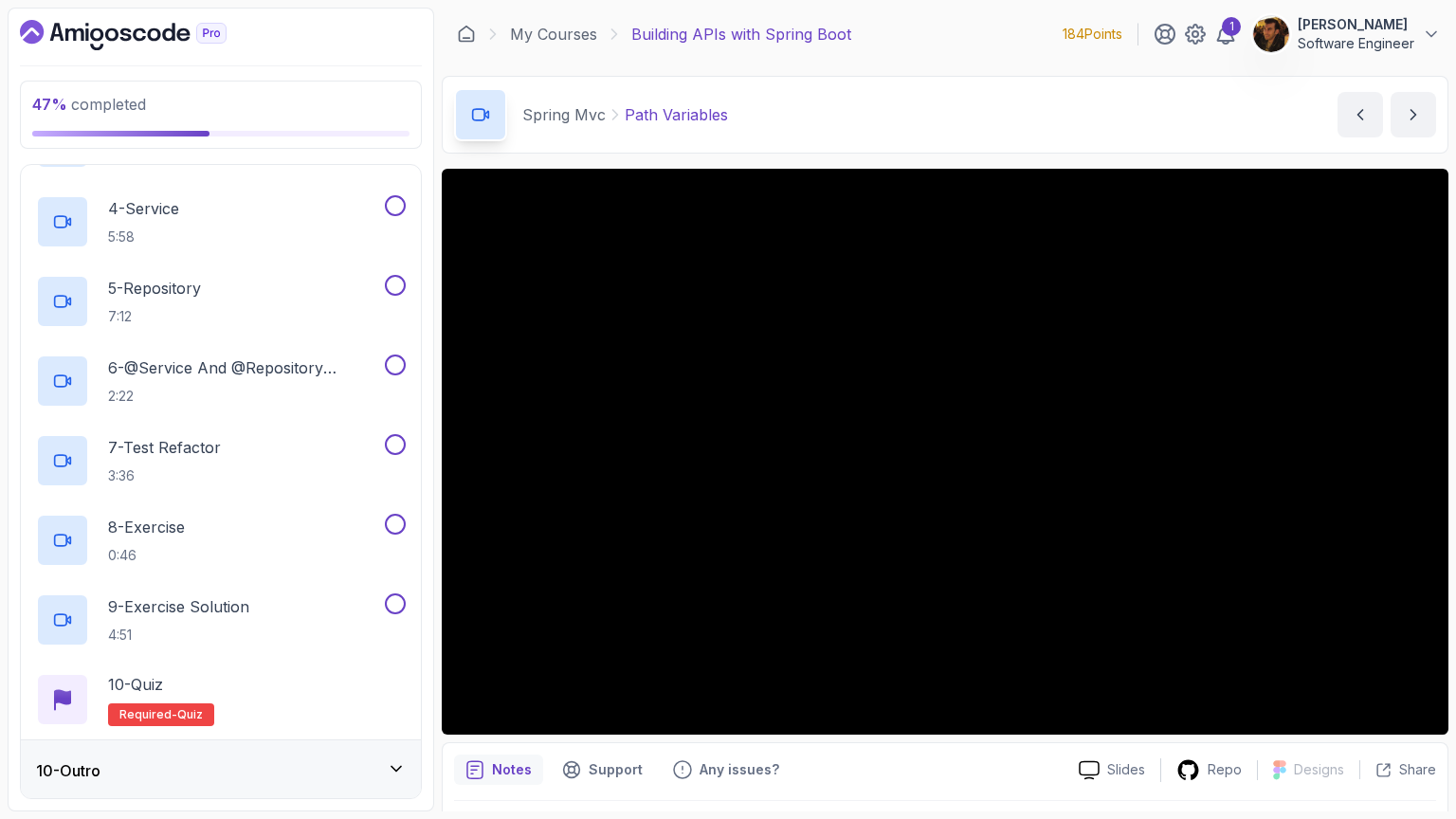
scroll to position [0, 0]
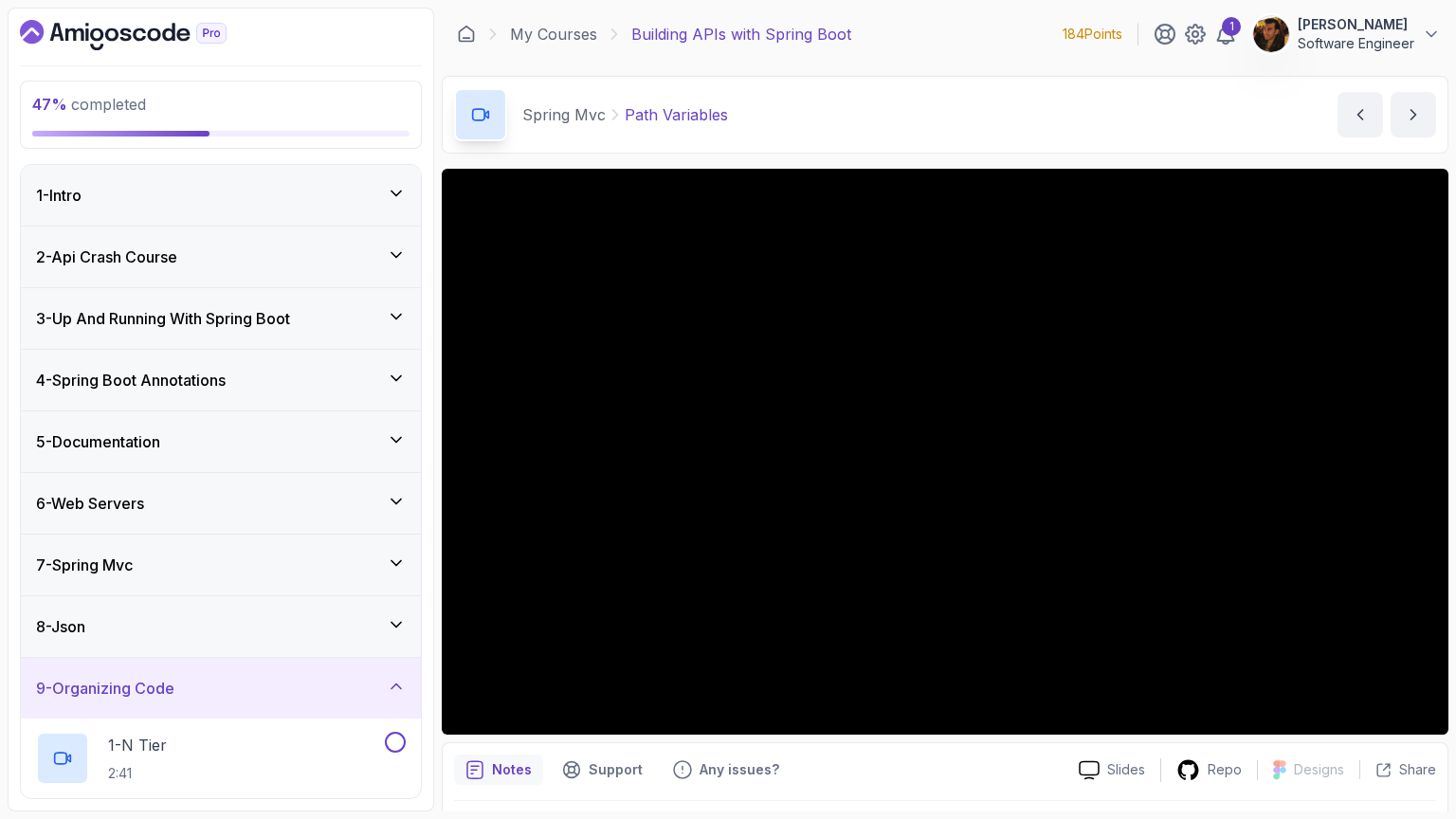
click at [313, 549] on div "7 - Spring Mvc" at bounding box center [220, 564] width 400 height 61
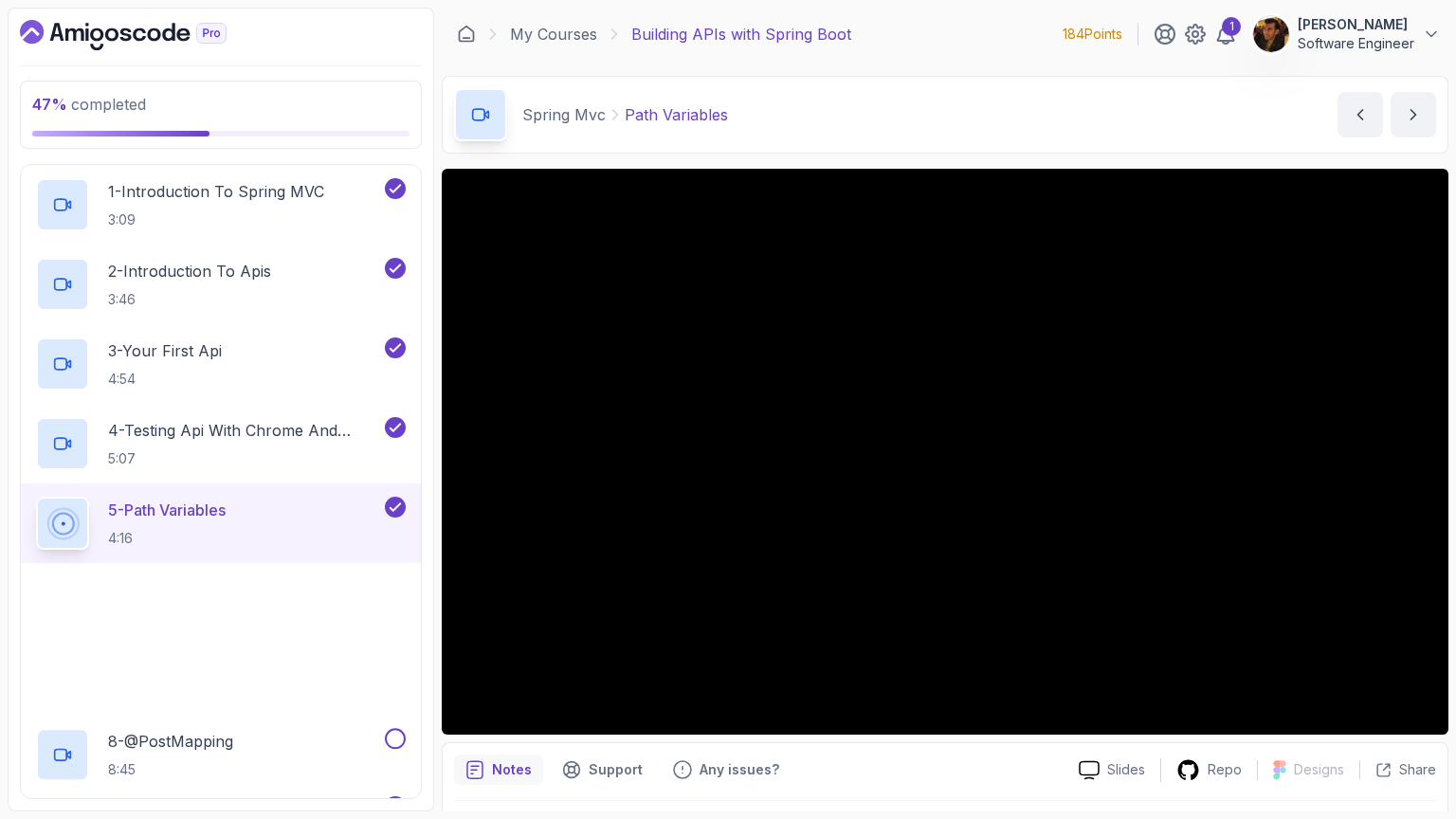
scroll to position [433, 0]
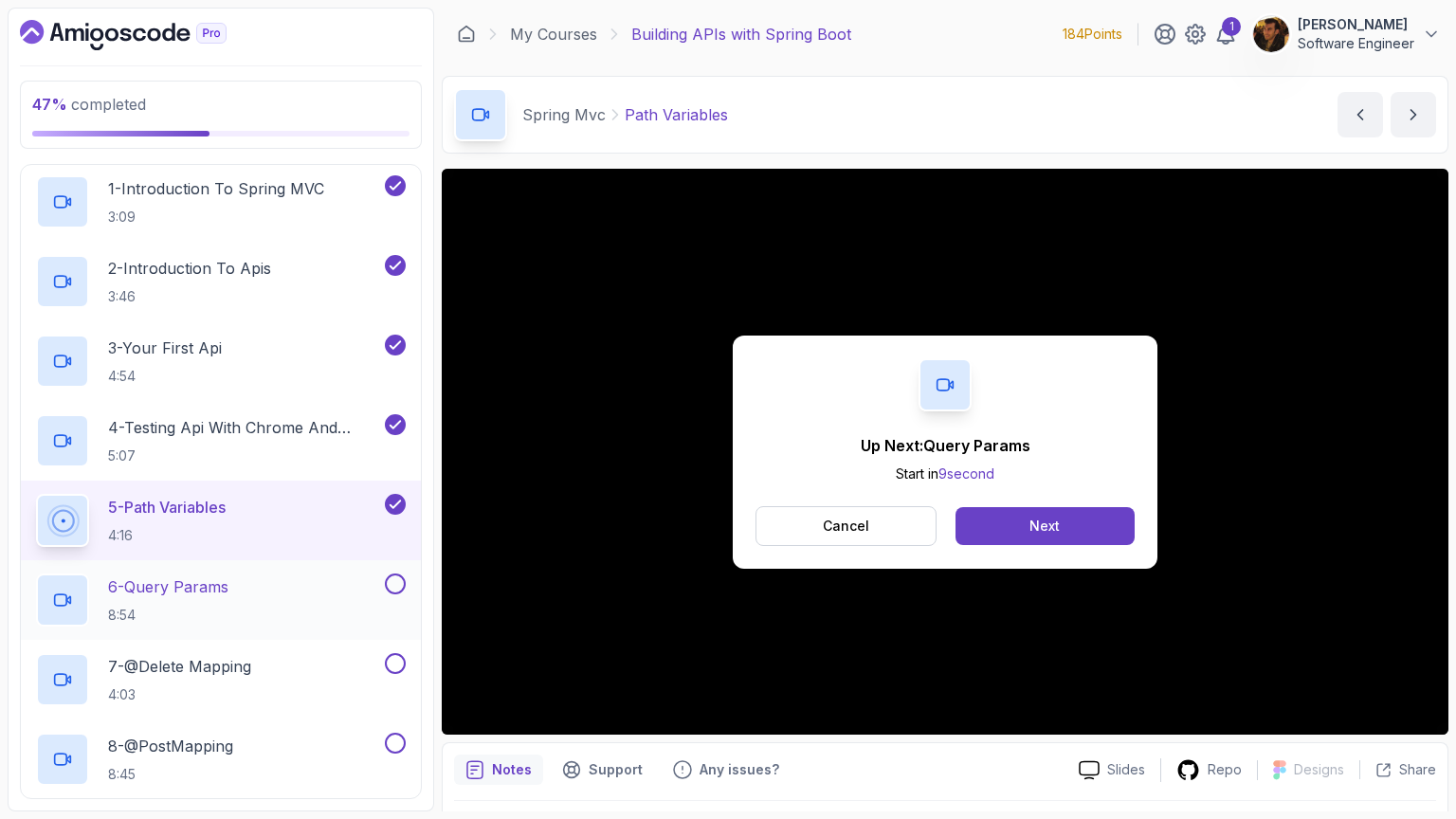
click at [194, 605] on p "8:54" at bounding box center [168, 614] width 121 height 19
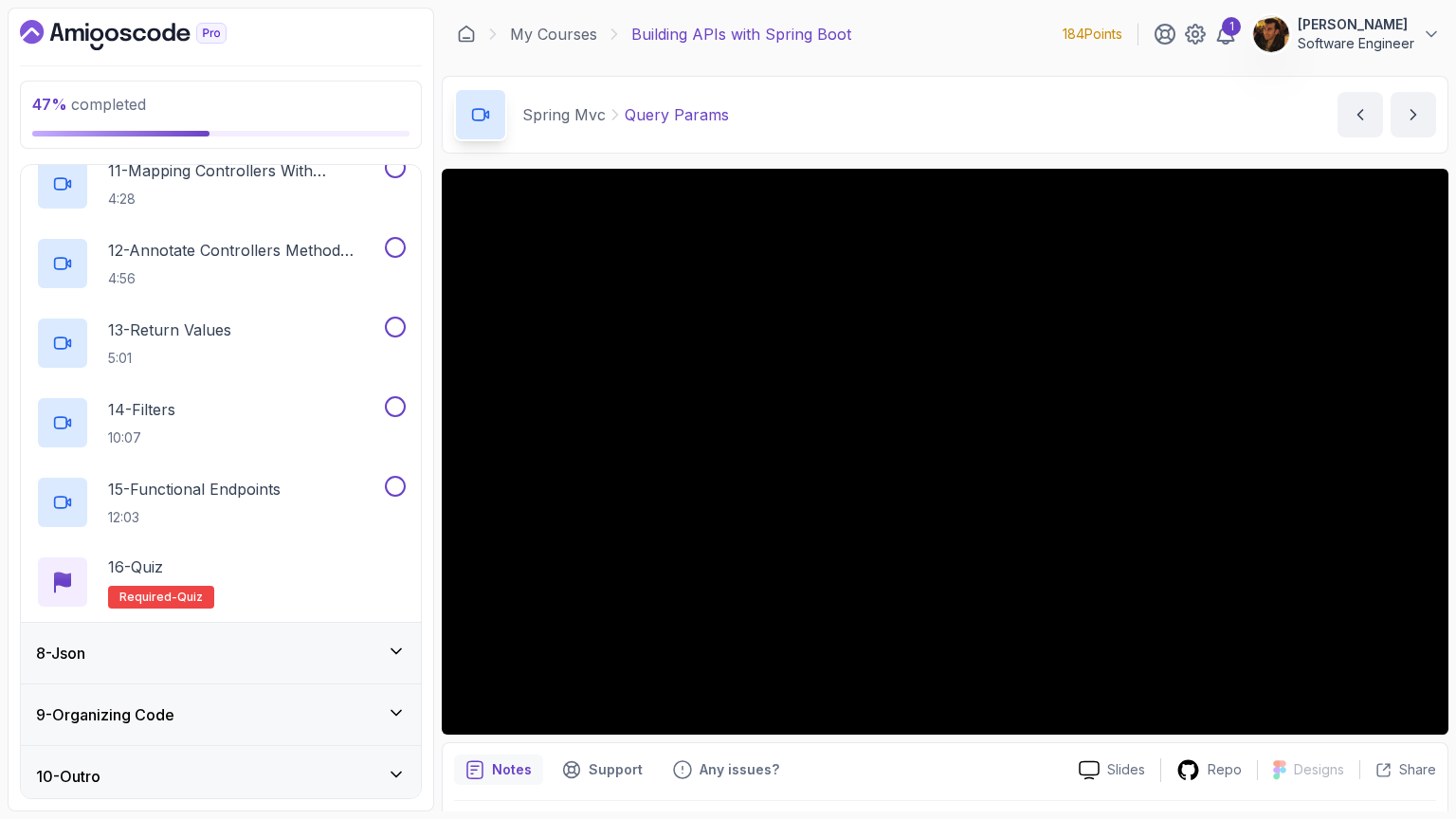
scroll to position [1253, 0]
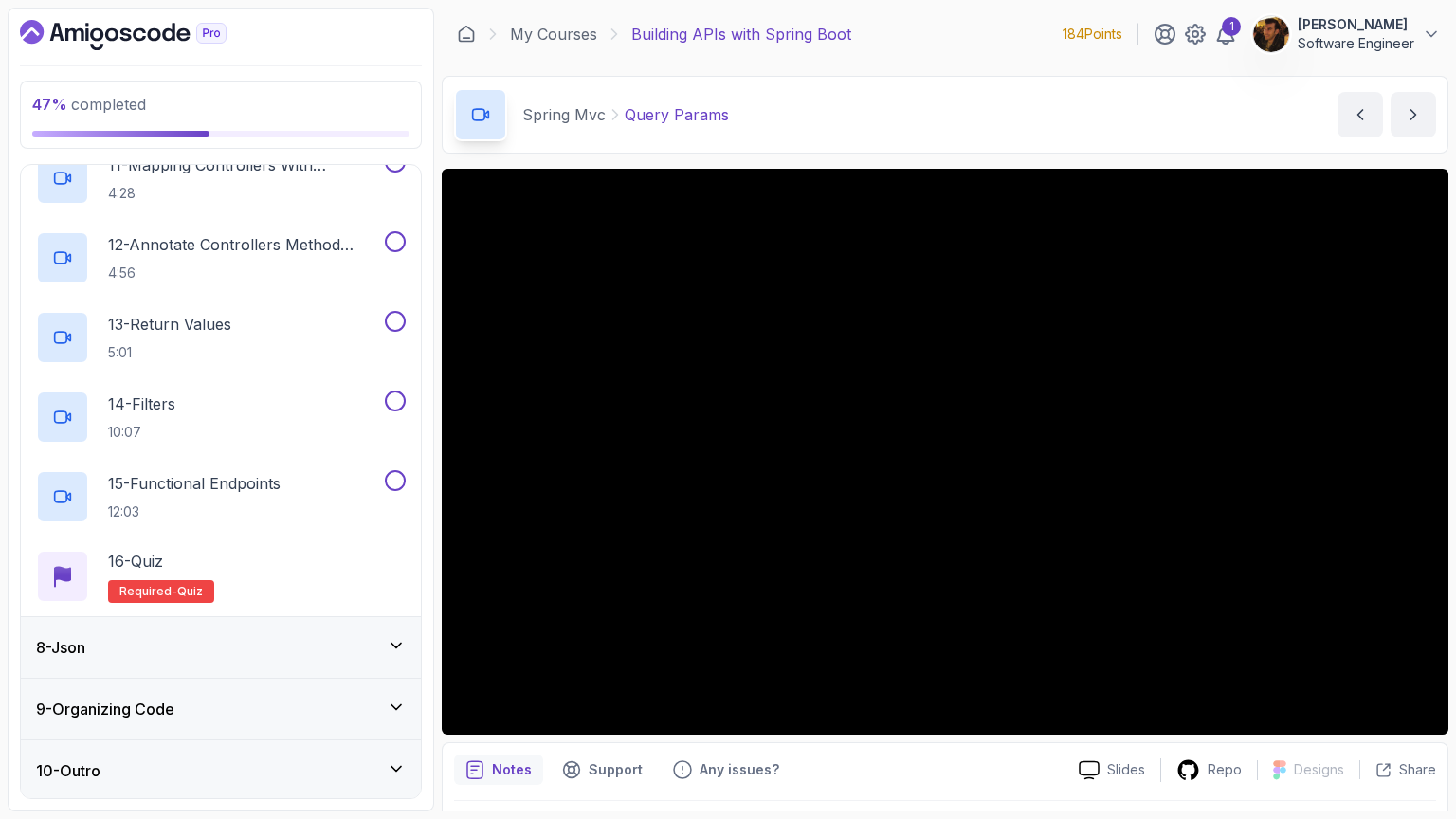
click at [295, 626] on div "8 - Json" at bounding box center [220, 648] width 400 height 61
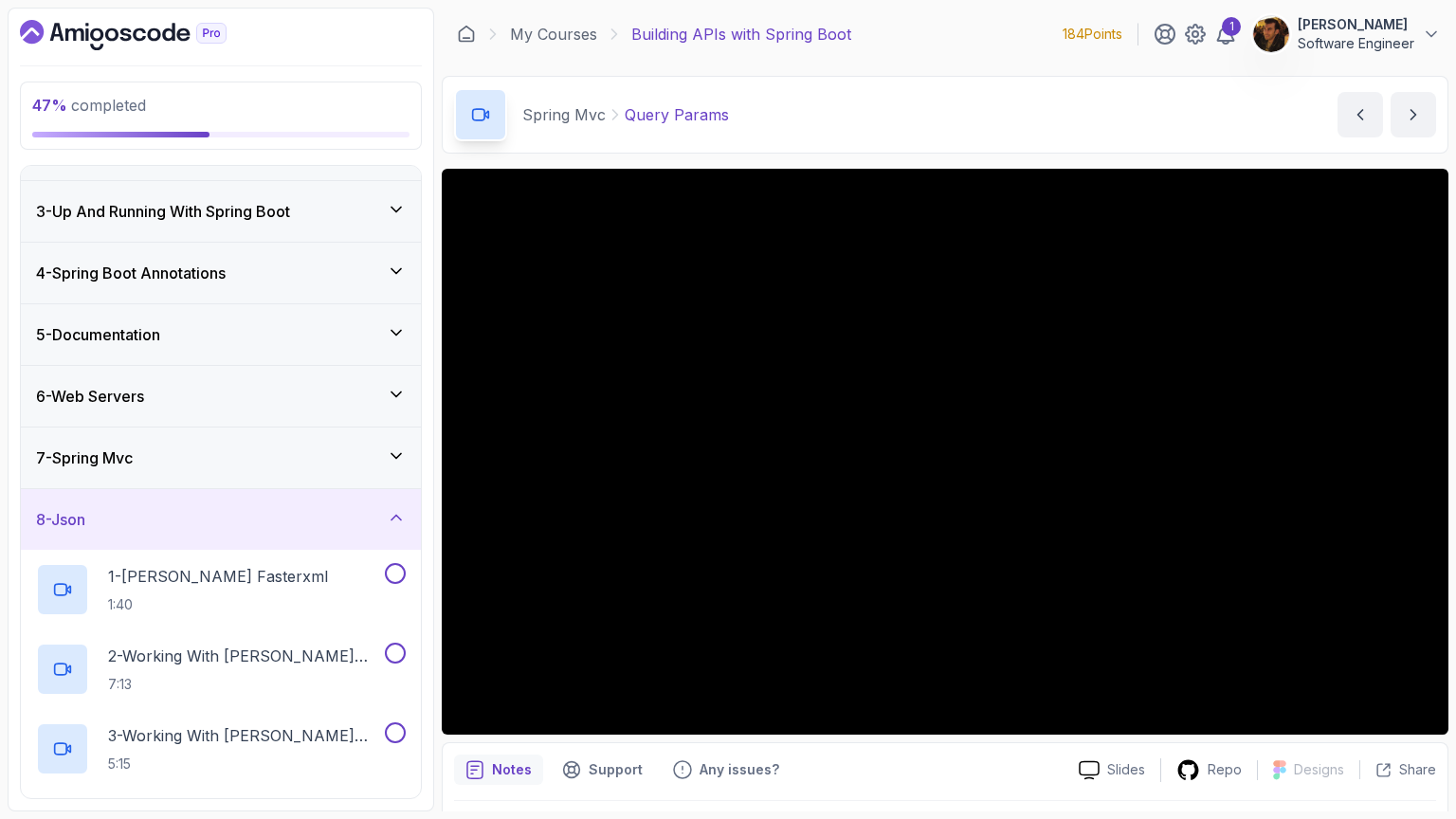
scroll to position [377, 0]
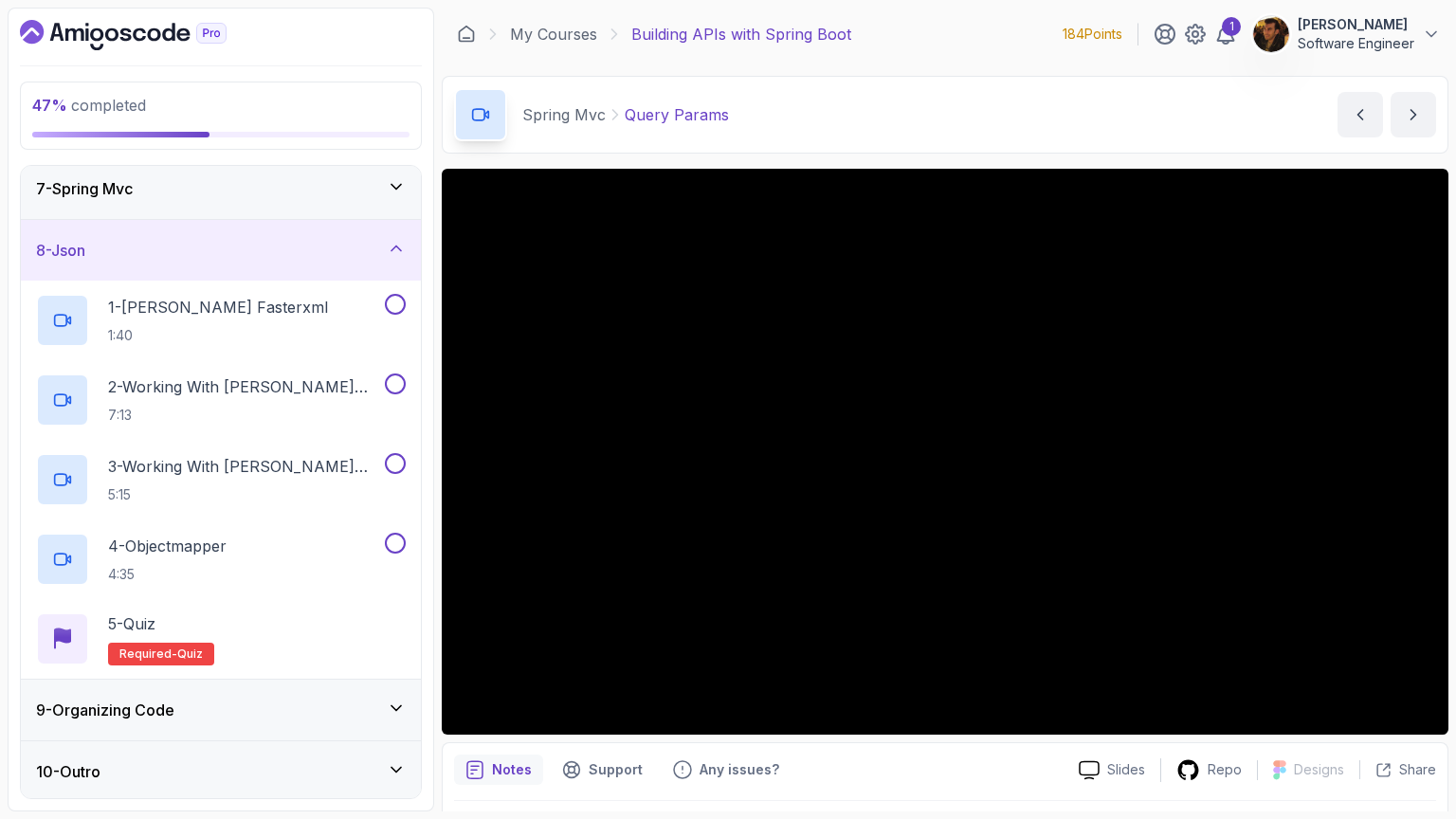
click at [280, 260] on div "8 - Json" at bounding box center [220, 250] width 400 height 61
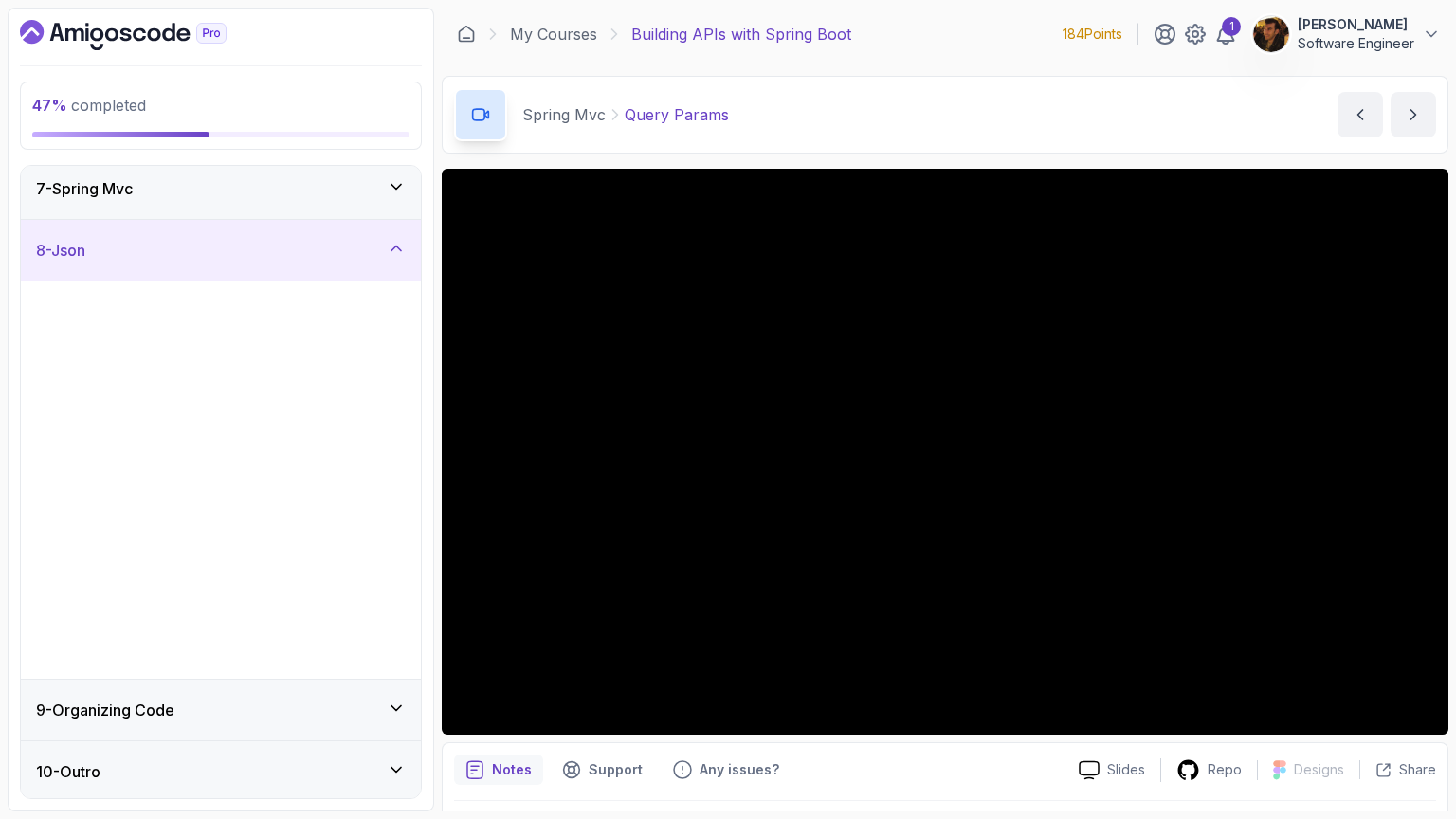
scroll to position [0, 0]
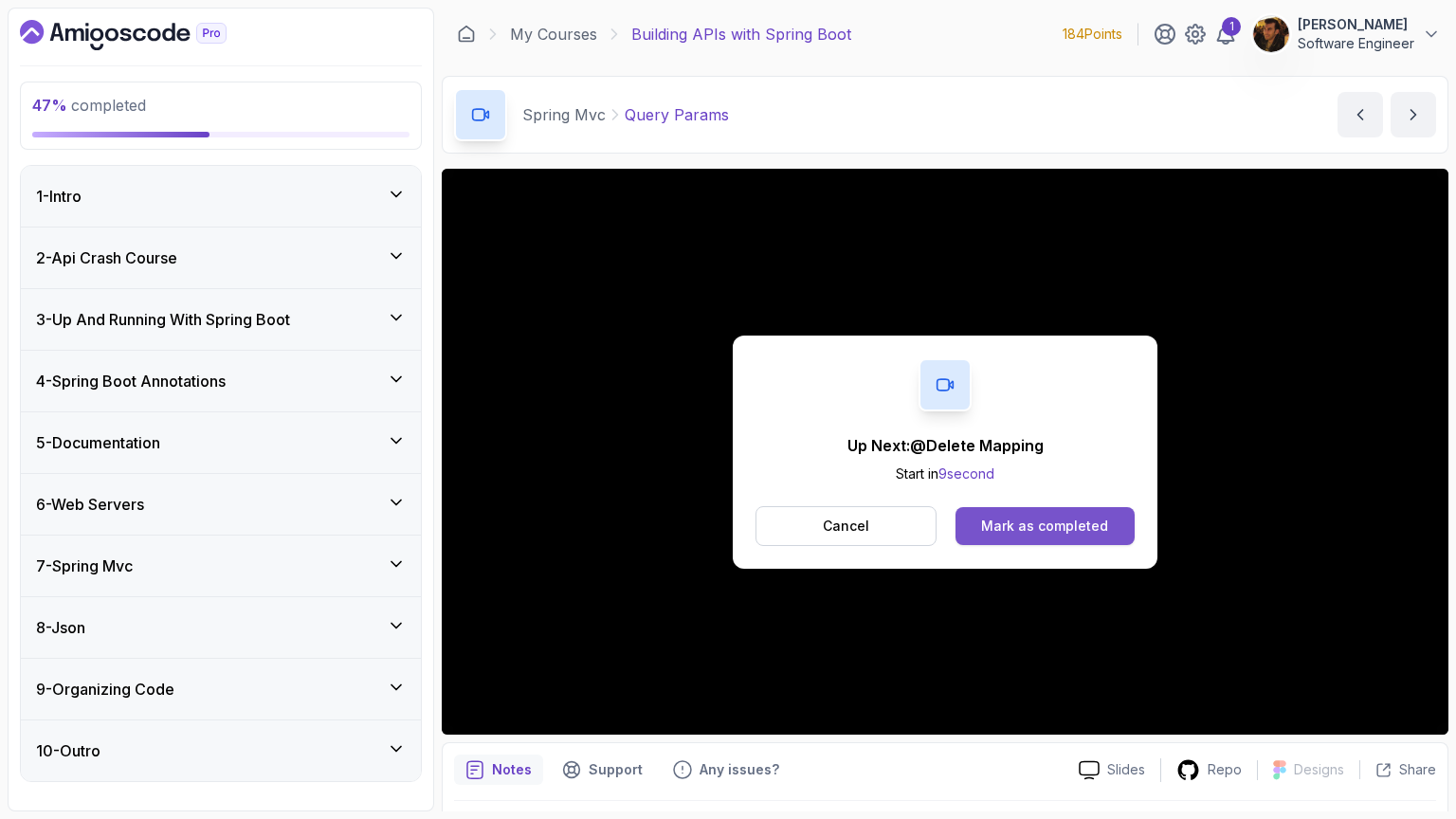
click at [1016, 526] on div "Mark as completed" at bounding box center [1044, 525] width 127 height 19
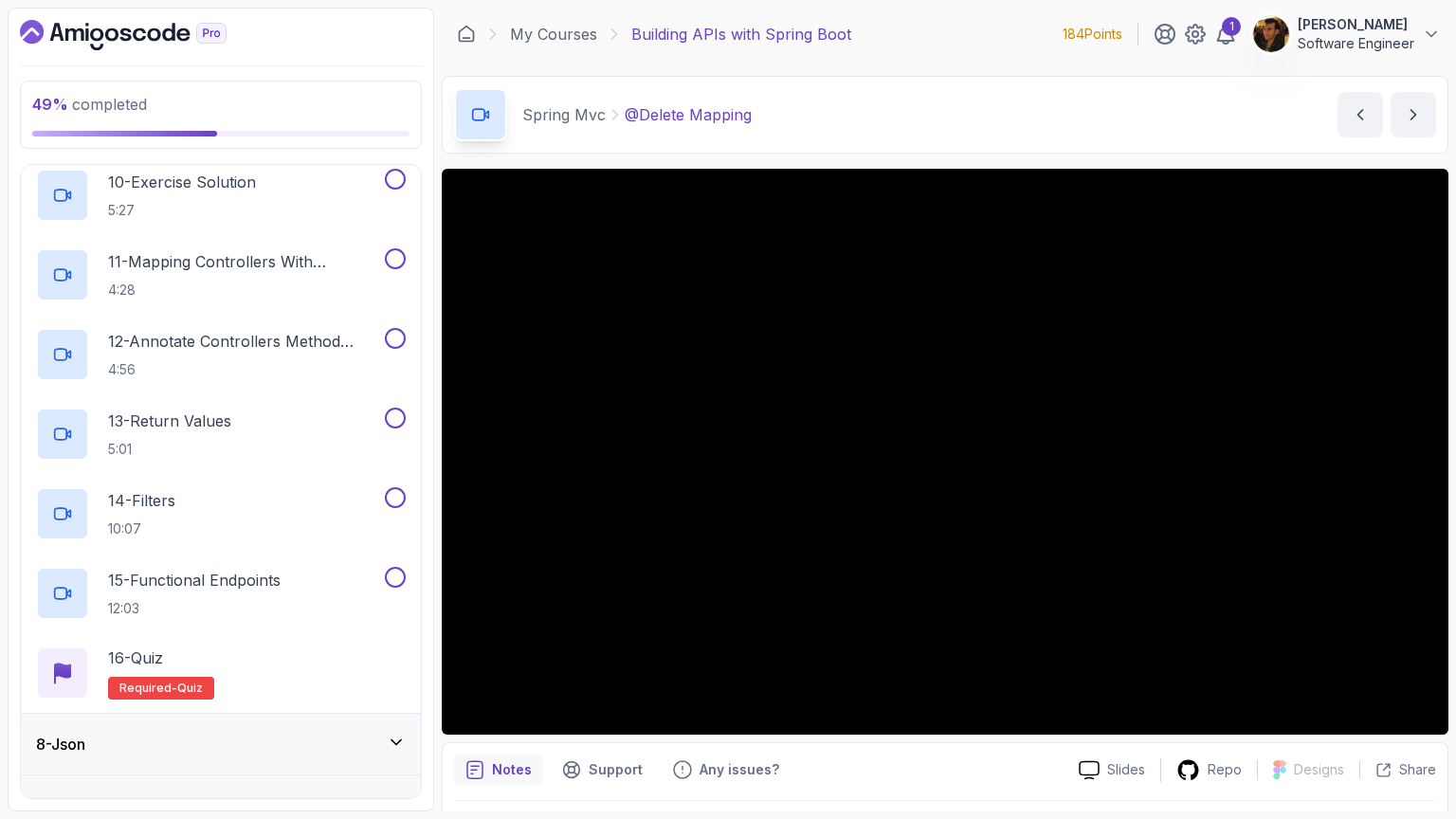
scroll to position [1253, 0]
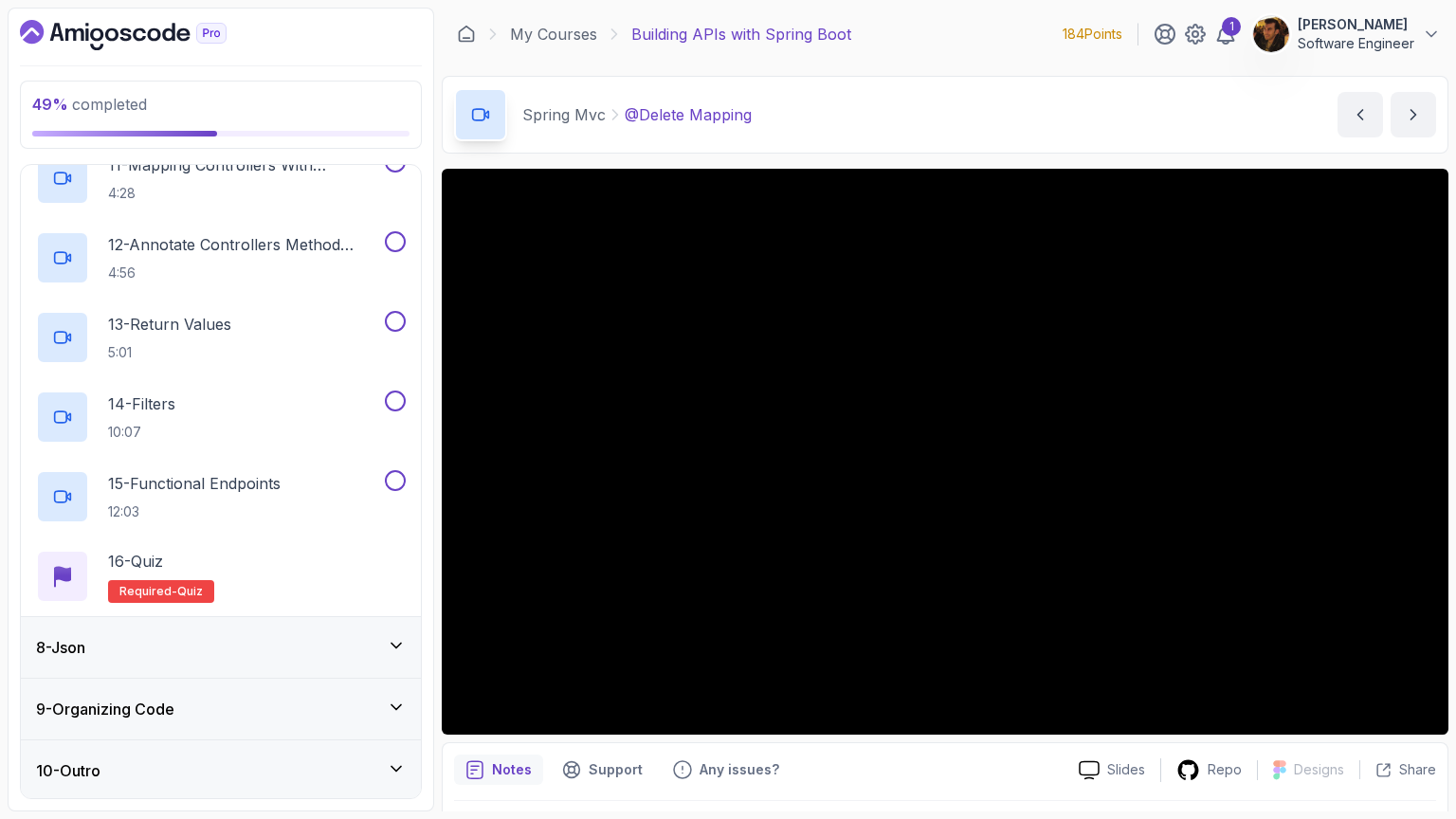
click at [346, 617] on div "8 - Json" at bounding box center [220, 648] width 400 height 61
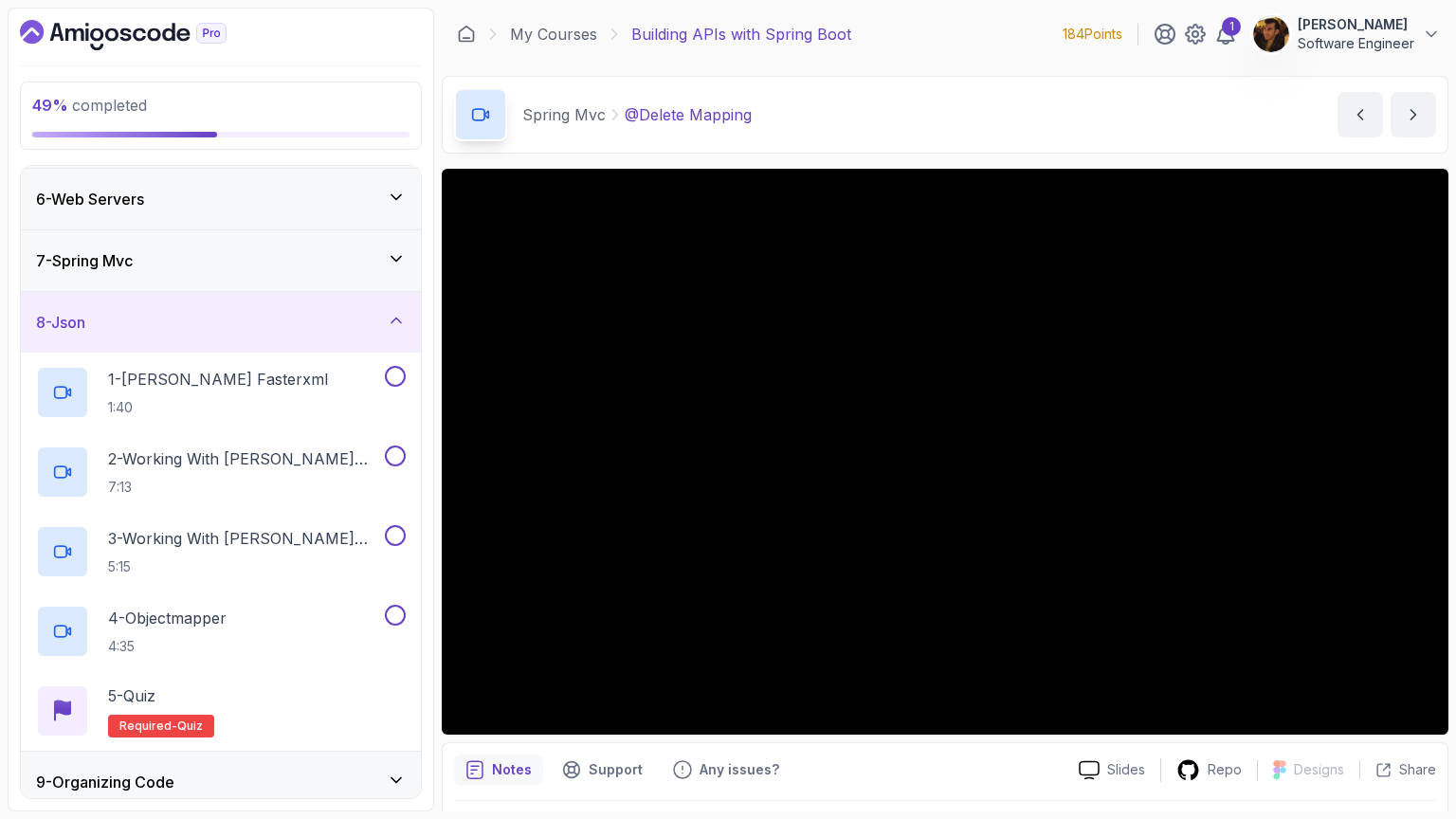
scroll to position [377, 0]
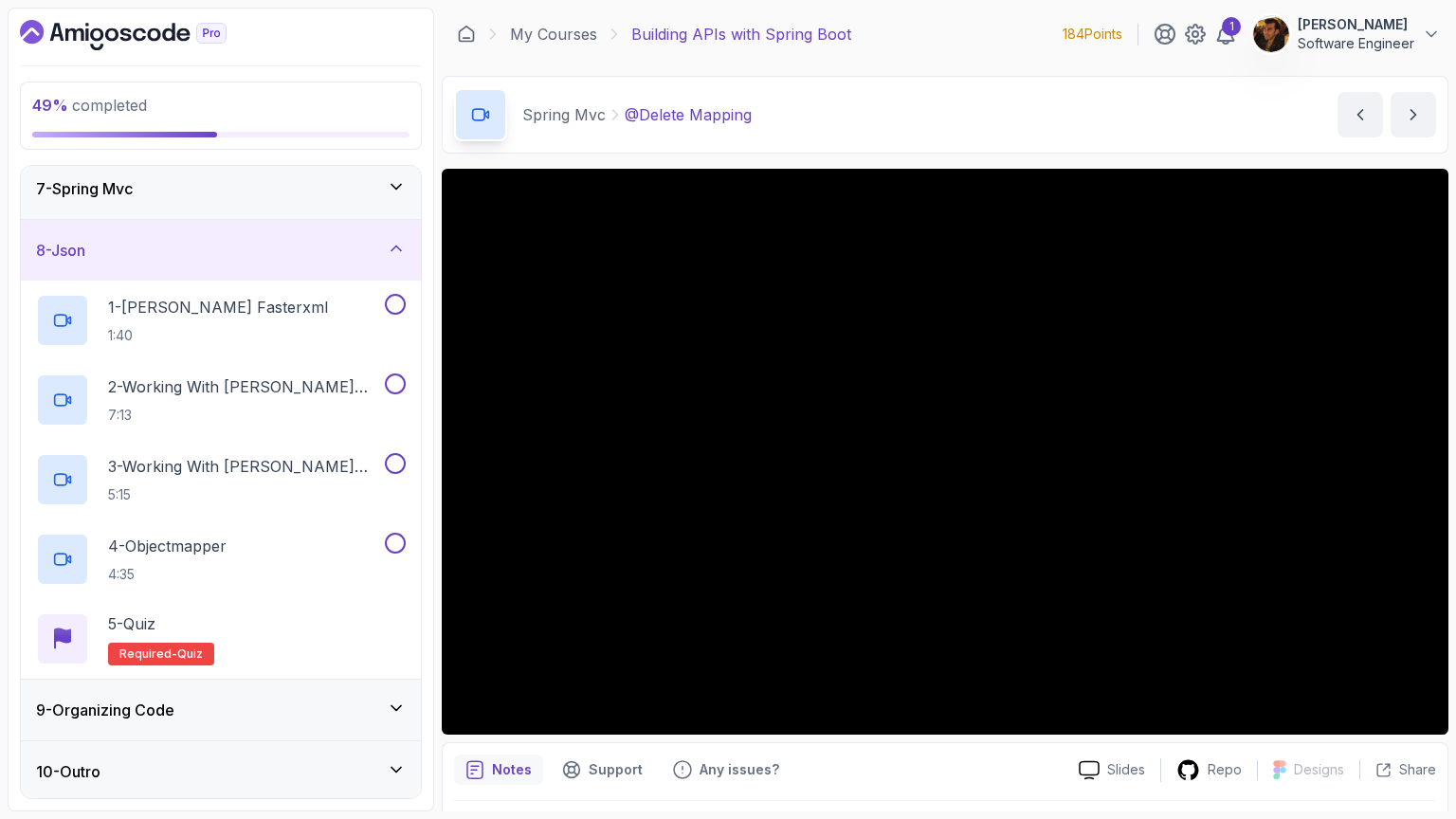
click at [358, 247] on div "8 - Json" at bounding box center [220, 250] width 369 height 23
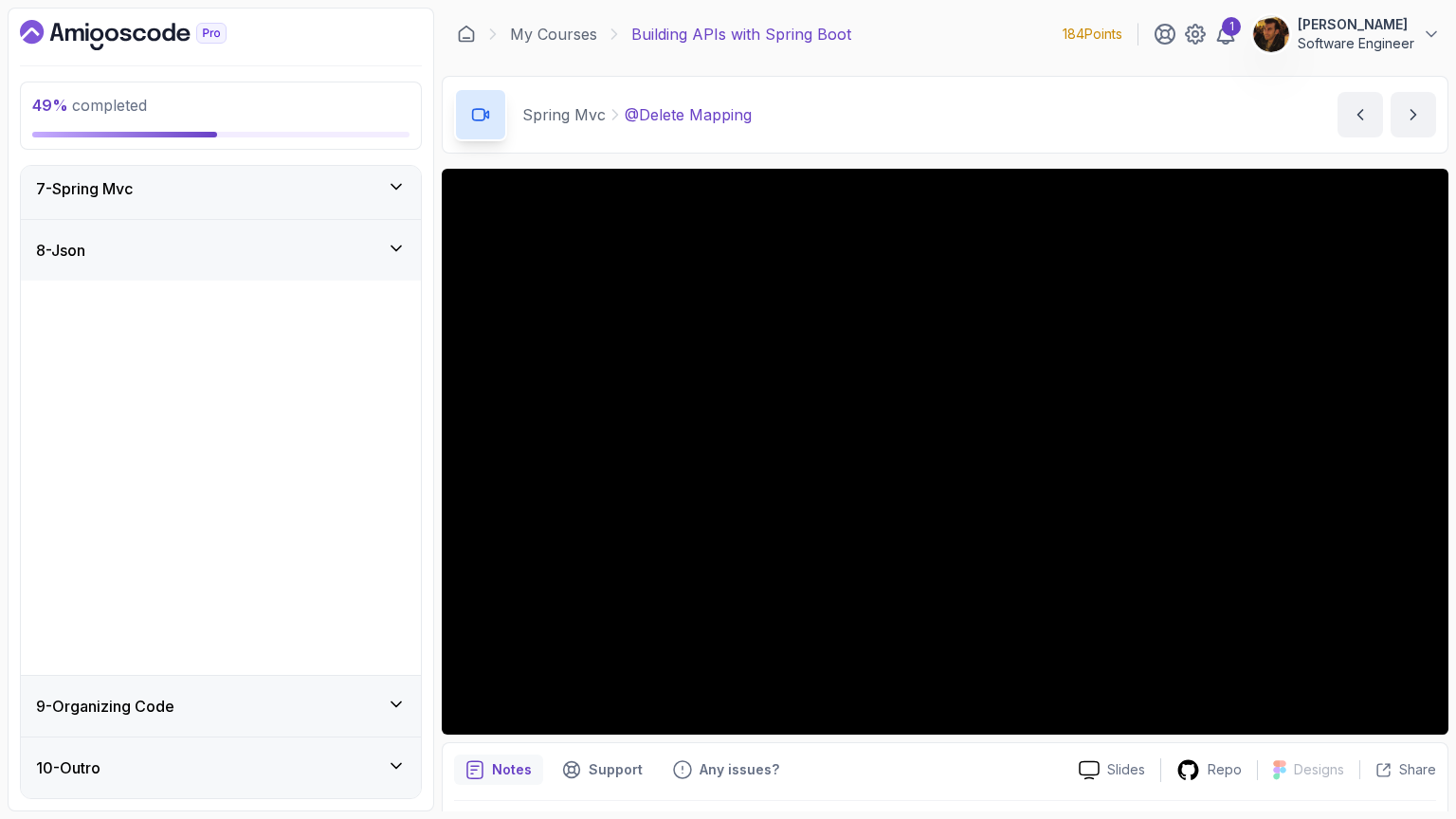
scroll to position [0, 0]
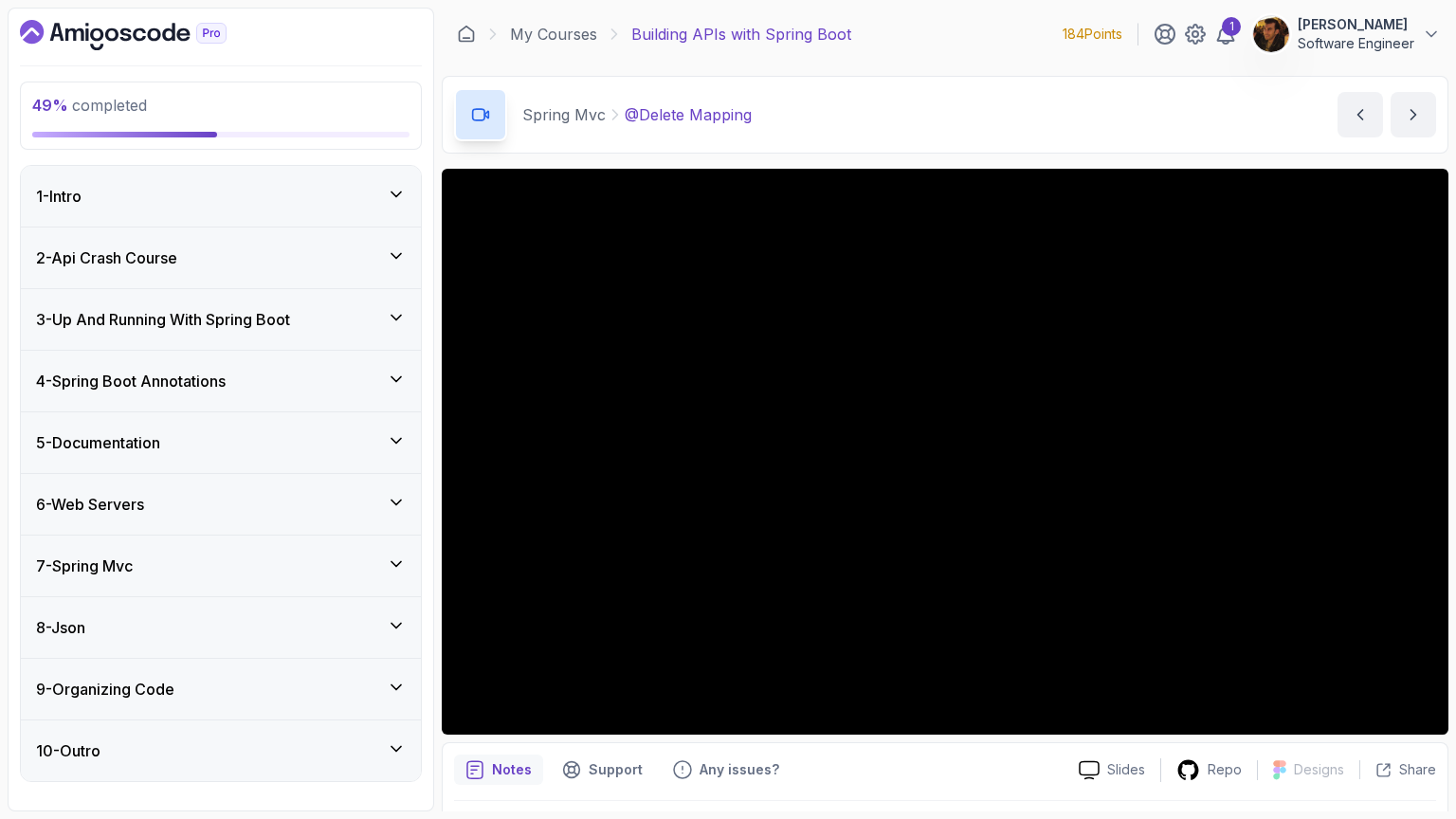
click at [300, 551] on div "7 - Spring Mvc" at bounding box center [220, 565] width 400 height 61
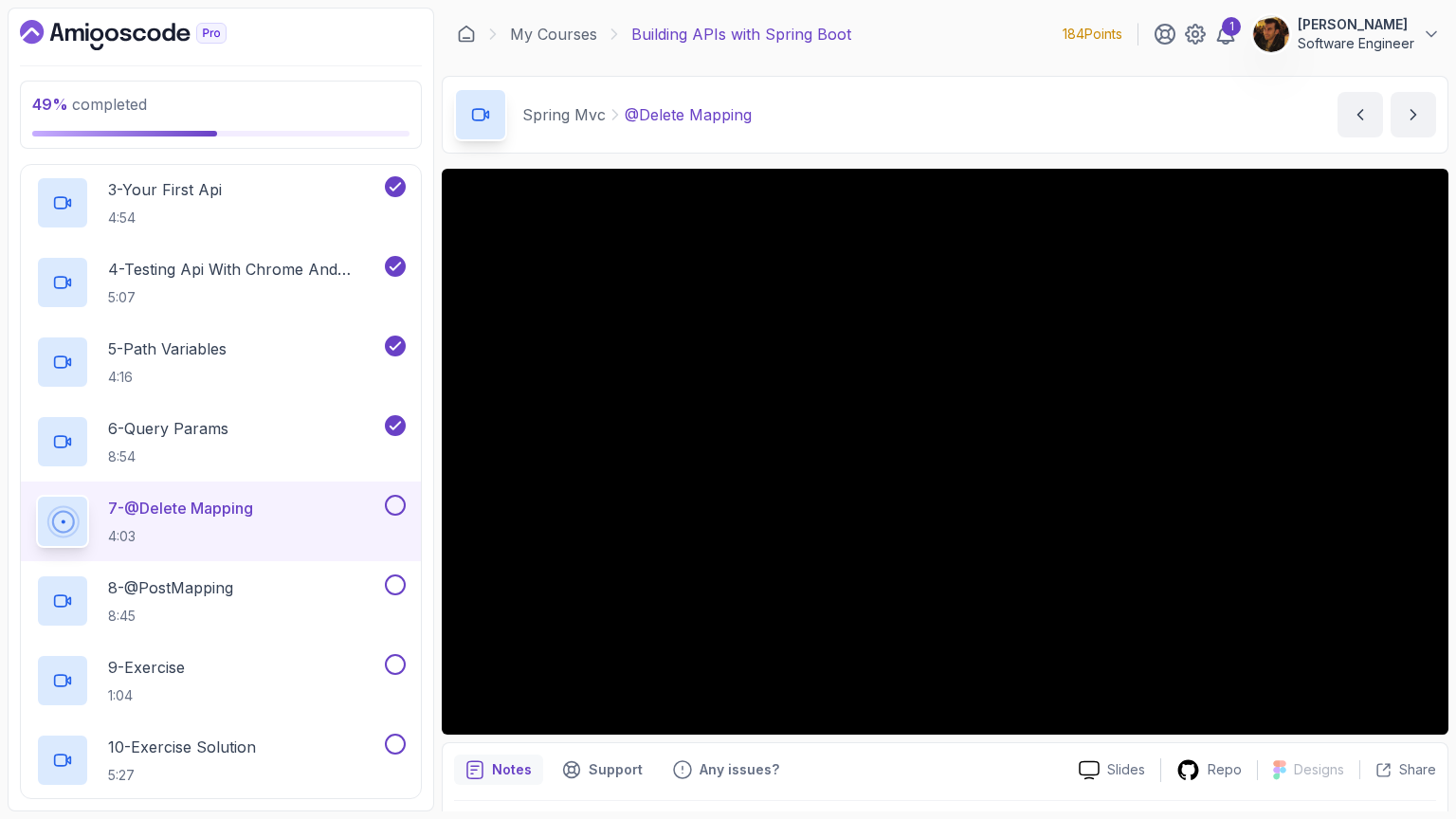
scroll to position [595, 0]
click at [390, 493] on button at bounding box center [395, 501] width 21 height 21
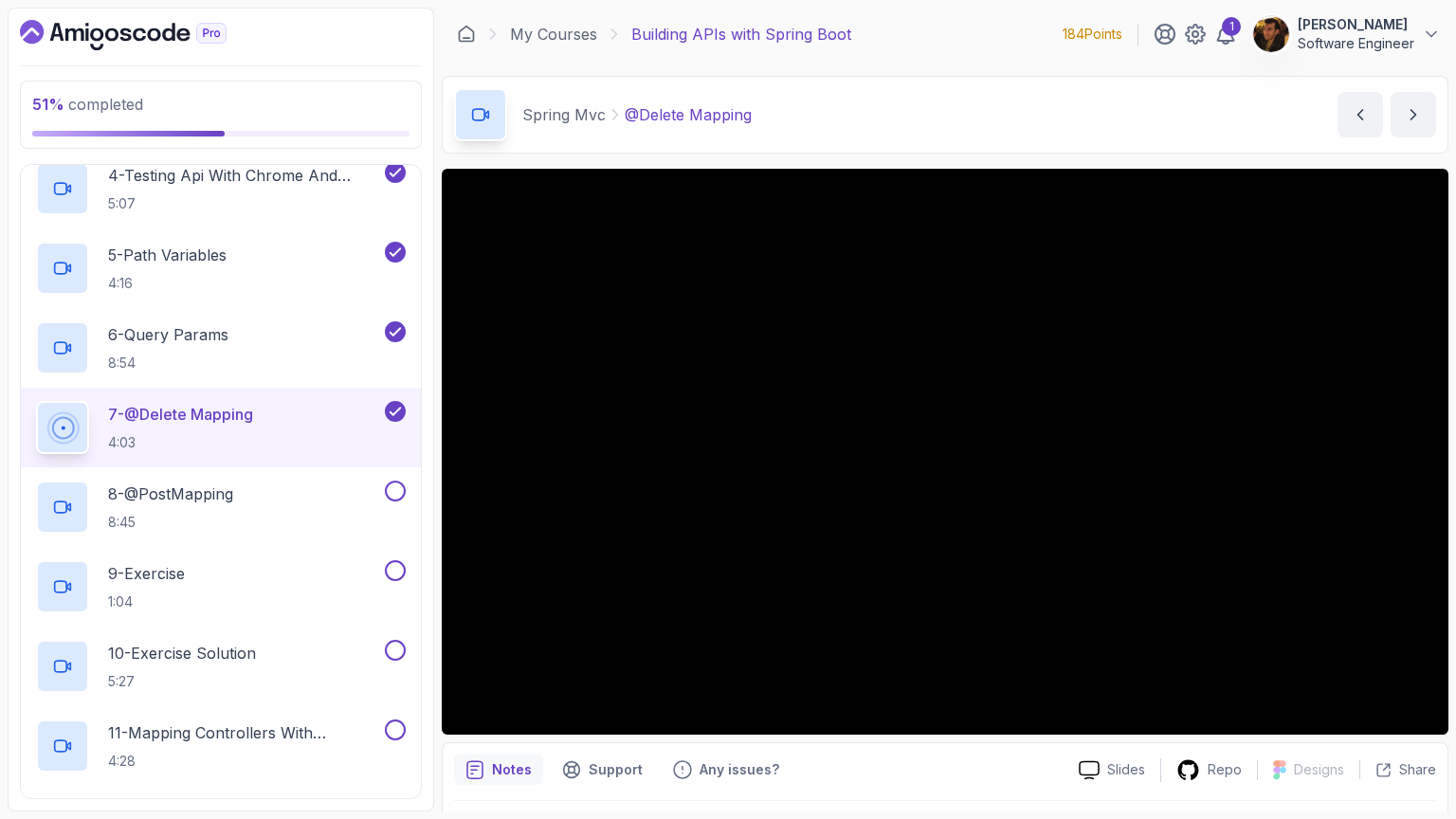
scroll to position [687, 0]
click at [329, 502] on div "8 - @PostMapping 8:45" at bounding box center [209, 505] width 345 height 53
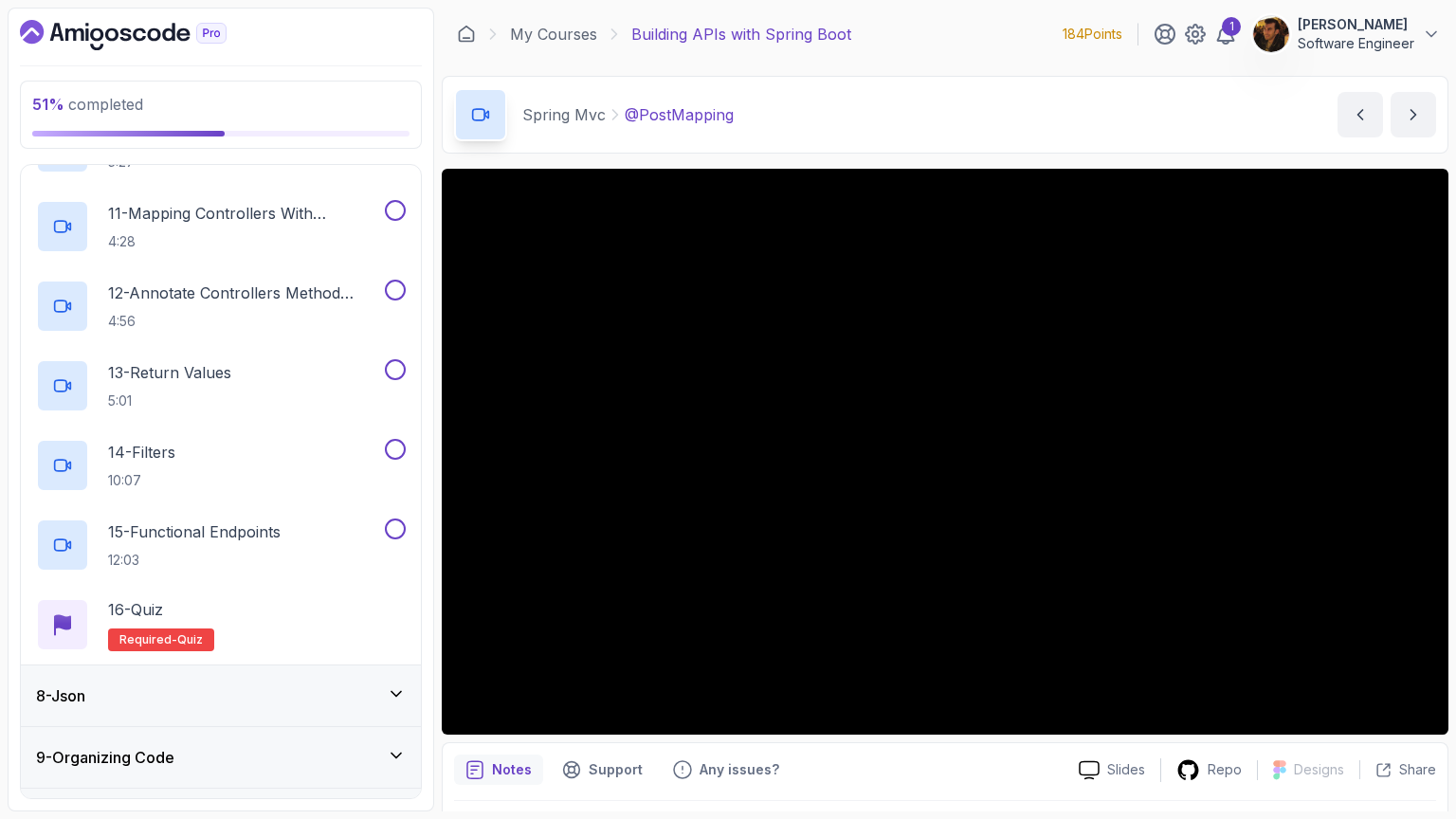
scroll to position [1253, 0]
